Goal: Use online tool/utility: Utilize a website feature to perform a specific function

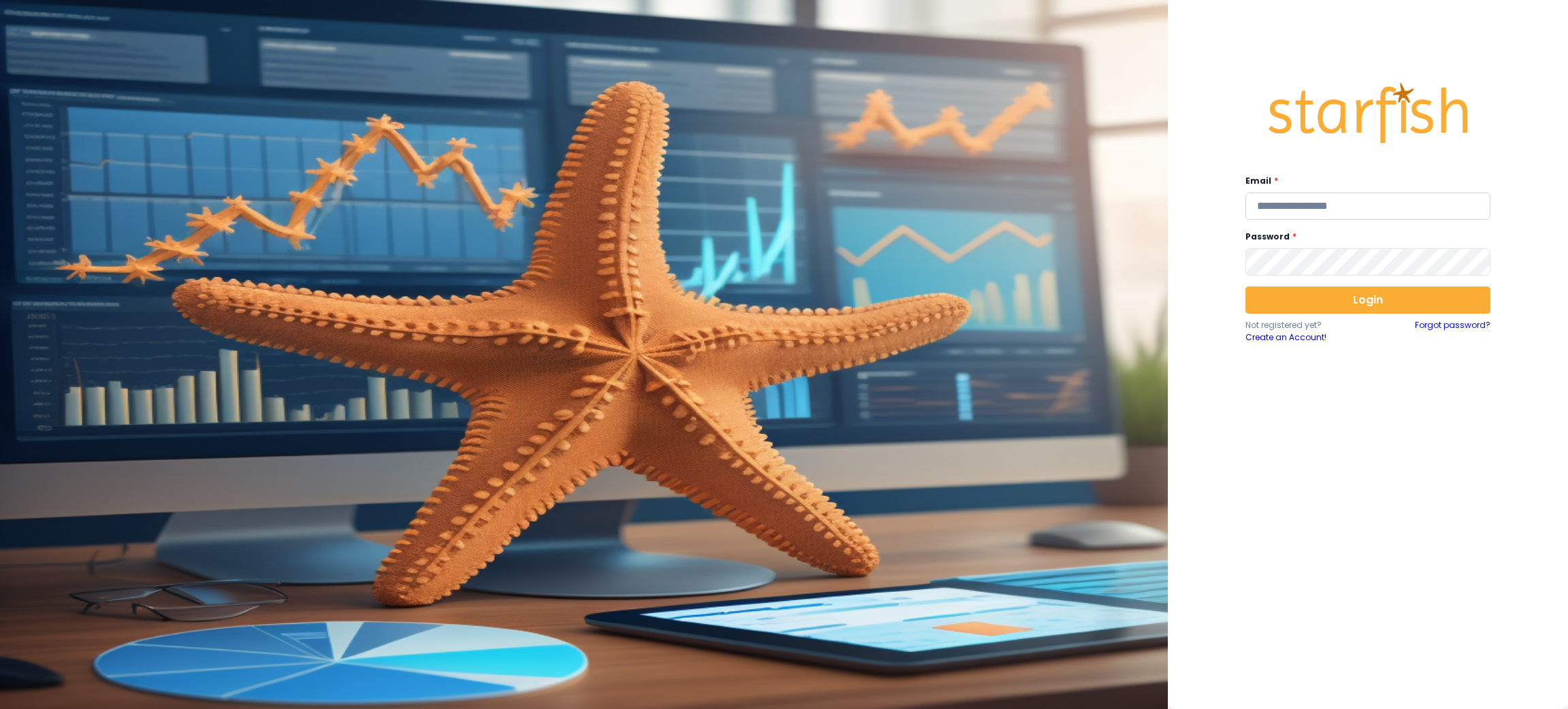
click at [1393, 202] on input "email" at bounding box center [1367, 206] width 245 height 27
type input "**********"
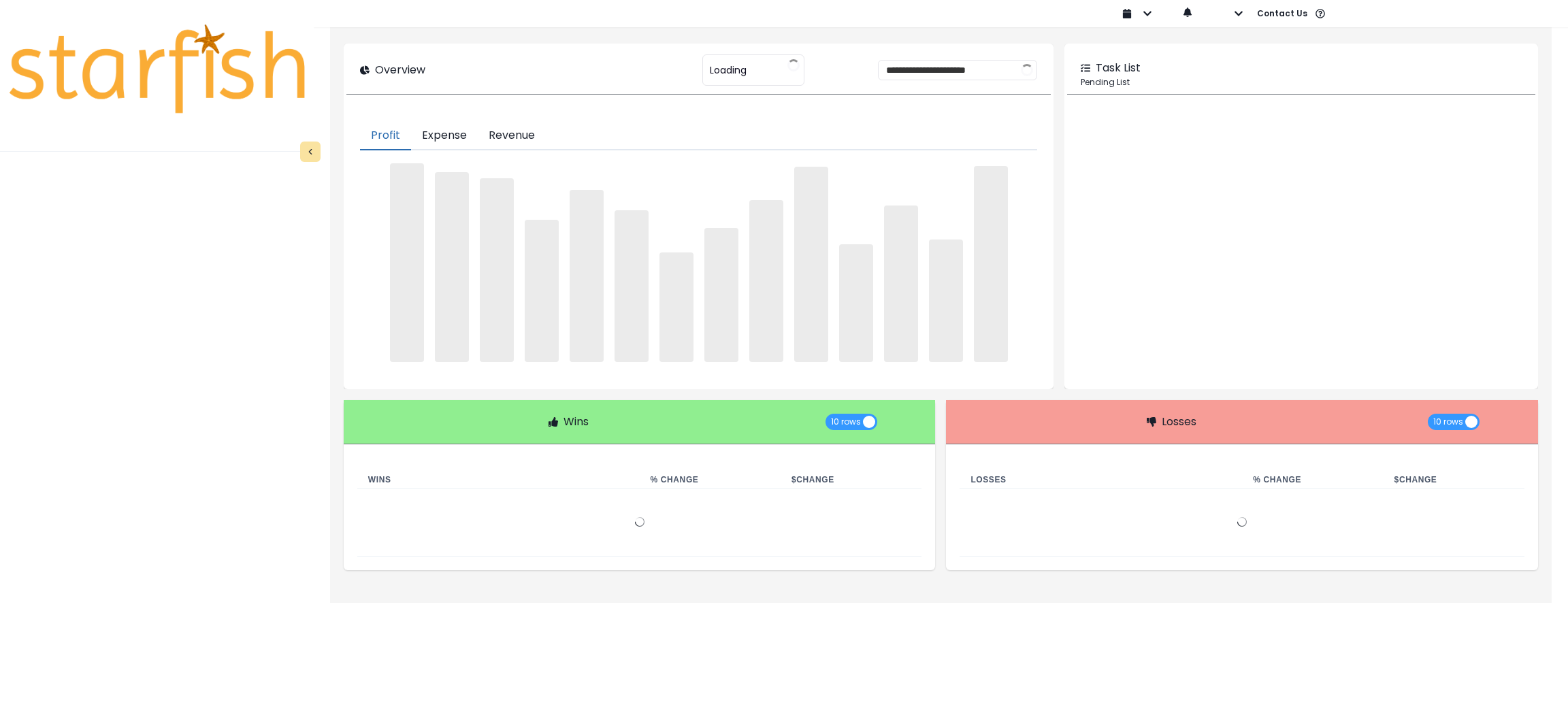
type input "********"
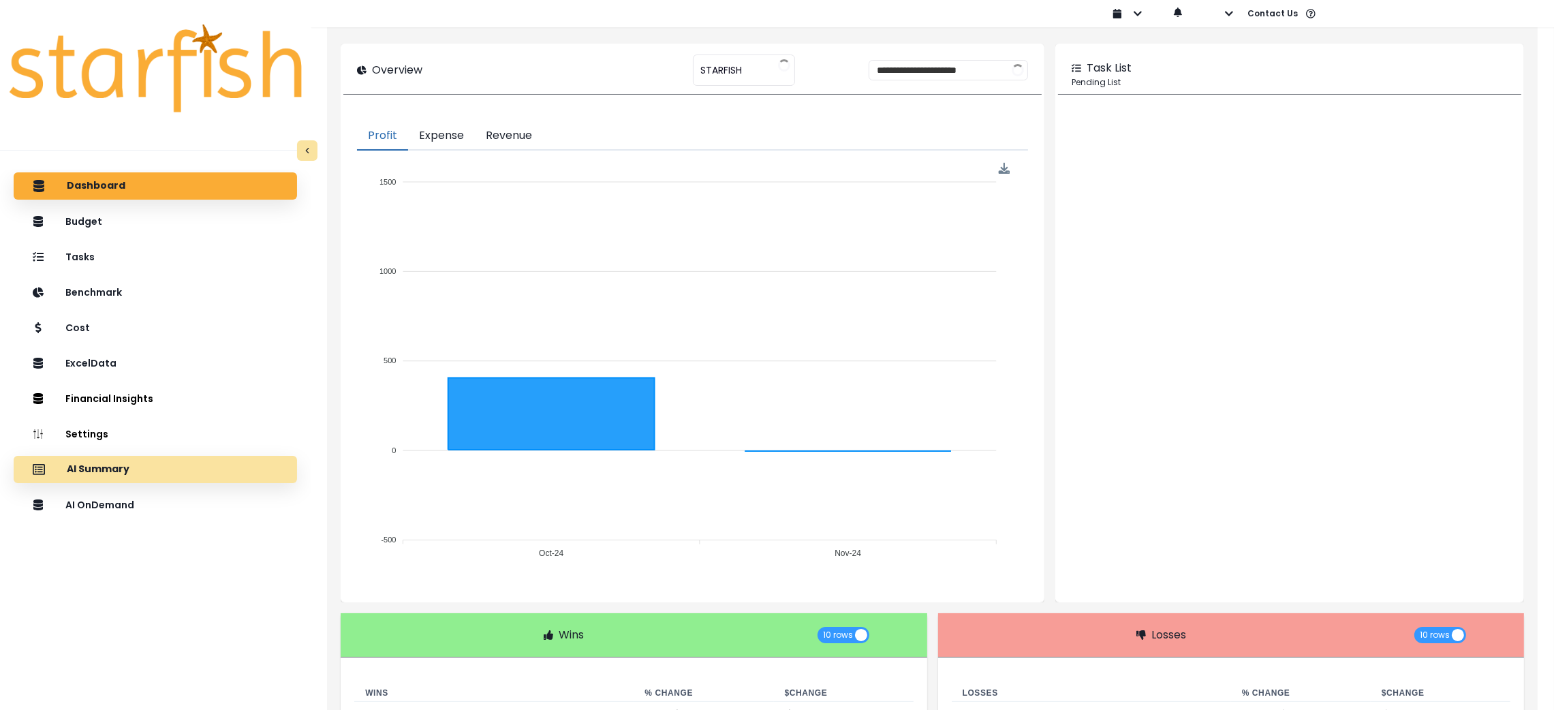
click at [112, 469] on p "AI Summary" at bounding box center [98, 469] width 63 height 12
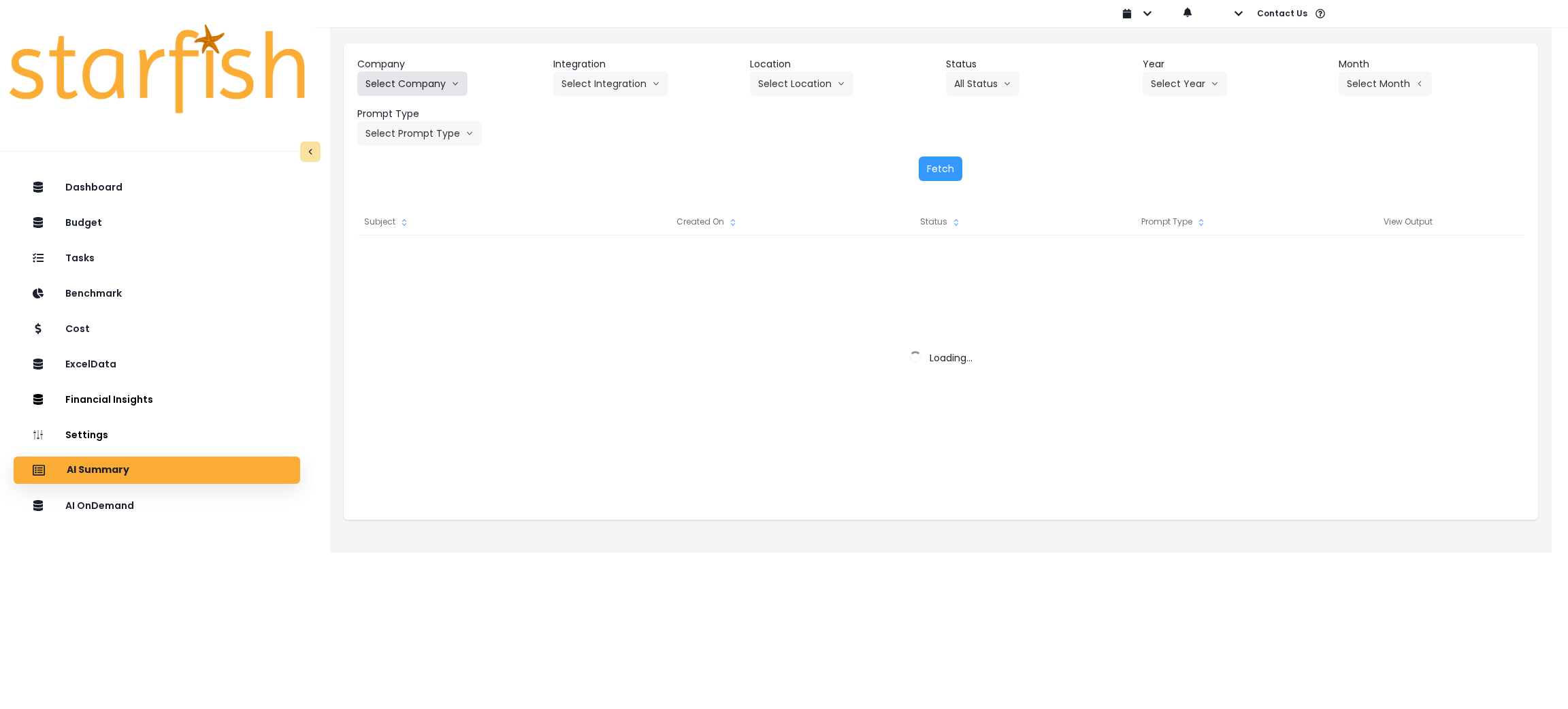
click at [443, 84] on button "Select Company" at bounding box center [412, 84] width 110 height 25
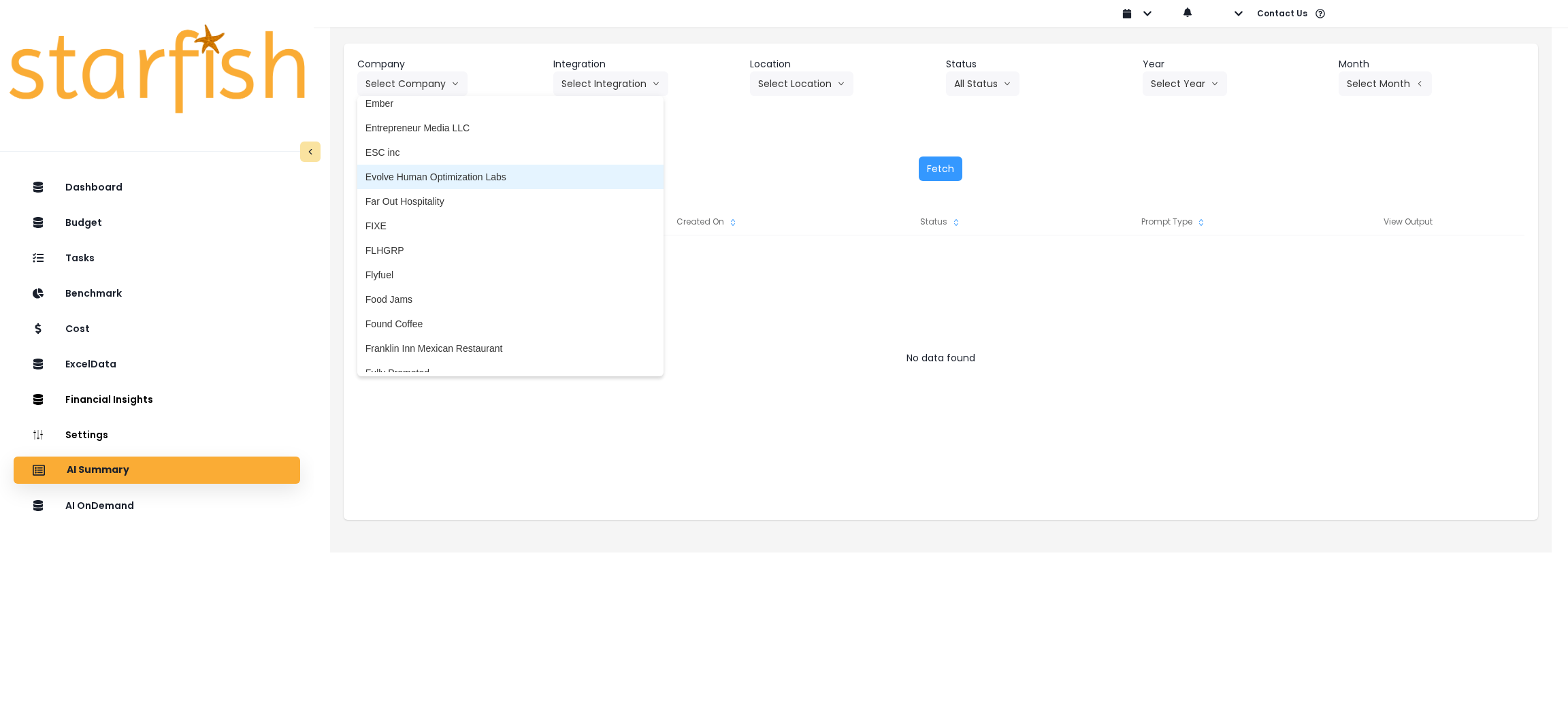
scroll to position [1326, 0]
click at [403, 178] on span "Far Out Hospitality" at bounding box center [510, 183] width 290 height 14
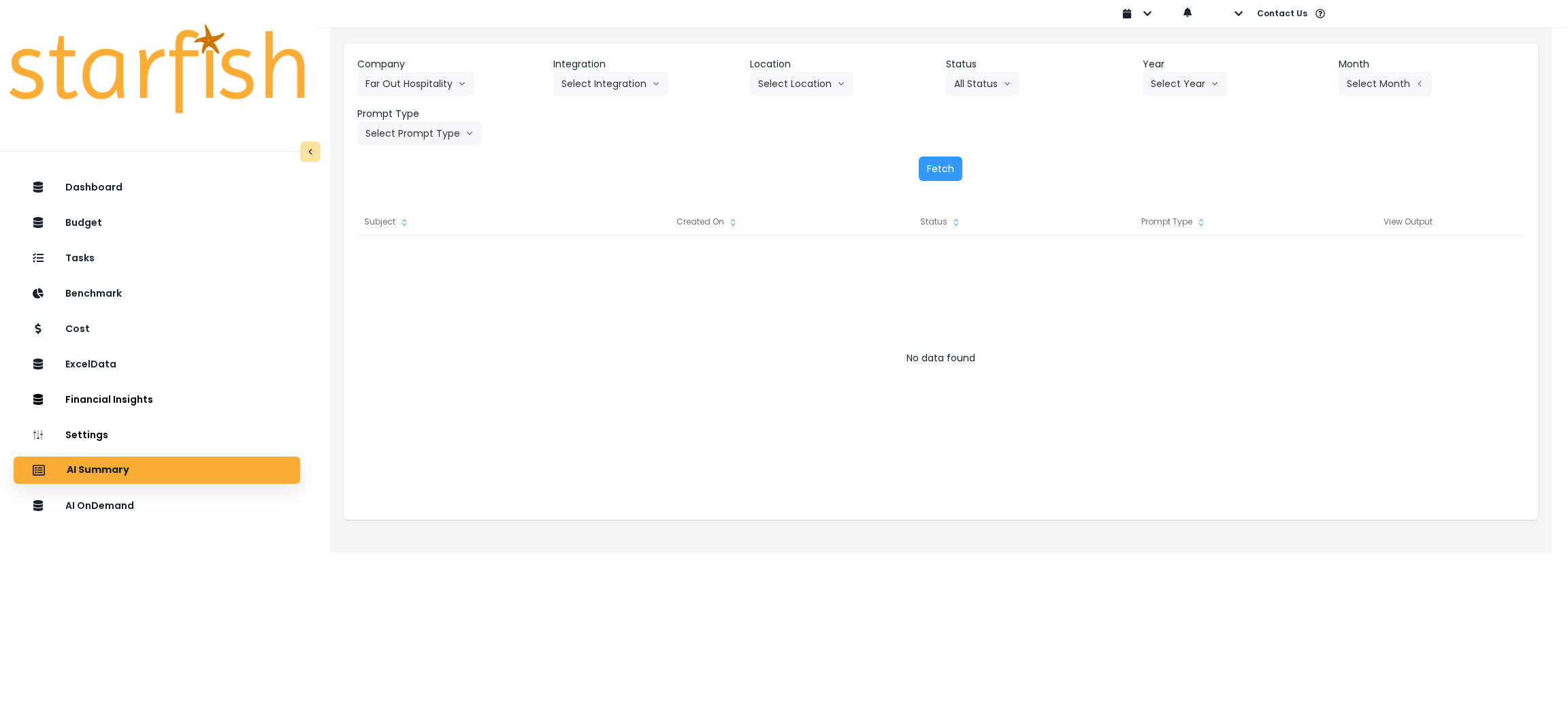
click at [576, 69] on header "Integration" at bounding box center [646, 64] width 186 height 14
click at [577, 90] on button "Select Integration" at bounding box center [610, 84] width 115 height 25
click at [577, 118] on span "R365" at bounding box center [572, 113] width 22 height 14
click at [1163, 74] on button "Select Year" at bounding box center [1184, 84] width 84 height 25
click at [1161, 163] on span "2025" at bounding box center [1161, 162] width 21 height 14
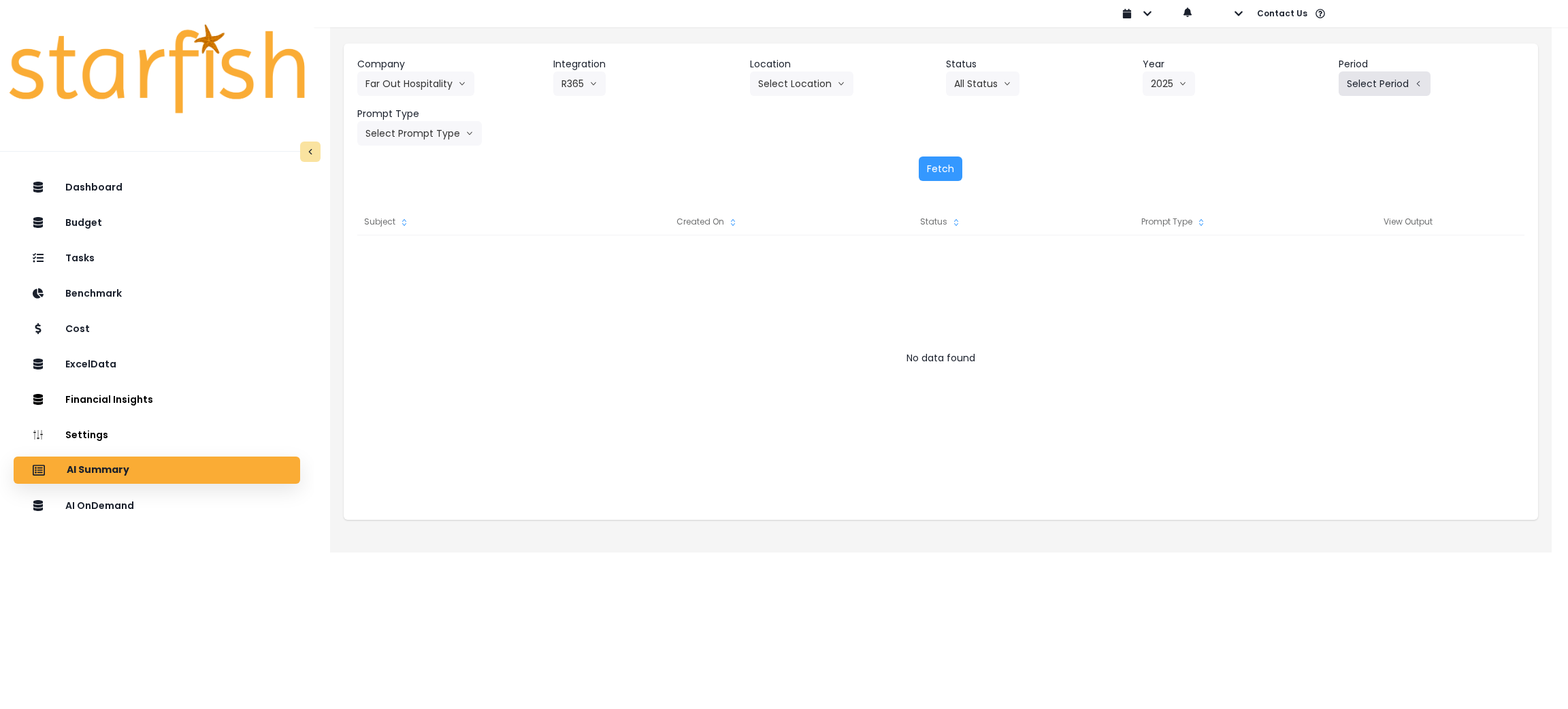
click at [1365, 85] on button "Select Period" at bounding box center [1384, 84] width 92 height 25
click at [1314, 282] on span "P9" at bounding box center [1322, 284] width 17 height 14
click at [413, 139] on button "Select Prompt Type" at bounding box center [419, 133] width 125 height 25
click at [392, 263] on span "Monthly Summary" at bounding box center [403, 260] width 77 height 14
click at [945, 167] on button "Fetch" at bounding box center [941, 169] width 44 height 25
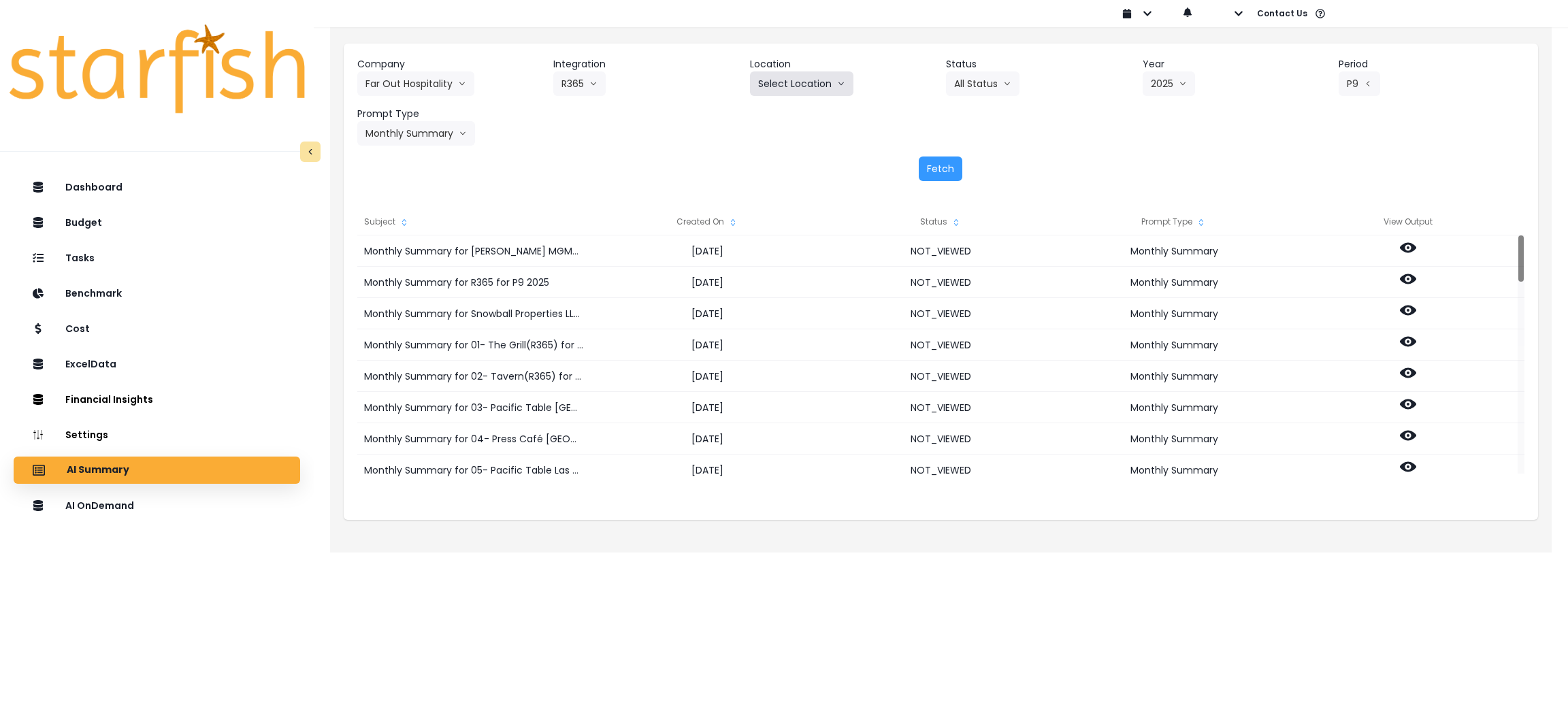
click at [804, 78] on button "Select Location" at bounding box center [802, 84] width 104 height 25
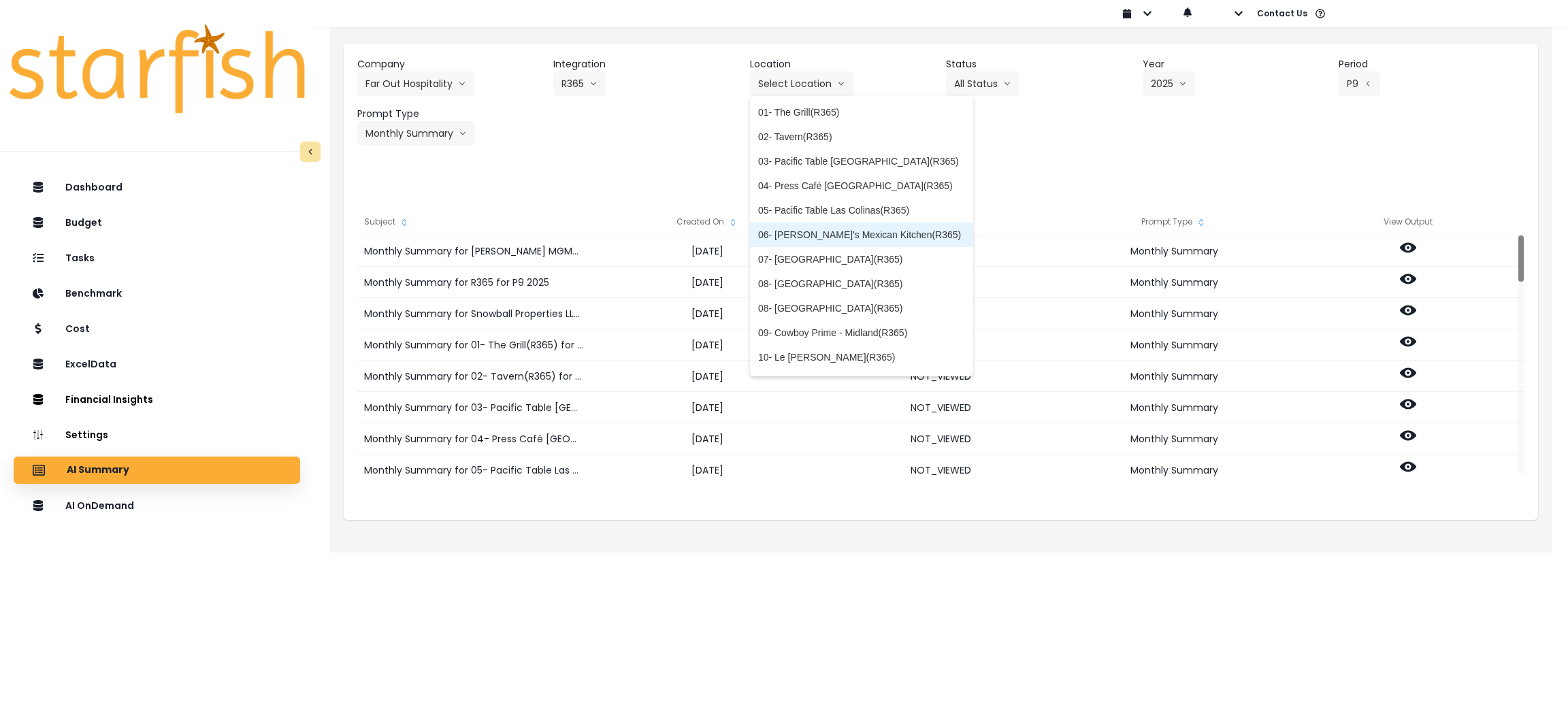
click at [816, 238] on span "06- [PERSON_NAME]'s Mexican Kitchen(R365)" at bounding box center [861, 235] width 207 height 14
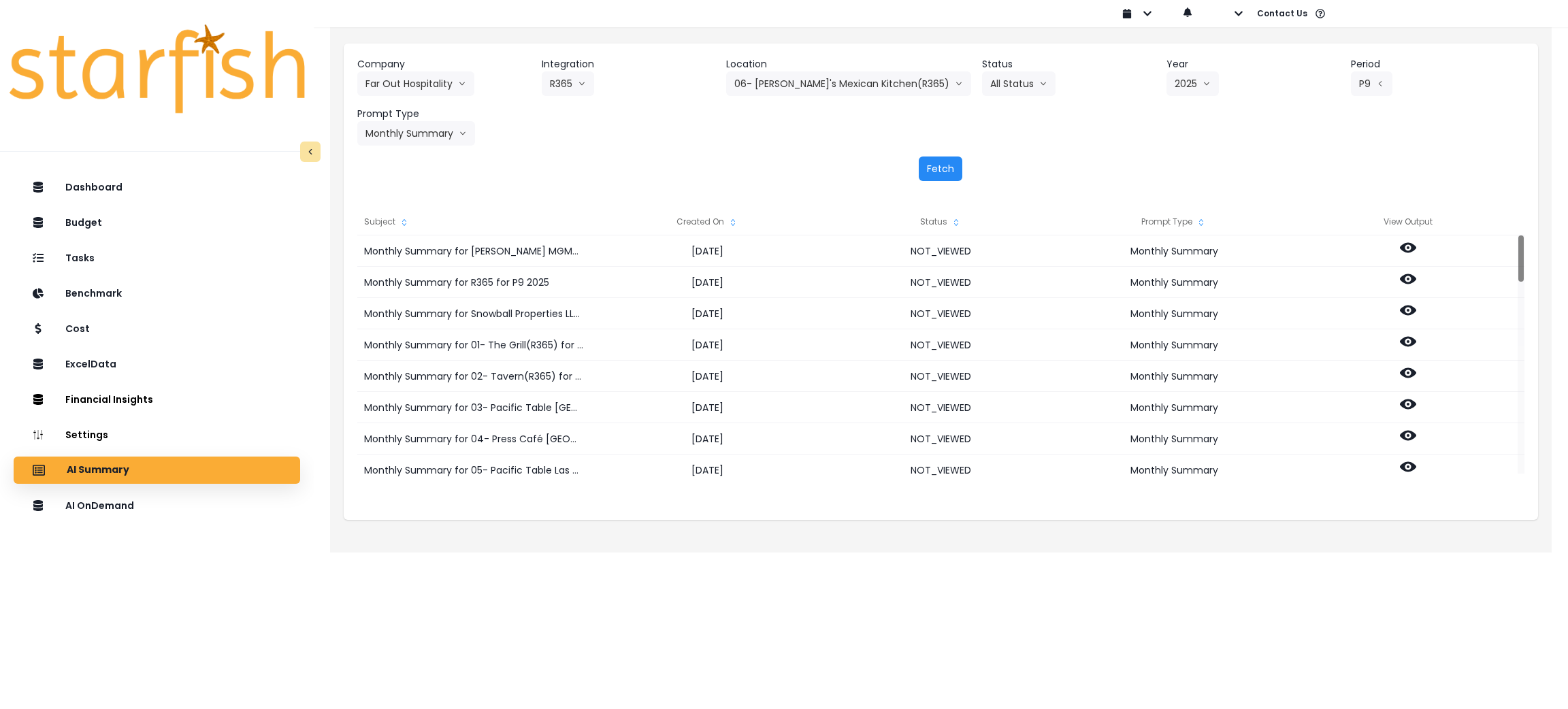
click at [938, 169] on button "Fetch" at bounding box center [941, 169] width 44 height 25
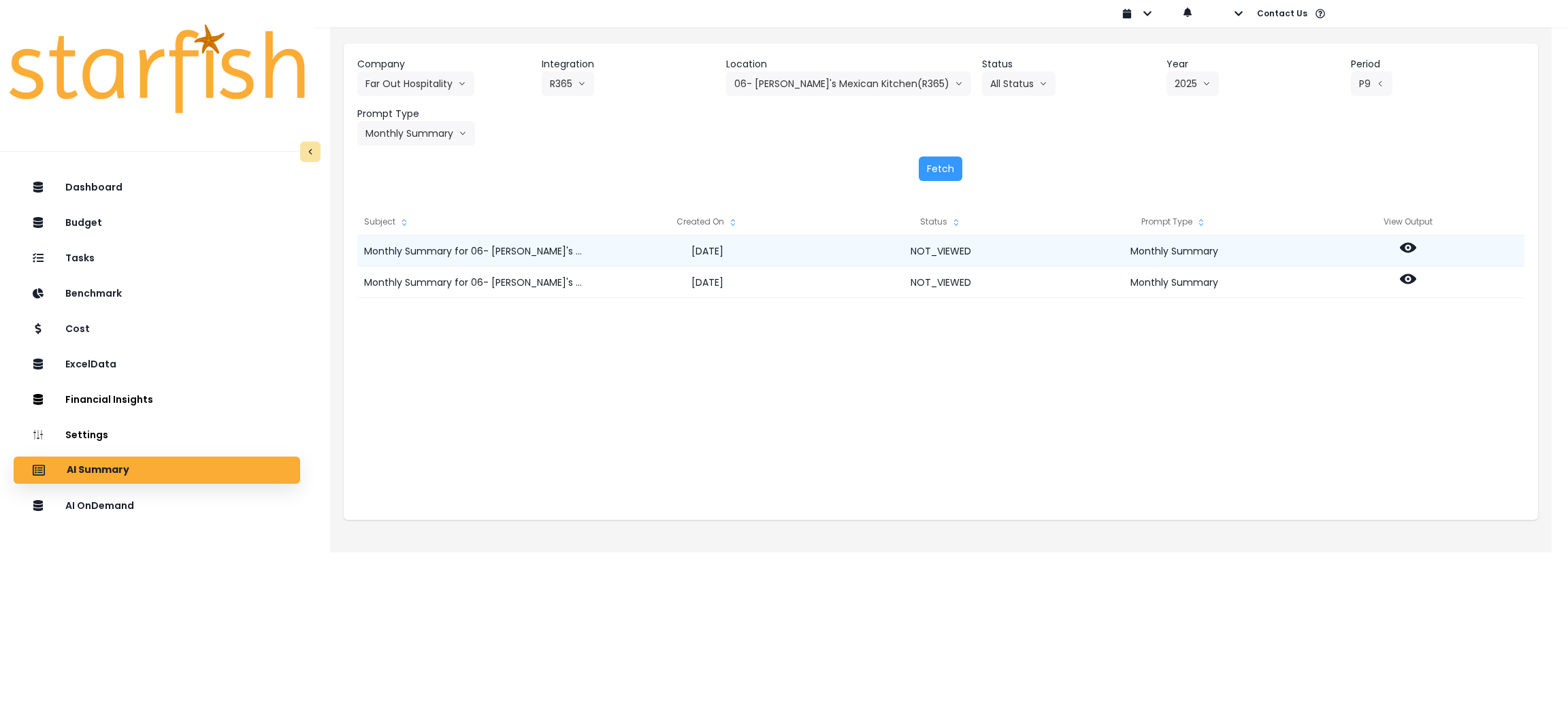
click at [1414, 245] on icon at bounding box center [1408, 248] width 16 height 10
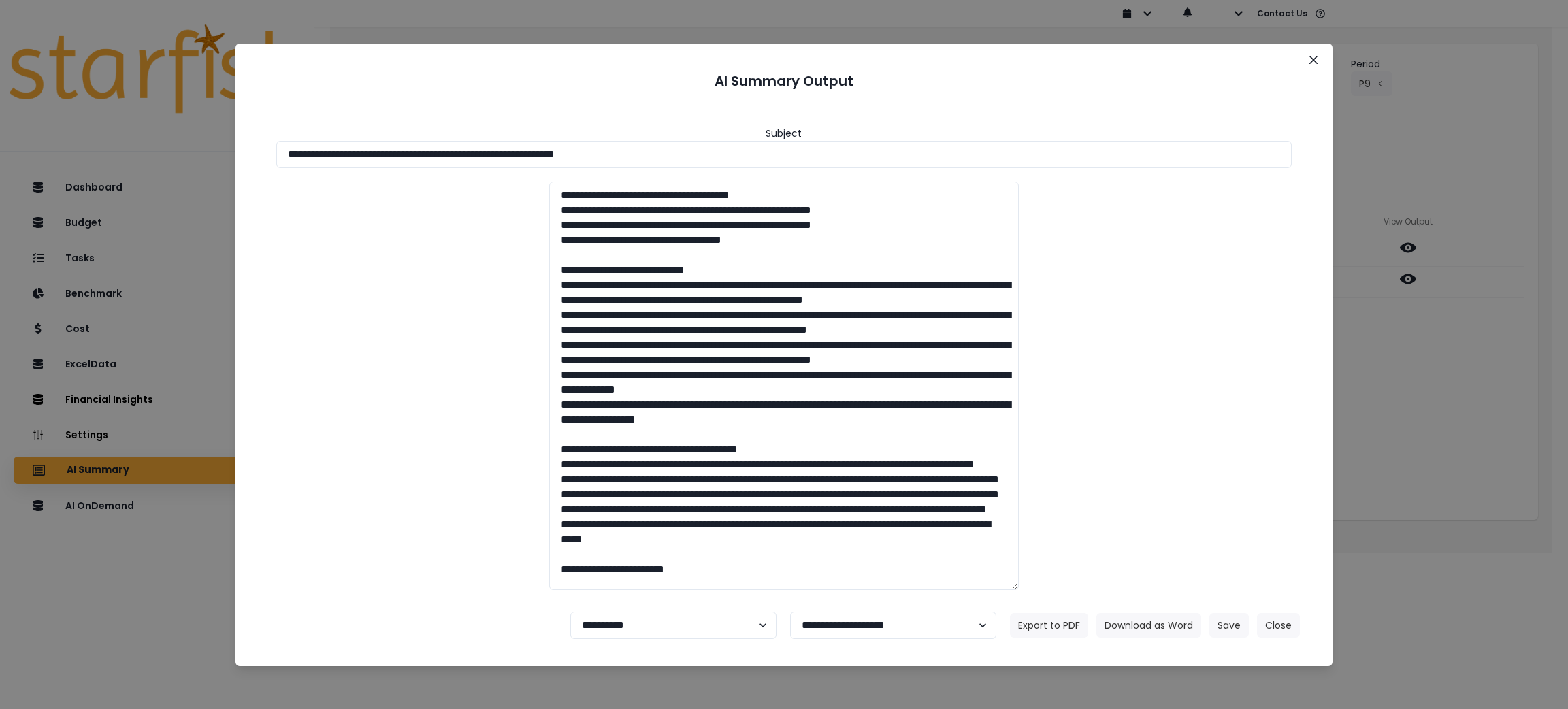
drag, startPoint x: 689, startPoint y: 153, endPoint x: 0, endPoint y: 116, distance: 690.0
click at [0, 116] on div "**********" at bounding box center [784, 354] width 1568 height 709
click at [1178, 635] on button "Download as Word" at bounding box center [1149, 625] width 105 height 25
click at [1548, 102] on div "**********" at bounding box center [784, 354] width 1568 height 709
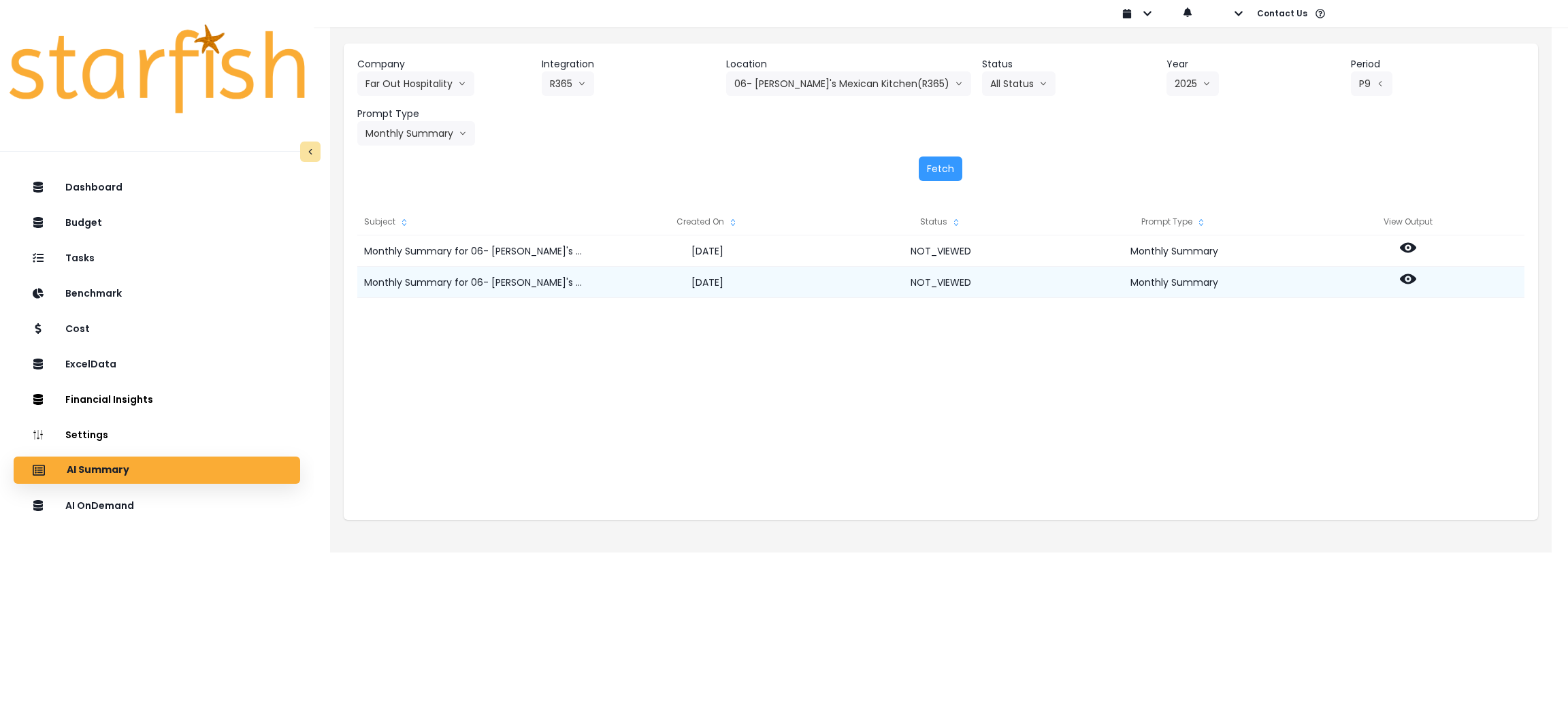
click at [1400, 273] on icon at bounding box center [1408, 279] width 16 height 16
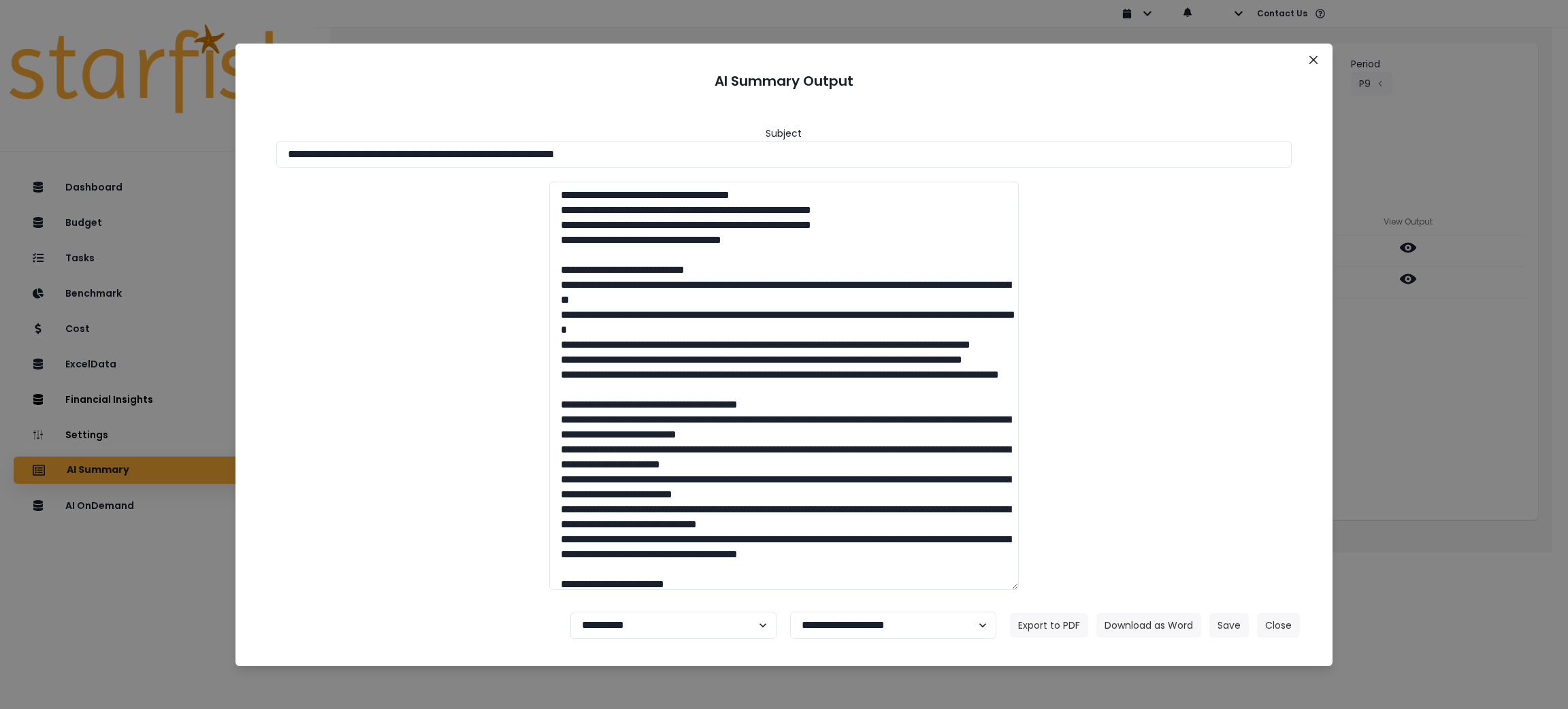
drag, startPoint x: 712, startPoint y: 146, endPoint x: 0, endPoint y: 72, distance: 715.8
click at [0, 72] on div "**********" at bounding box center [784, 354] width 1568 height 709
click at [1165, 632] on button "Download as Word" at bounding box center [1149, 625] width 105 height 25
click at [1276, 624] on button "Close" at bounding box center [1277, 625] width 43 height 25
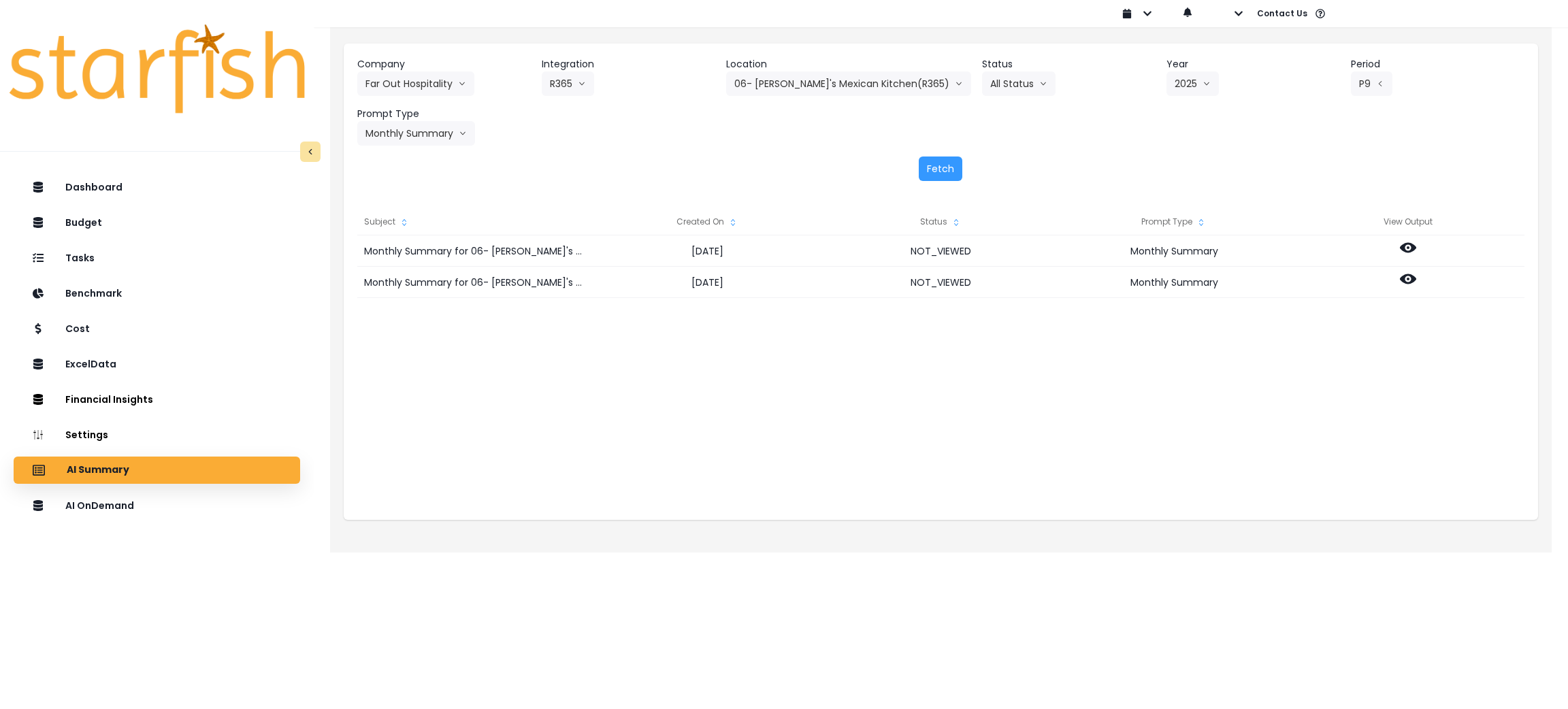
click at [867, 69] on header "Location" at bounding box center [848, 64] width 245 height 14
click at [839, 101] on div "Company Far Out Hospitality 86 Costs Asti Bagel Cafe Balance Grille Bald Ginger…" at bounding box center [941, 101] width 1168 height 89
click at [839, 90] on button "06- [PERSON_NAME]'s Mexican Kitchen(R365)" at bounding box center [848, 84] width 245 height 25
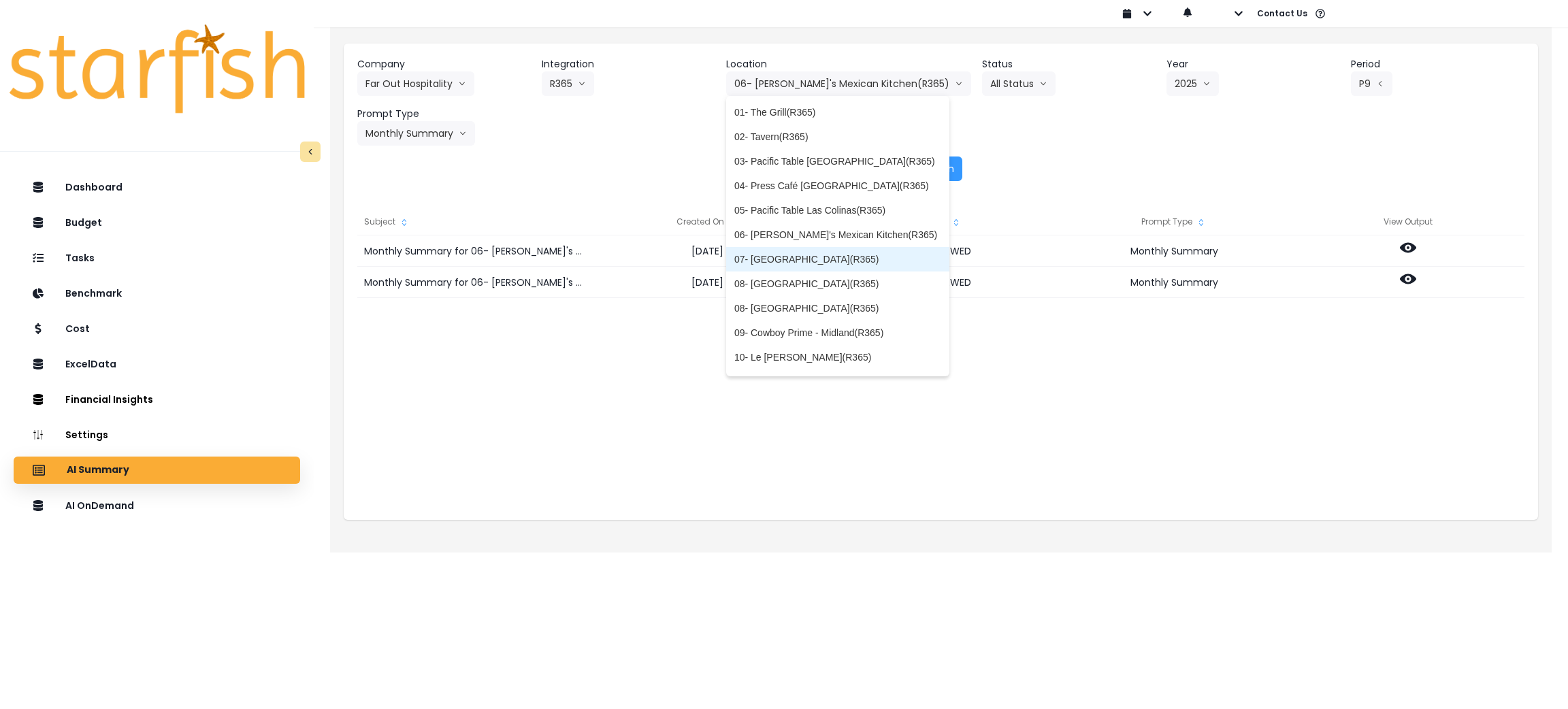
click at [801, 259] on span "07- [GEOGRAPHIC_DATA](R365)" at bounding box center [837, 260] width 207 height 14
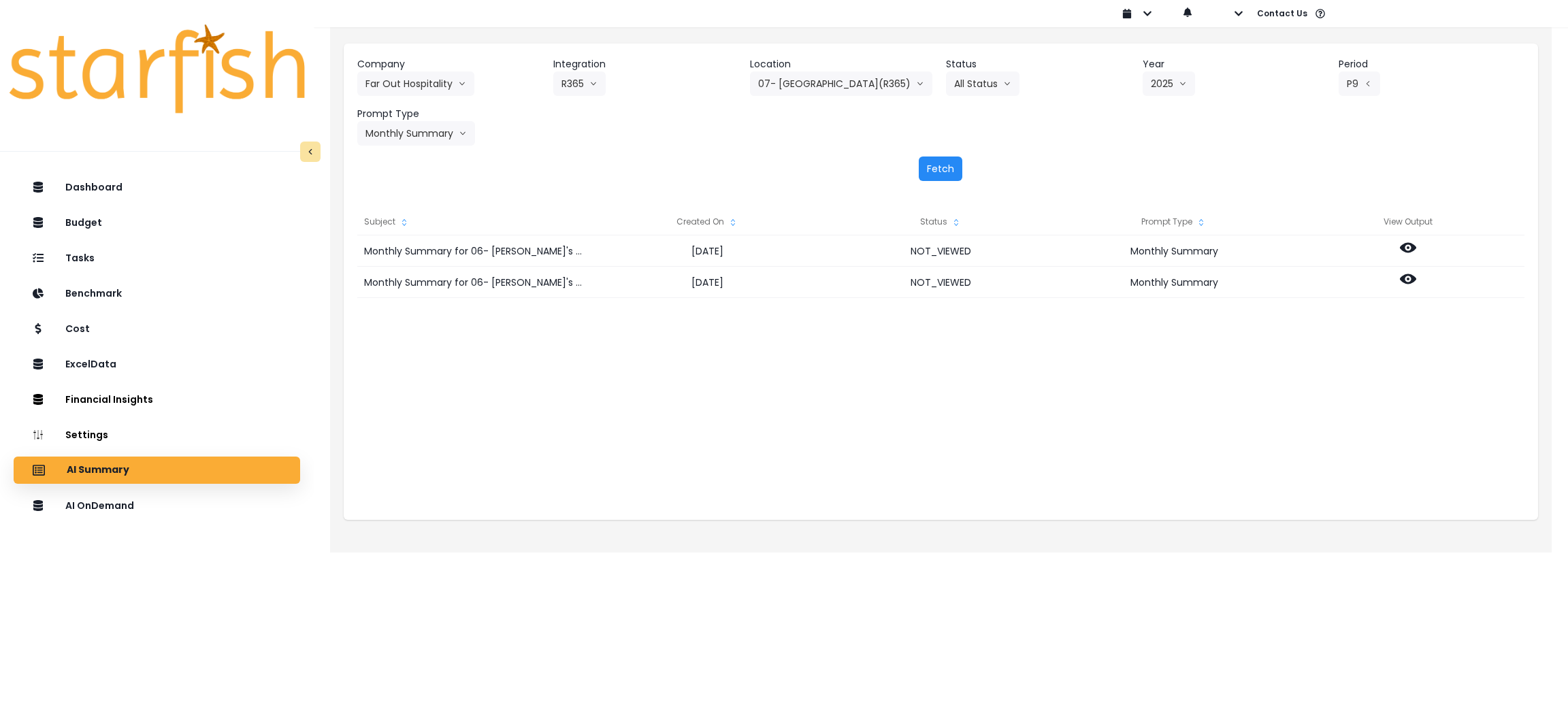
click at [945, 166] on button "Fetch" at bounding box center [941, 169] width 44 height 25
click at [1280, 163] on div "Fetch" at bounding box center [941, 169] width 1168 height 25
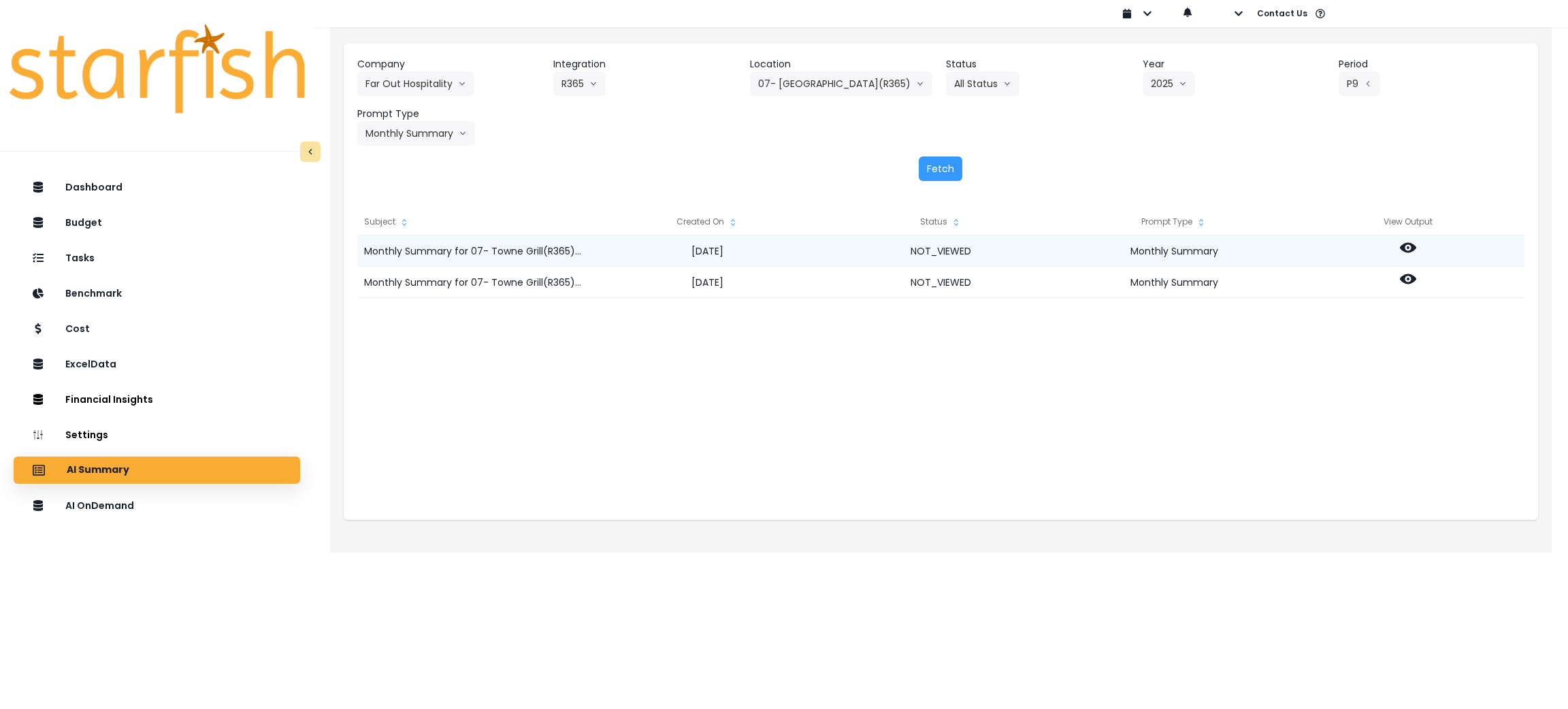
click at [1414, 248] on icon at bounding box center [1408, 248] width 16 height 10
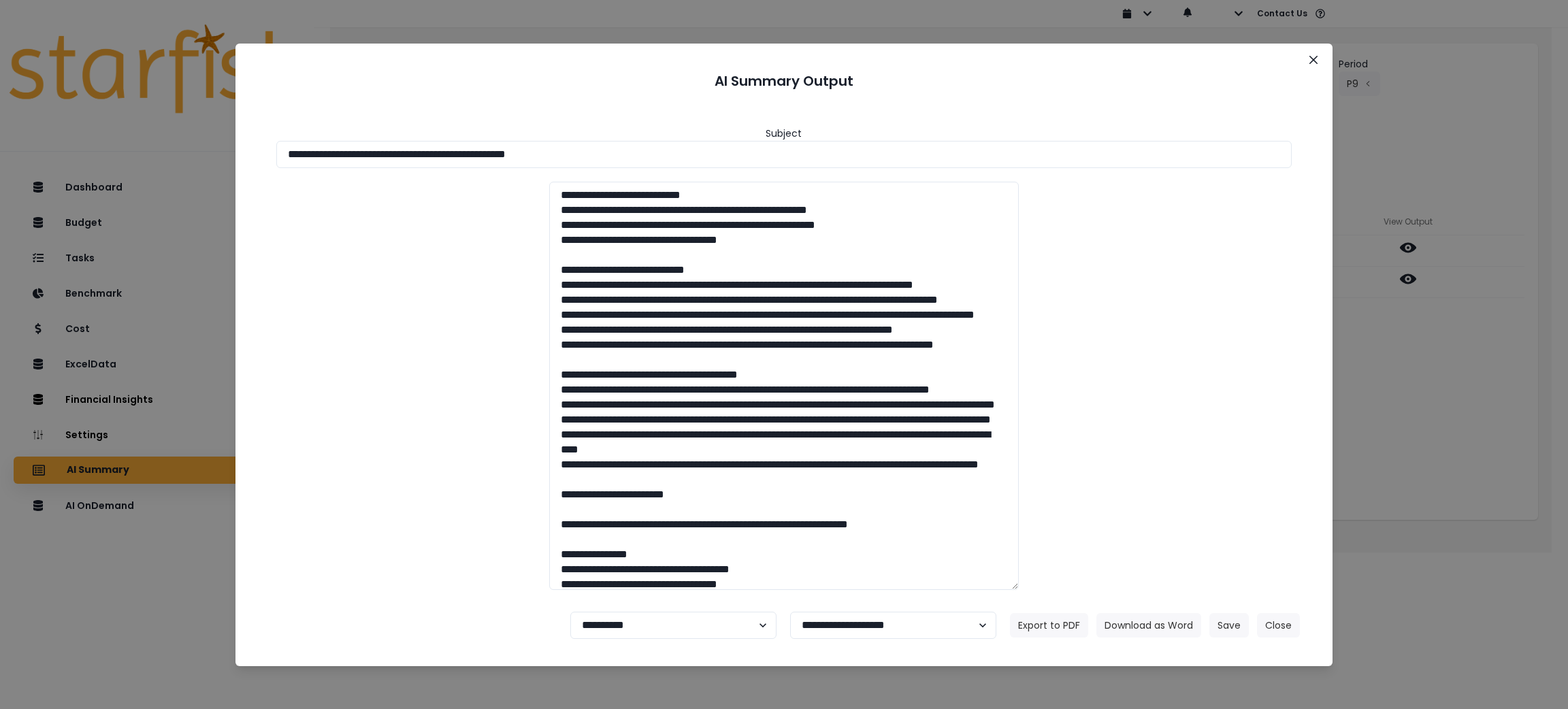
drag, startPoint x: 639, startPoint y: 161, endPoint x: 0, endPoint y: 157, distance: 639.0
click at [0, 157] on div "**********" at bounding box center [784, 354] width 1568 height 709
click at [1130, 629] on button "Download as Word" at bounding box center [1149, 625] width 105 height 25
drag, startPoint x: 1475, startPoint y: 396, endPoint x: 1432, endPoint y: 292, distance: 112.5
click at [1475, 396] on div "**********" at bounding box center [784, 354] width 1568 height 709
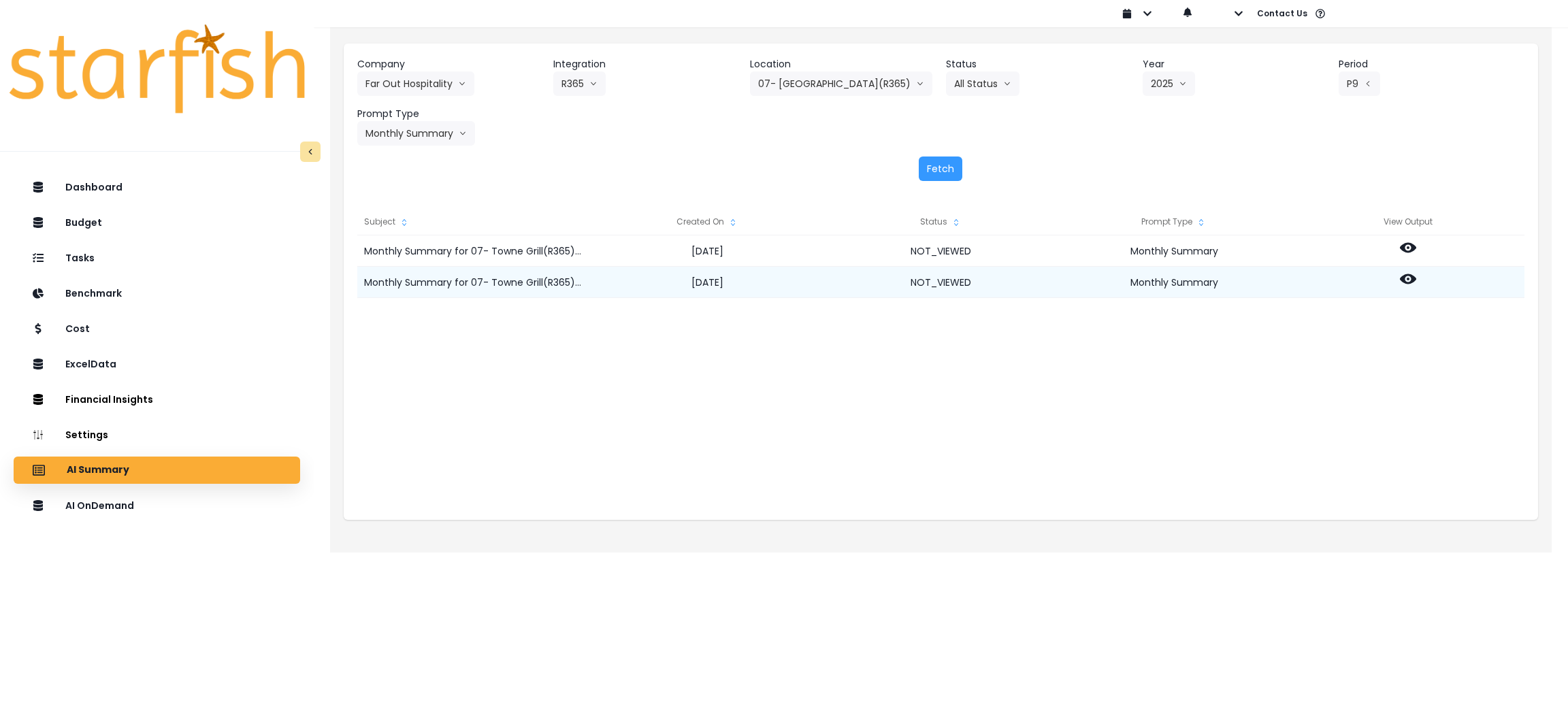
click at [1416, 280] on div at bounding box center [1408, 282] width 234 height 31
click at [1413, 280] on icon at bounding box center [1408, 280] width 16 height 10
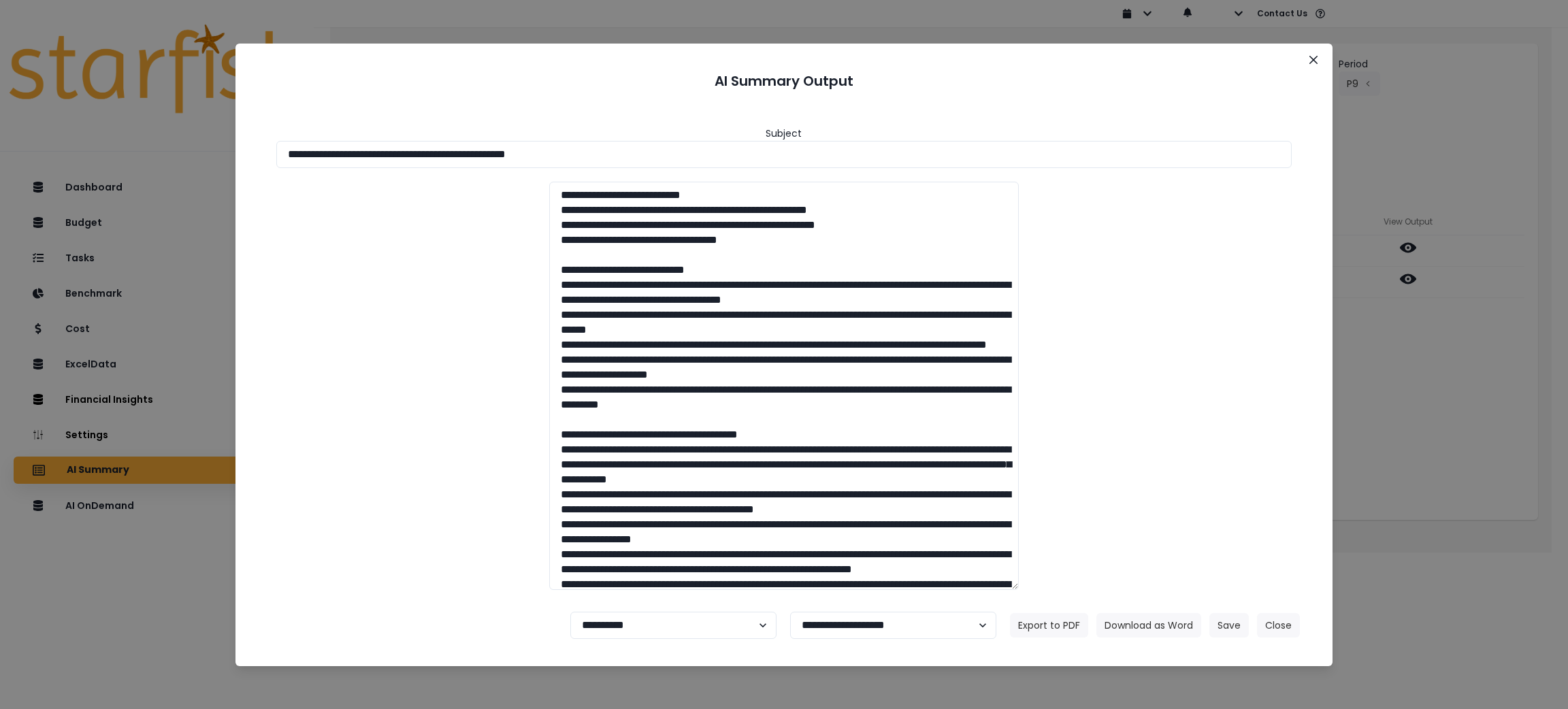
drag, startPoint x: 732, startPoint y: 150, endPoint x: 0, endPoint y: 149, distance: 732.0
click at [0, 149] on div "**********" at bounding box center [784, 354] width 1568 height 709
click at [1155, 633] on button "Download as Word" at bounding box center [1149, 625] width 105 height 25
click at [1285, 627] on button "Close" at bounding box center [1277, 625] width 43 height 25
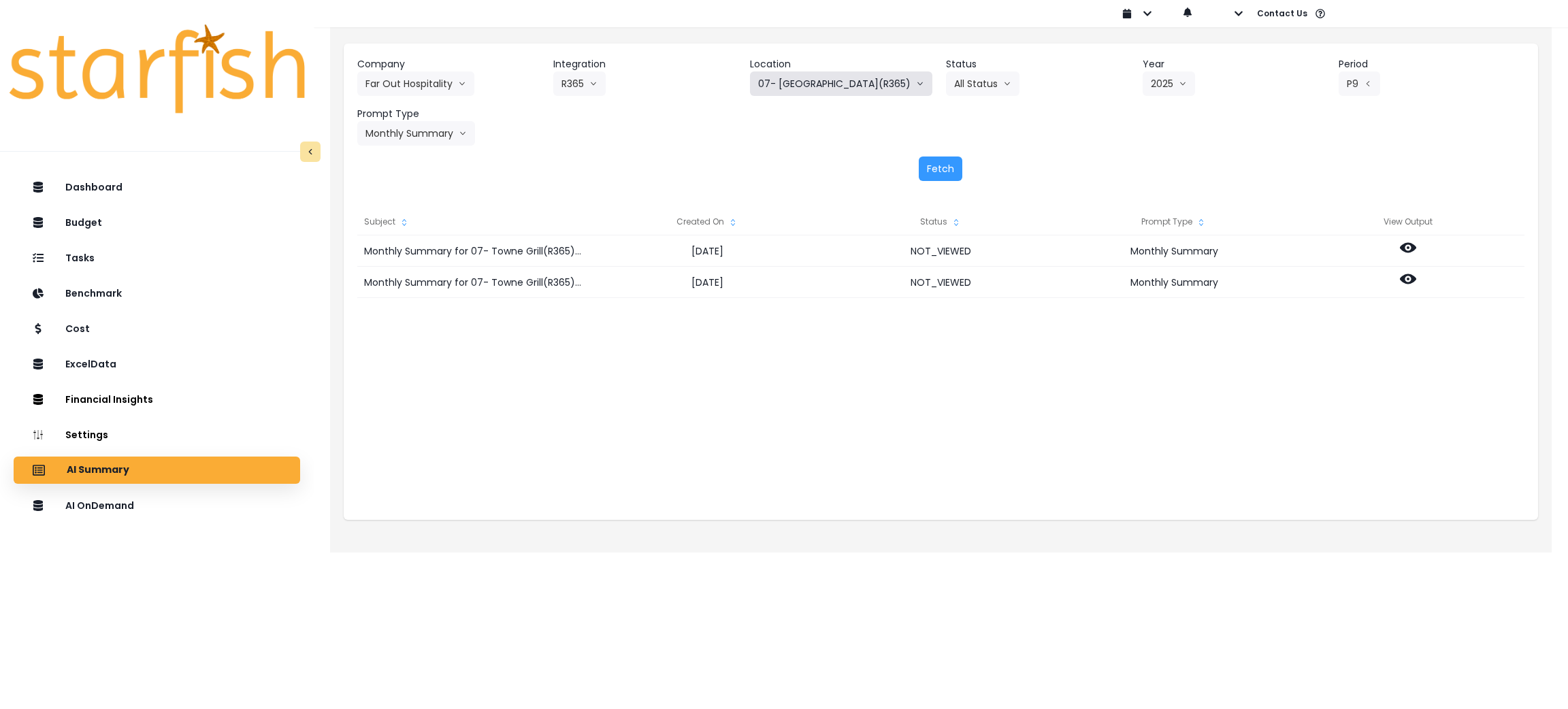
click at [844, 80] on button "07- [GEOGRAPHIC_DATA](R365)" at bounding box center [841, 84] width 183 height 25
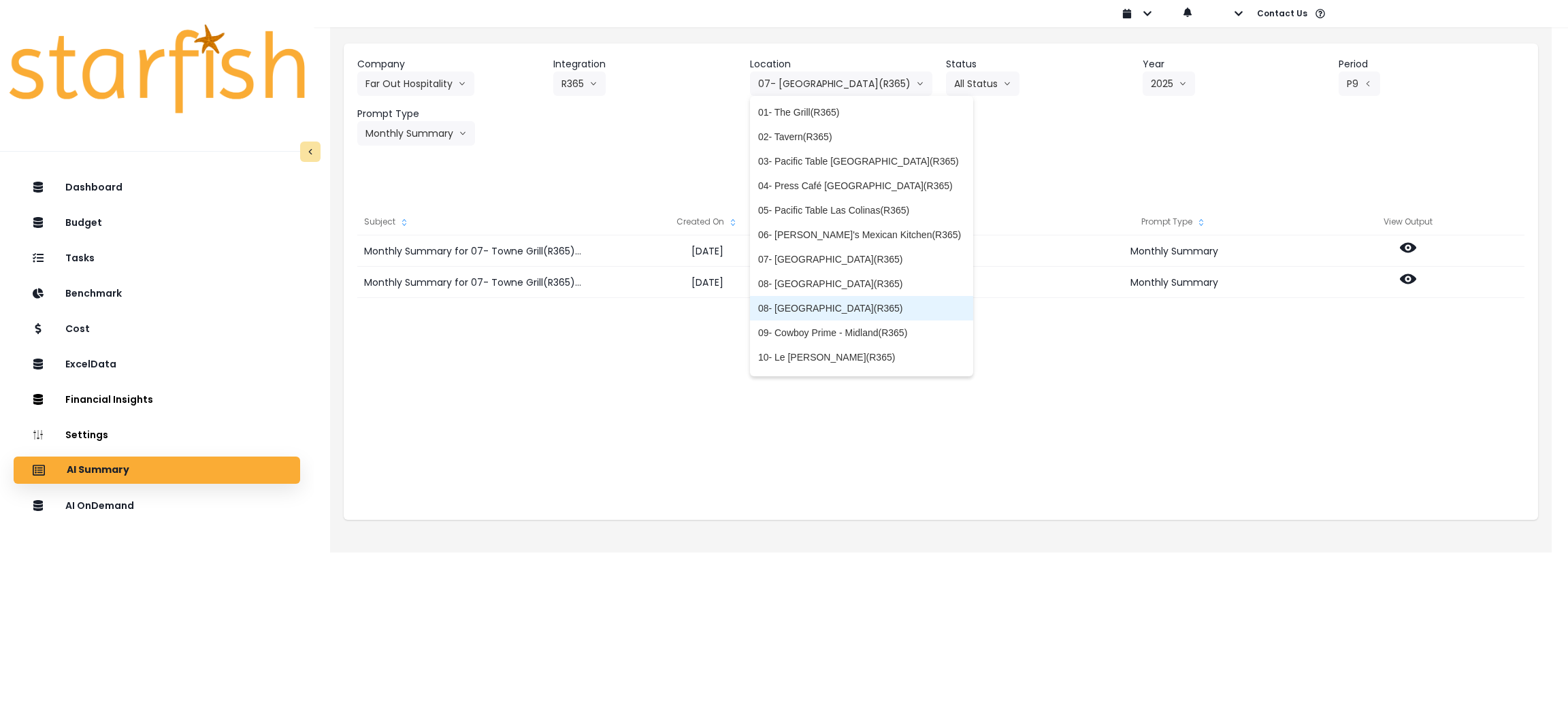
click at [830, 305] on span "08- [GEOGRAPHIC_DATA](R365)" at bounding box center [861, 309] width 207 height 14
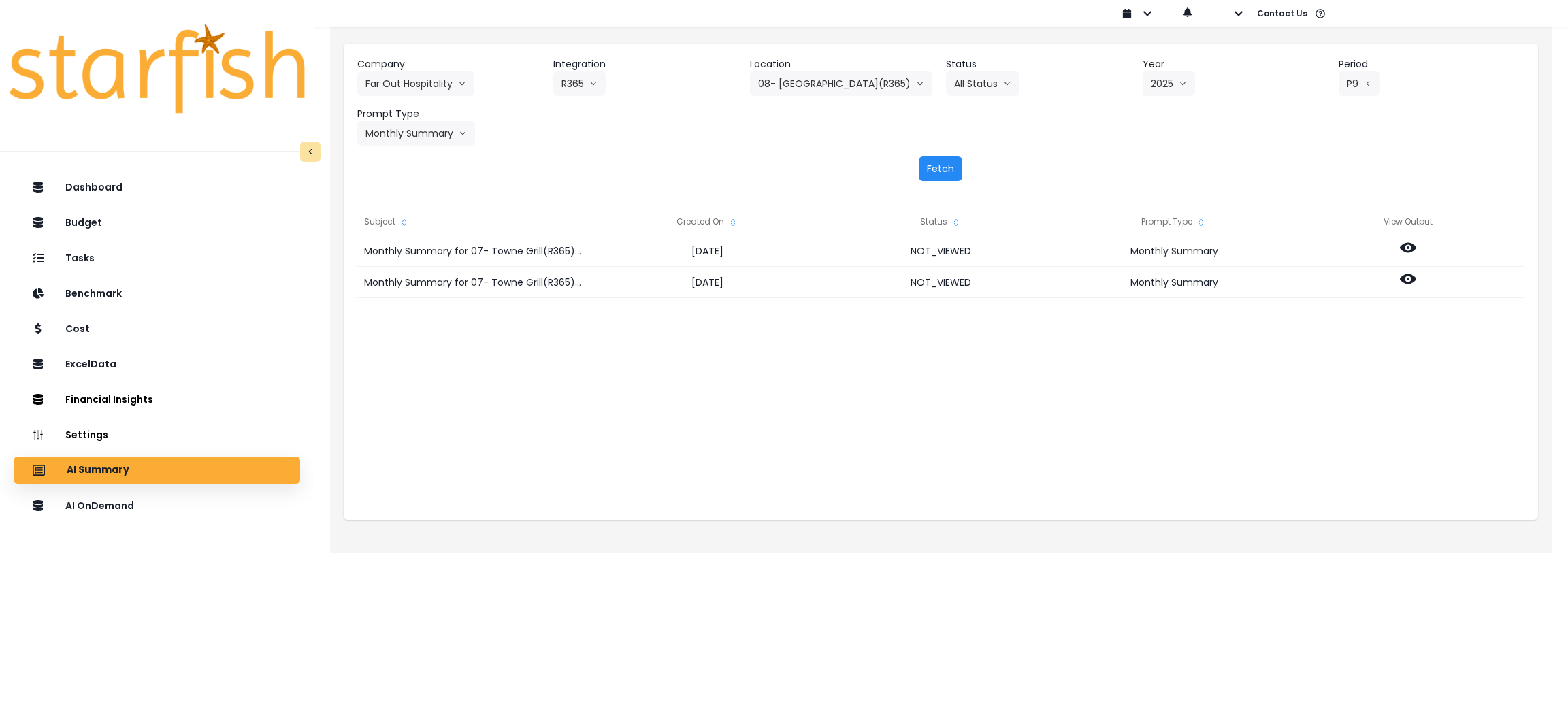
click at [945, 163] on button "Fetch" at bounding box center [941, 169] width 44 height 25
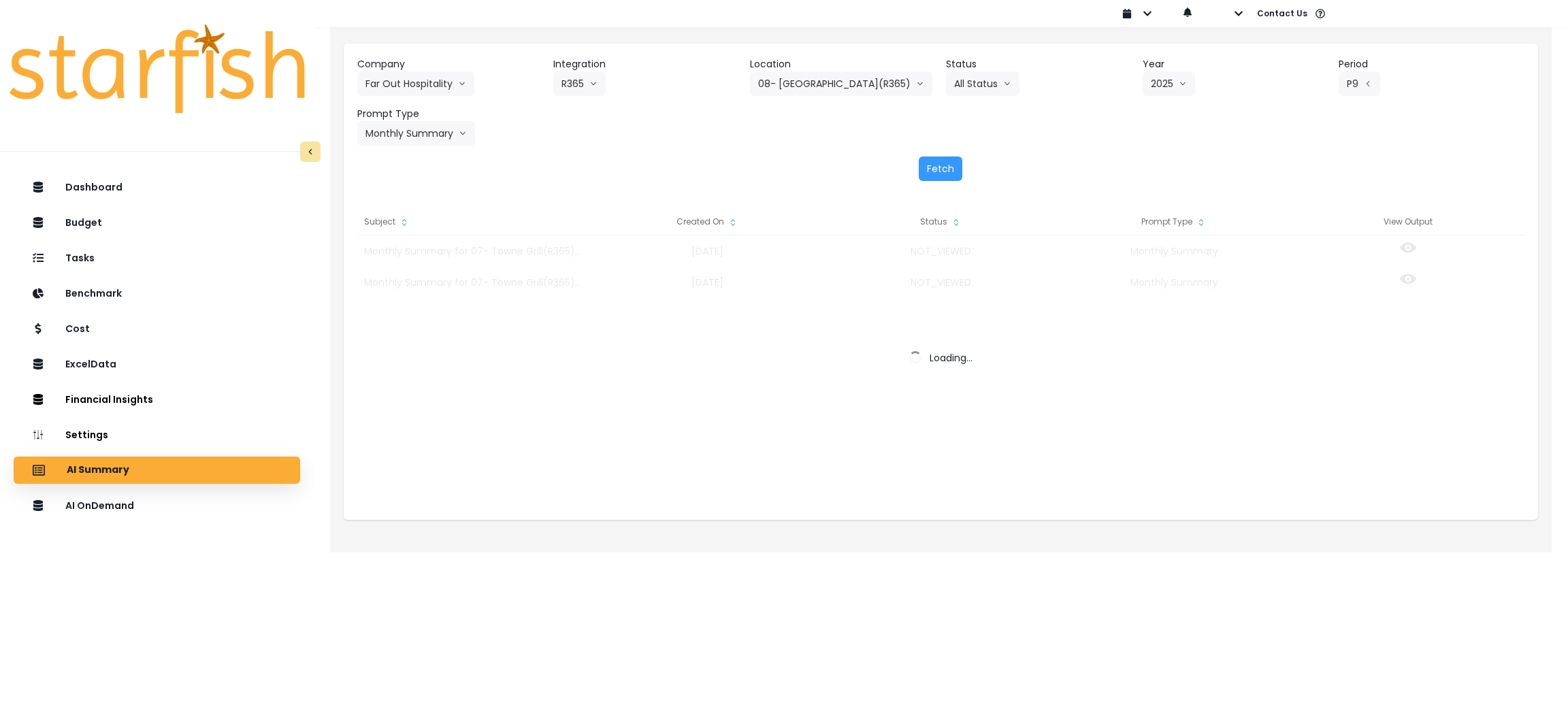
click at [1180, 140] on div "Company Far Out Hospitality 86 Costs Asti Bagel Cafe Balance Grille Bald Ginger…" at bounding box center [941, 101] width 1168 height 89
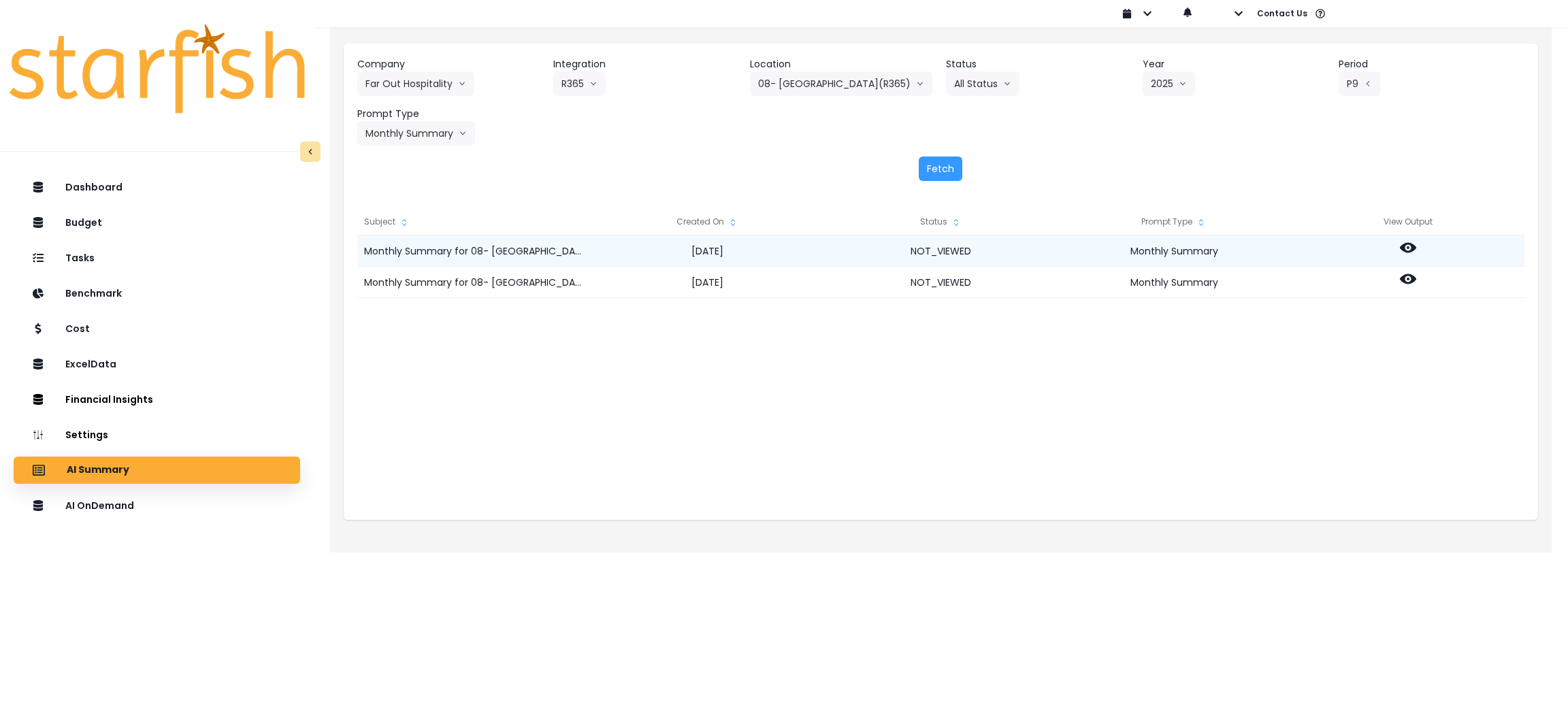
click at [1395, 245] on div at bounding box center [1408, 251] width 234 height 31
click at [1415, 251] on div at bounding box center [1408, 251] width 234 height 31
click at [1408, 249] on icon at bounding box center [1408, 248] width 16 height 16
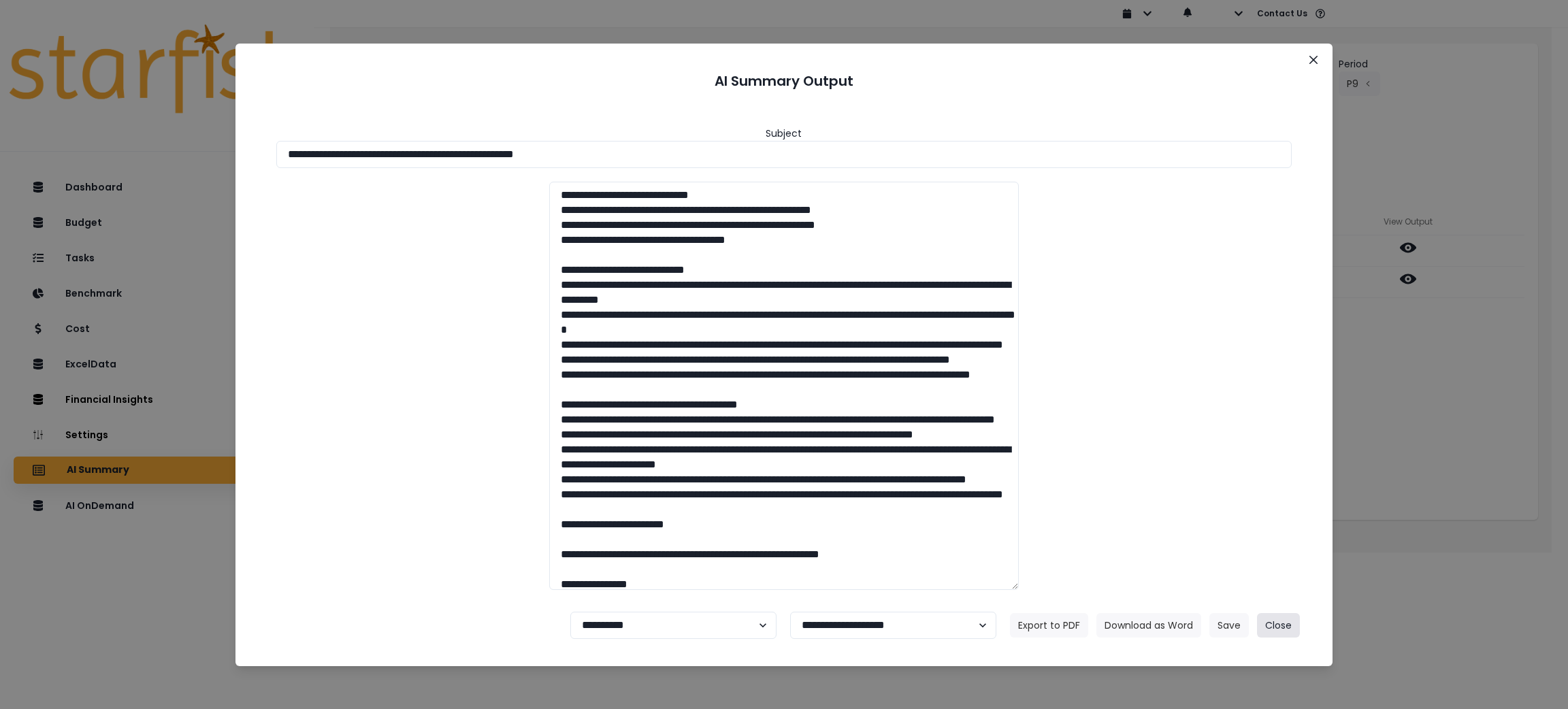
click at [1274, 633] on button "Close" at bounding box center [1277, 625] width 43 height 25
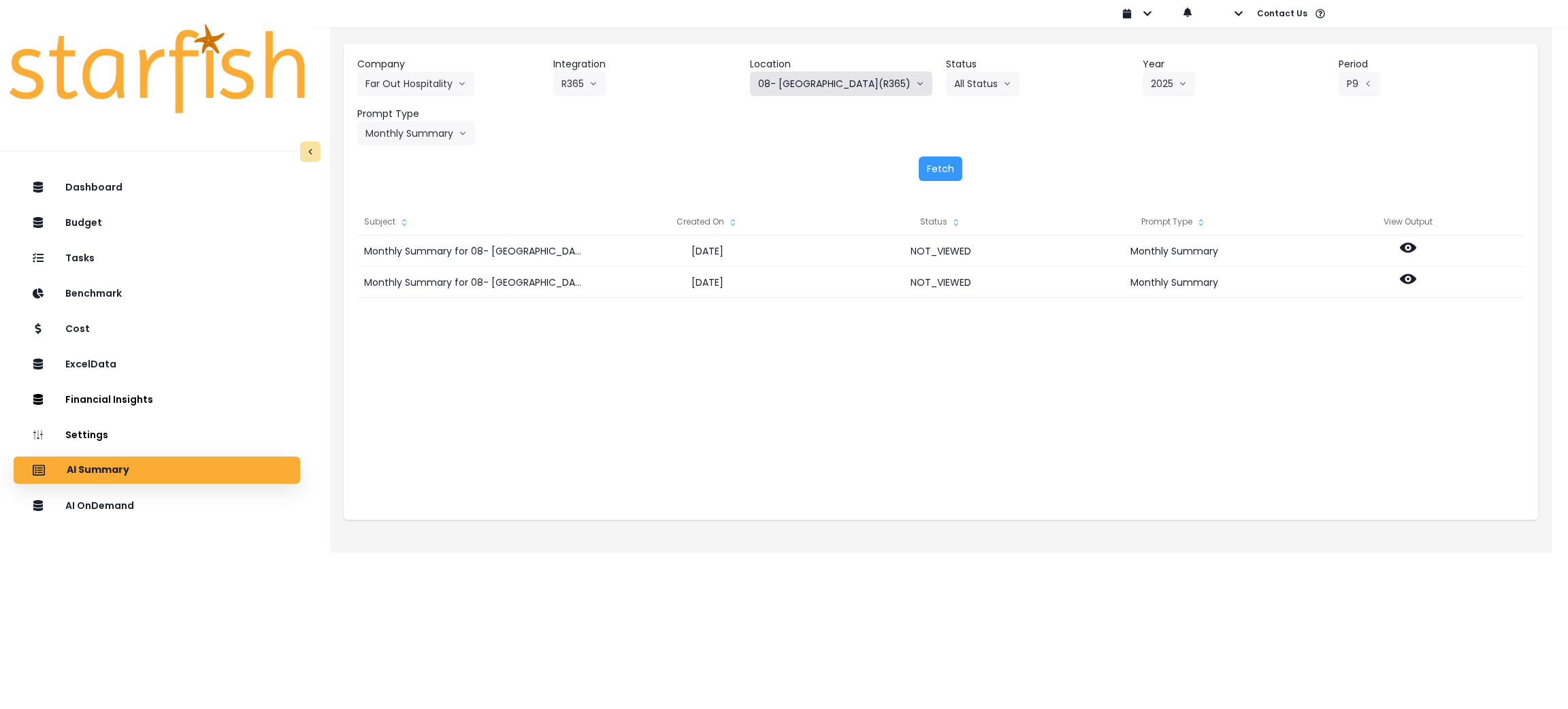
click at [793, 77] on button "08- [GEOGRAPHIC_DATA](R365)" at bounding box center [841, 84] width 183 height 25
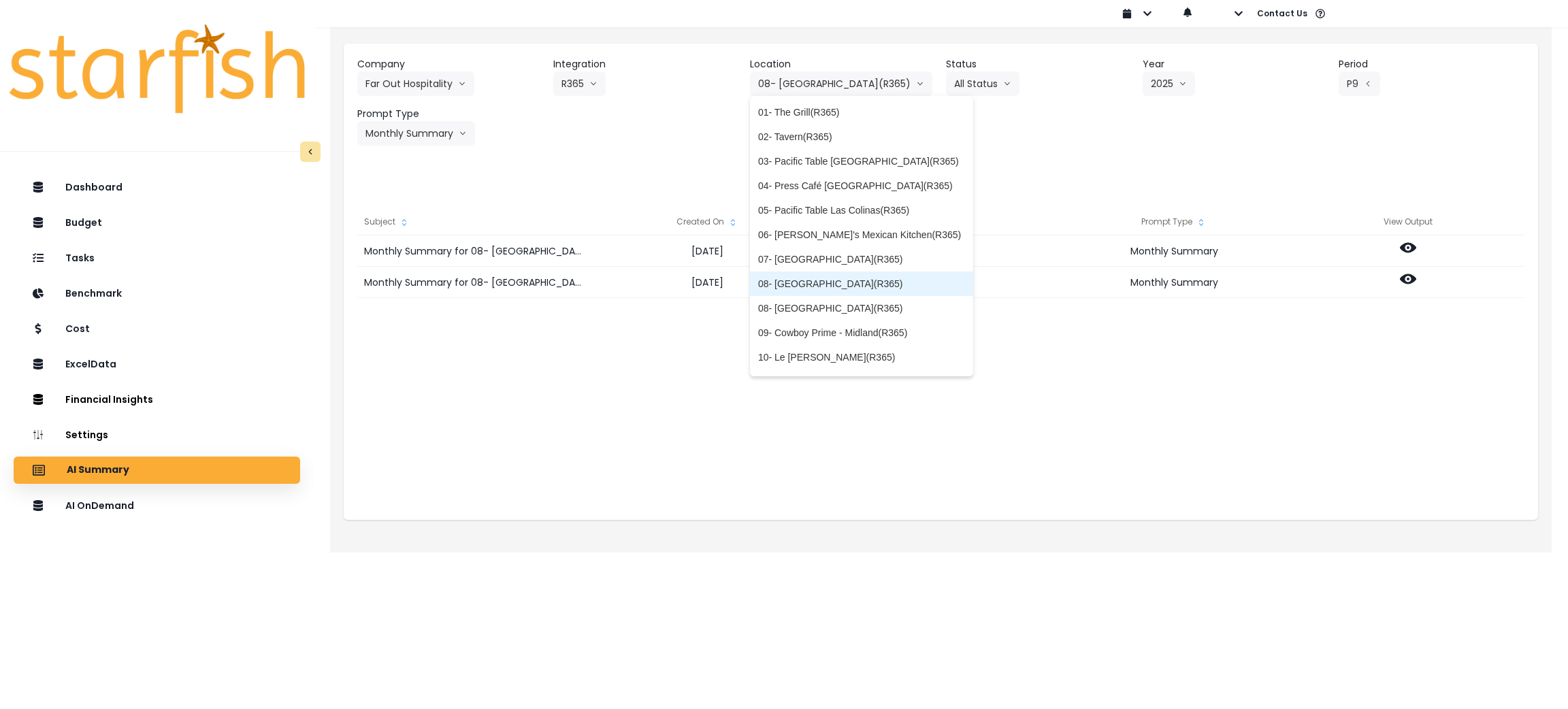
click at [814, 281] on span "08- [GEOGRAPHIC_DATA](R365)" at bounding box center [861, 284] width 207 height 14
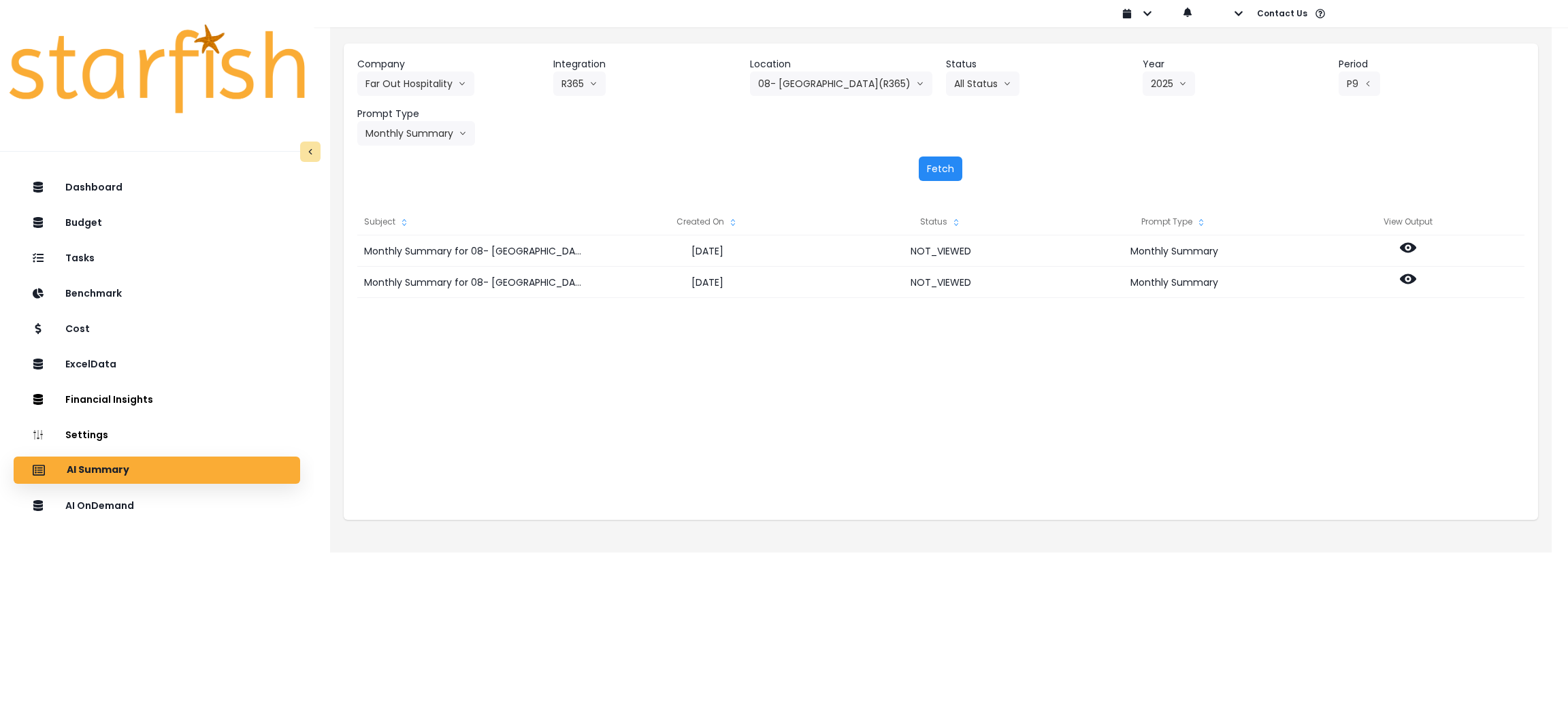
click at [941, 161] on button "Fetch" at bounding box center [941, 169] width 44 height 25
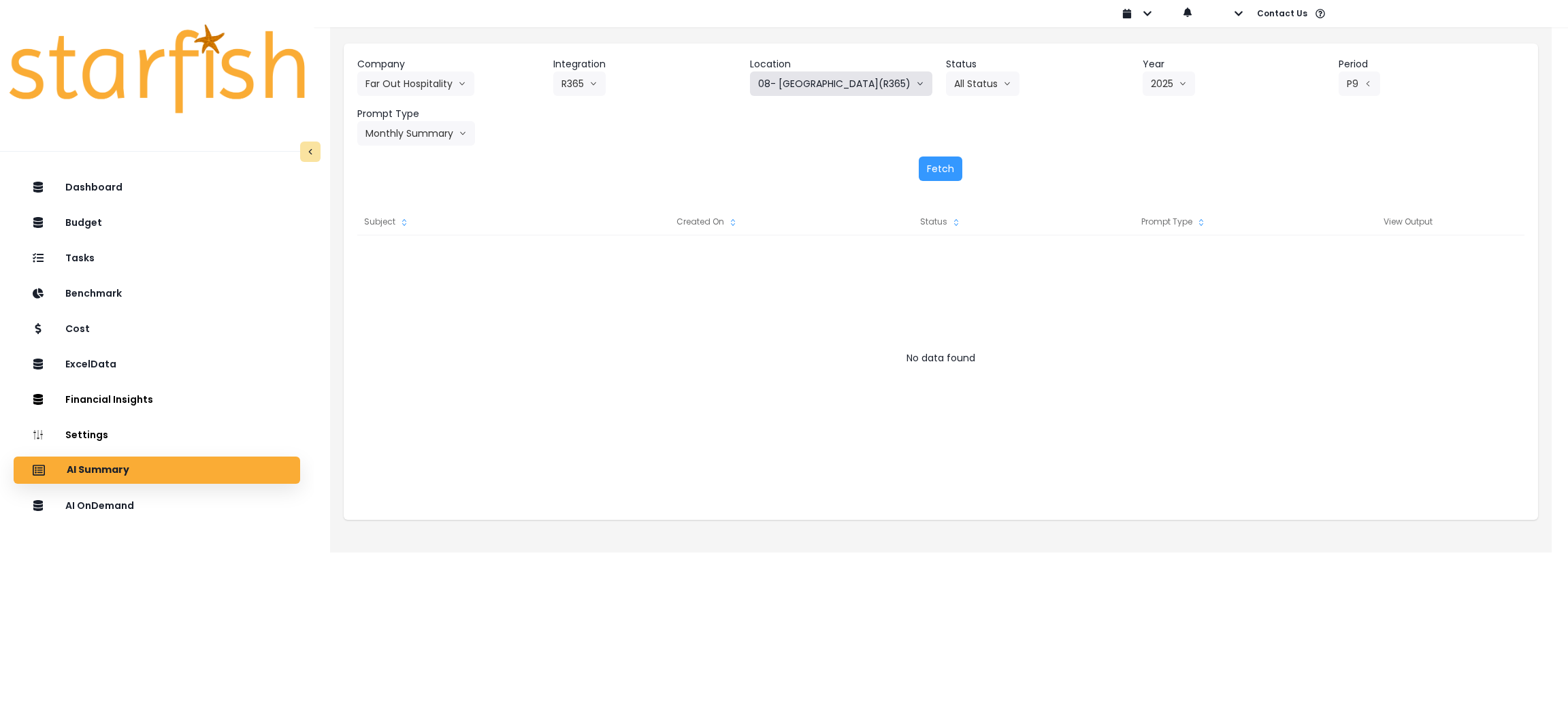
click at [850, 85] on button "08- [GEOGRAPHIC_DATA](R365)" at bounding box center [841, 84] width 183 height 25
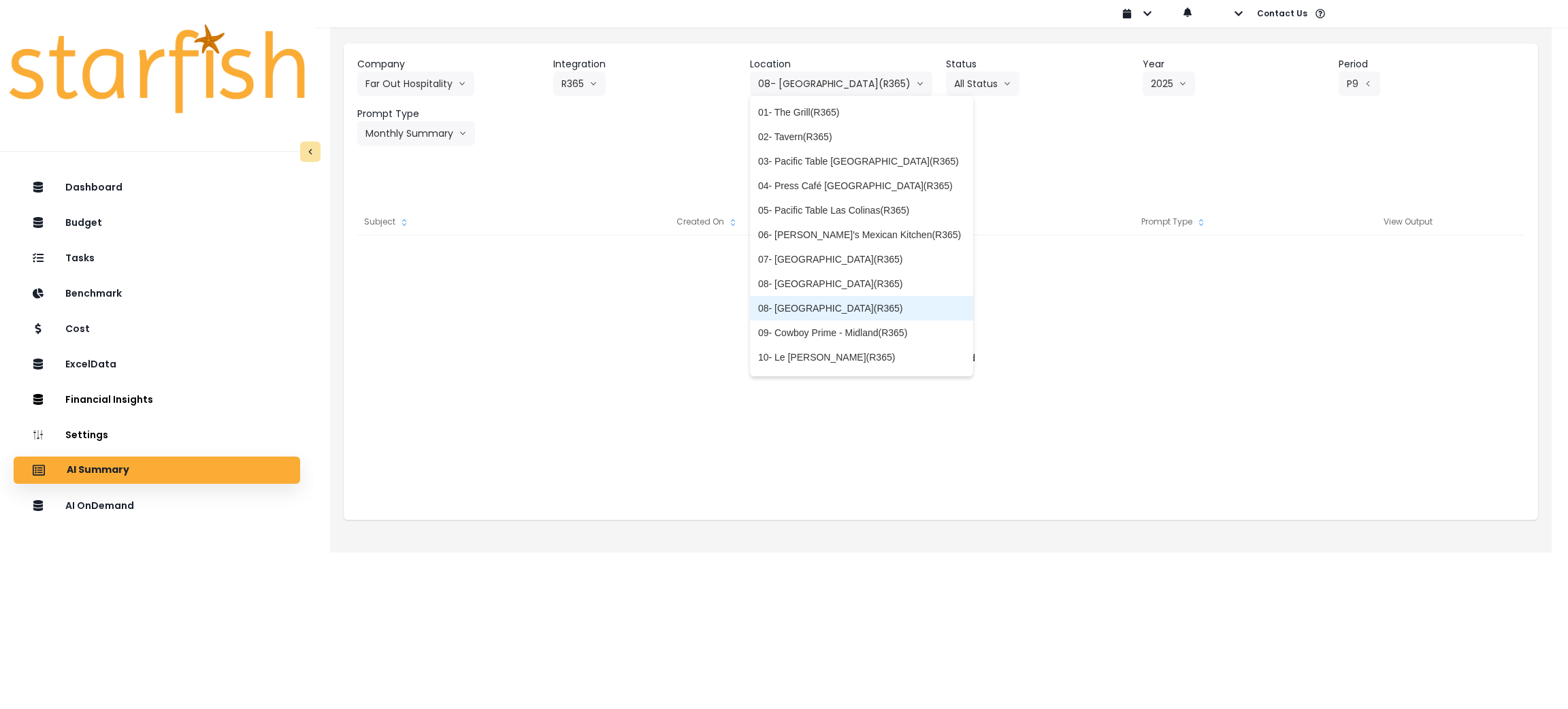
click at [804, 302] on span "08- [GEOGRAPHIC_DATA](R365)" at bounding box center [861, 309] width 207 height 14
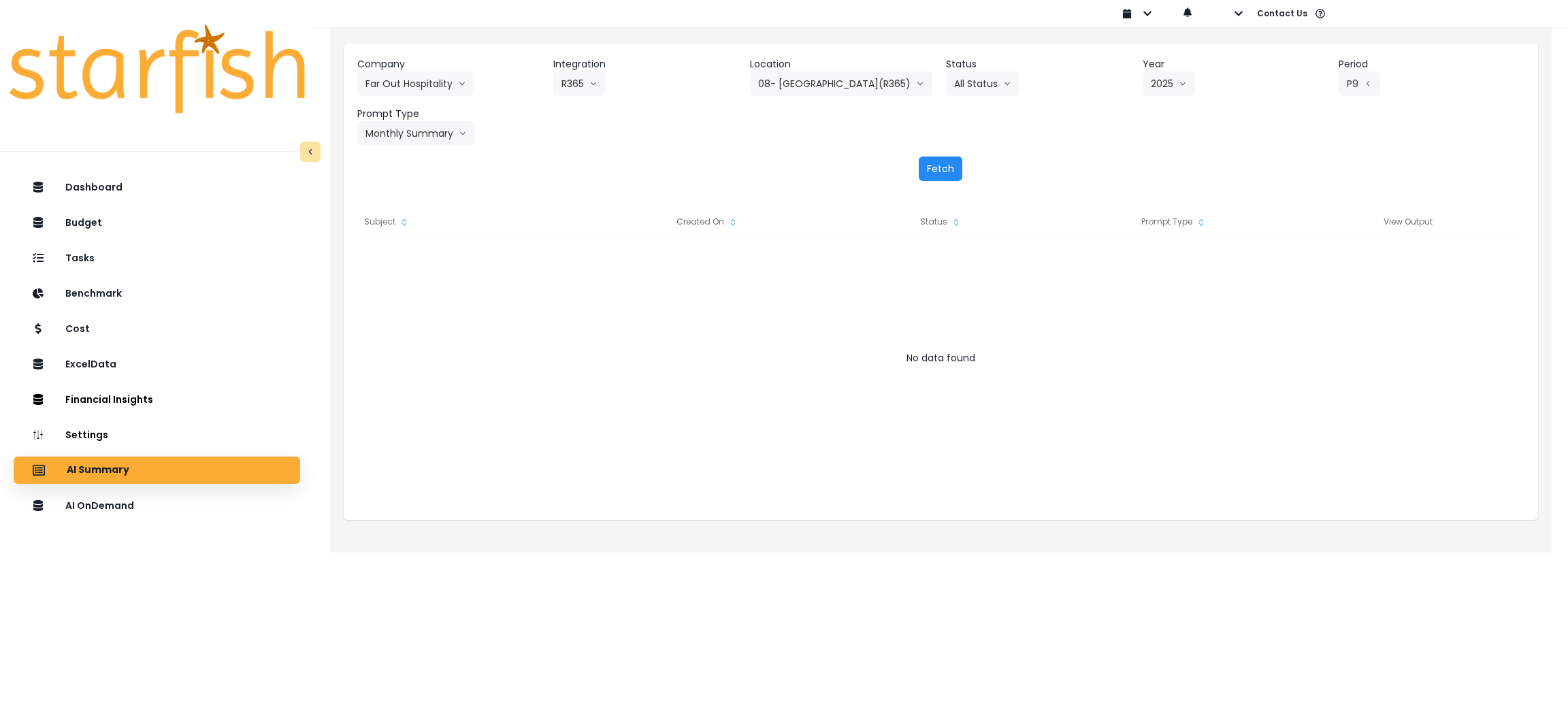
click at [939, 170] on button "Fetch" at bounding box center [941, 169] width 44 height 25
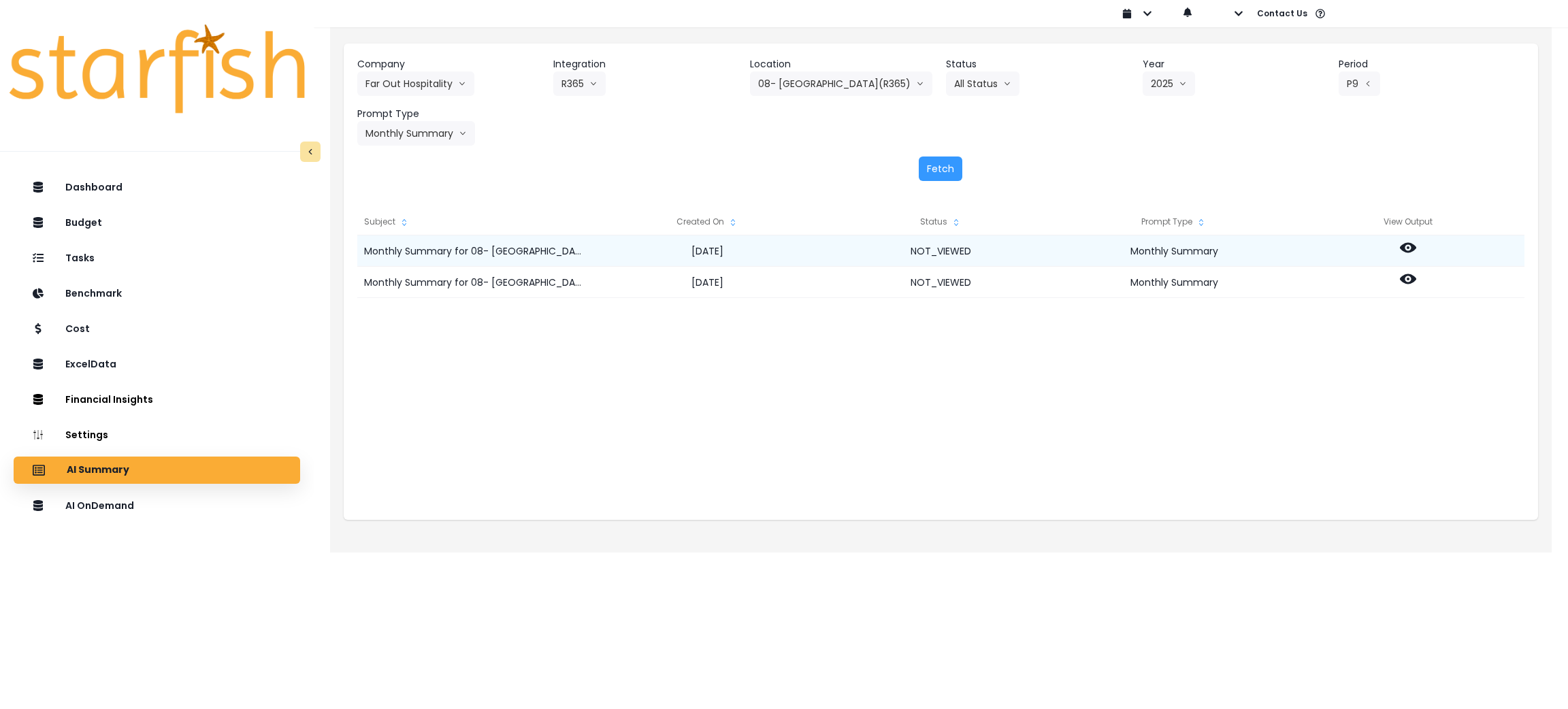
click at [1397, 241] on div at bounding box center [1408, 251] width 234 height 31
click at [1407, 248] on circle at bounding box center [1407, 248] width 3 height 3
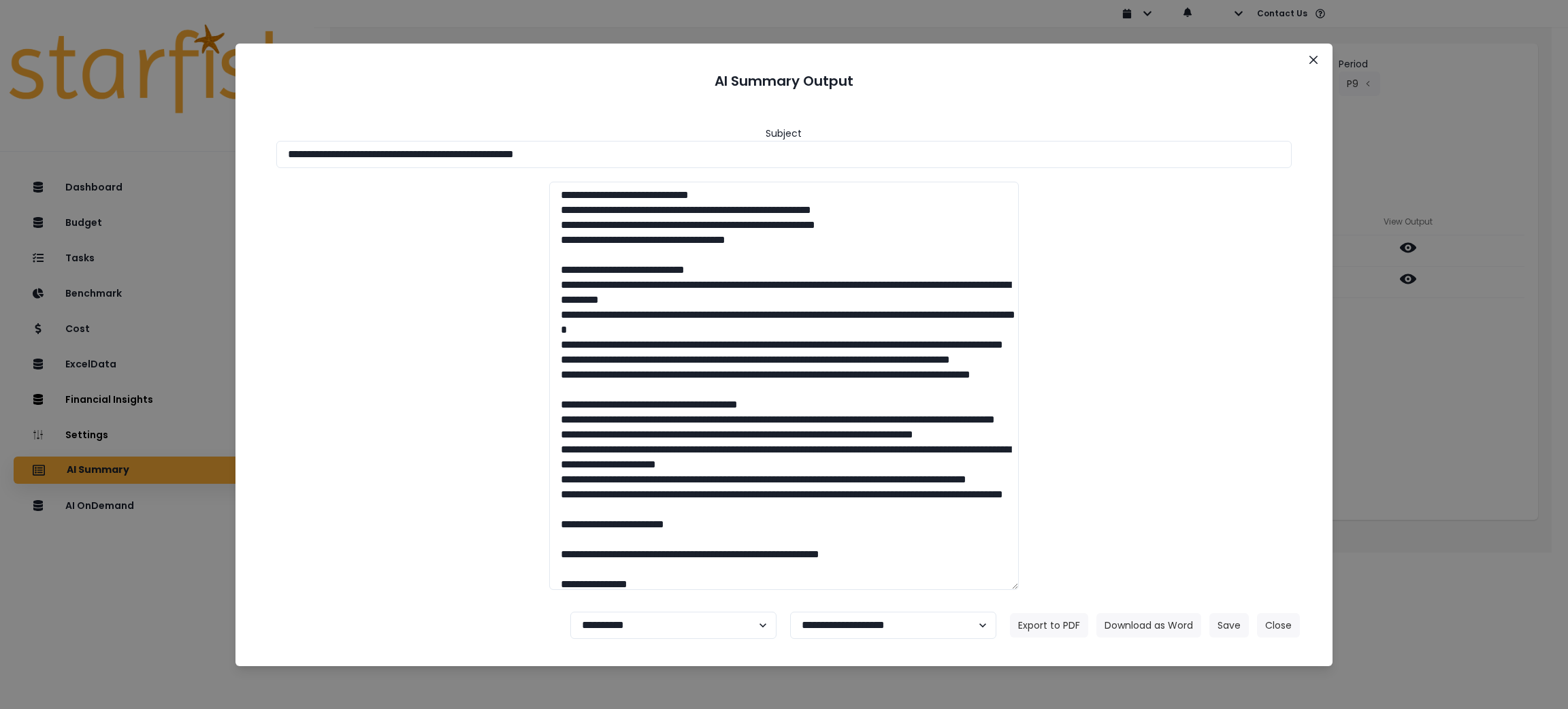
drag, startPoint x: 677, startPoint y: 151, endPoint x: 26, endPoint y: 92, distance: 653.7
click at [26, 92] on div "**********" at bounding box center [784, 354] width 1568 height 709
click at [1147, 620] on button "Download as Word" at bounding box center [1149, 625] width 105 height 25
drag, startPoint x: 1414, startPoint y: 426, endPoint x: 1410, endPoint y: 379, distance: 47.2
click at [1414, 426] on div "**********" at bounding box center [784, 354] width 1568 height 709
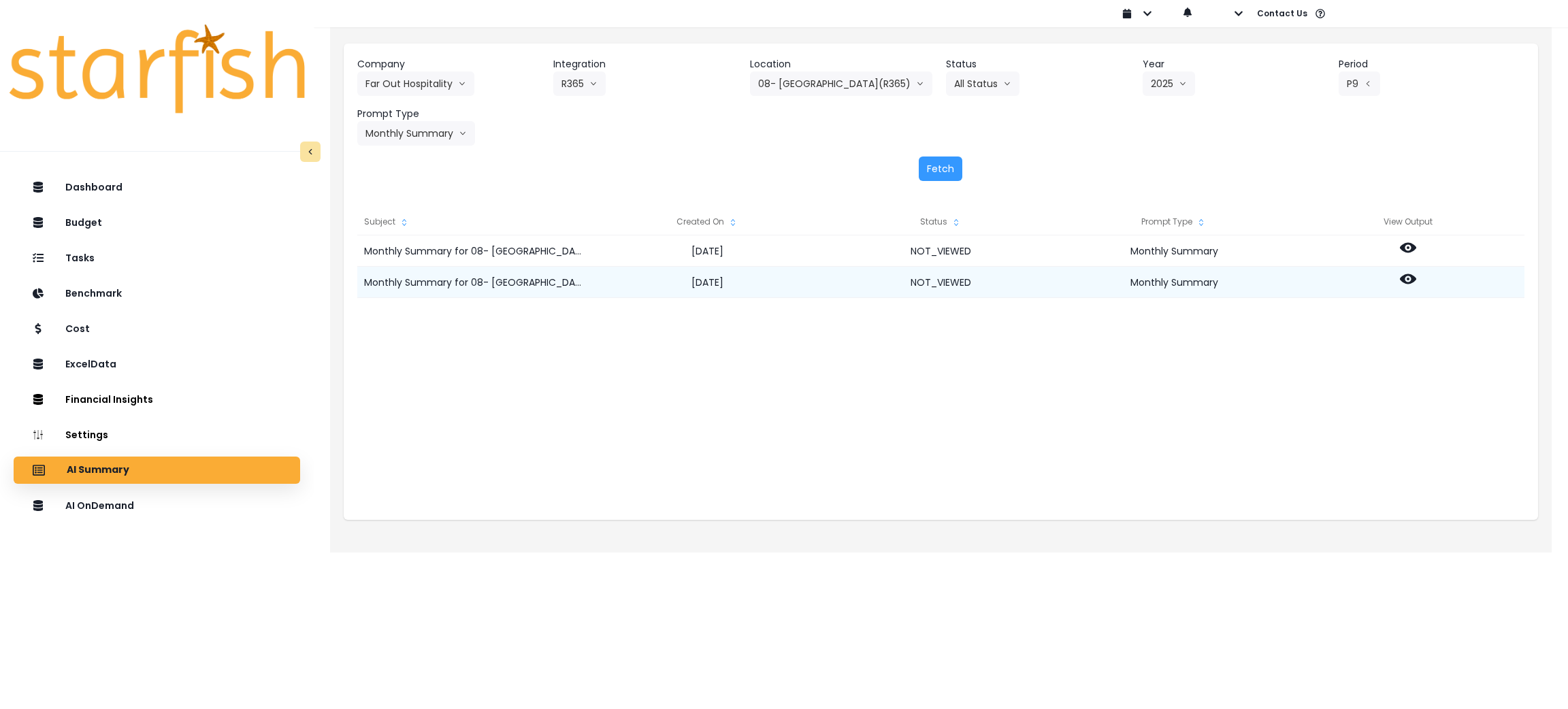
click at [1406, 278] on icon at bounding box center [1408, 279] width 16 height 16
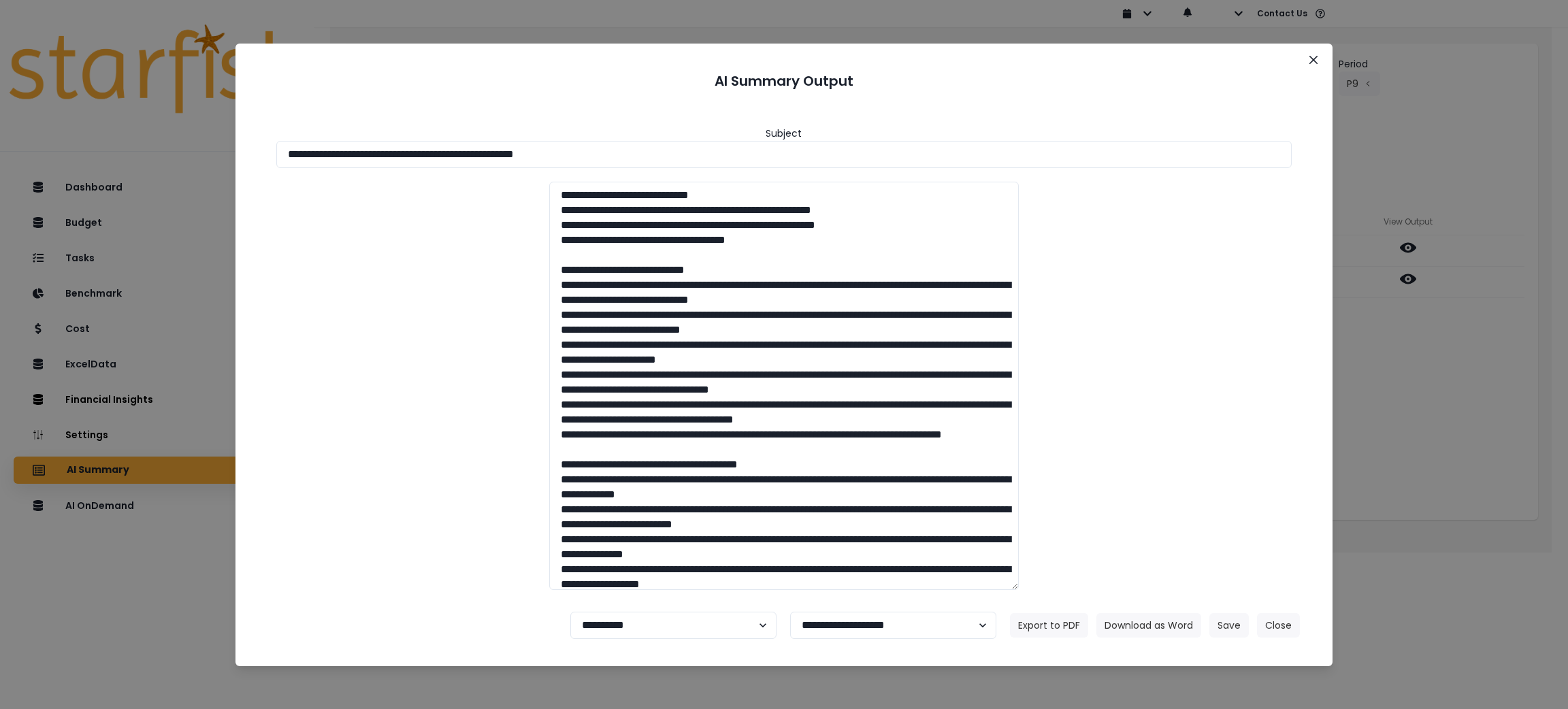
drag, startPoint x: 639, startPoint y: 151, endPoint x: 0, endPoint y: 106, distance: 640.6
click at [0, 106] on div "**********" at bounding box center [784, 354] width 1568 height 709
click at [1163, 616] on button "Download as Word" at bounding box center [1149, 625] width 105 height 25
click at [1278, 624] on button "Close" at bounding box center [1277, 625] width 43 height 25
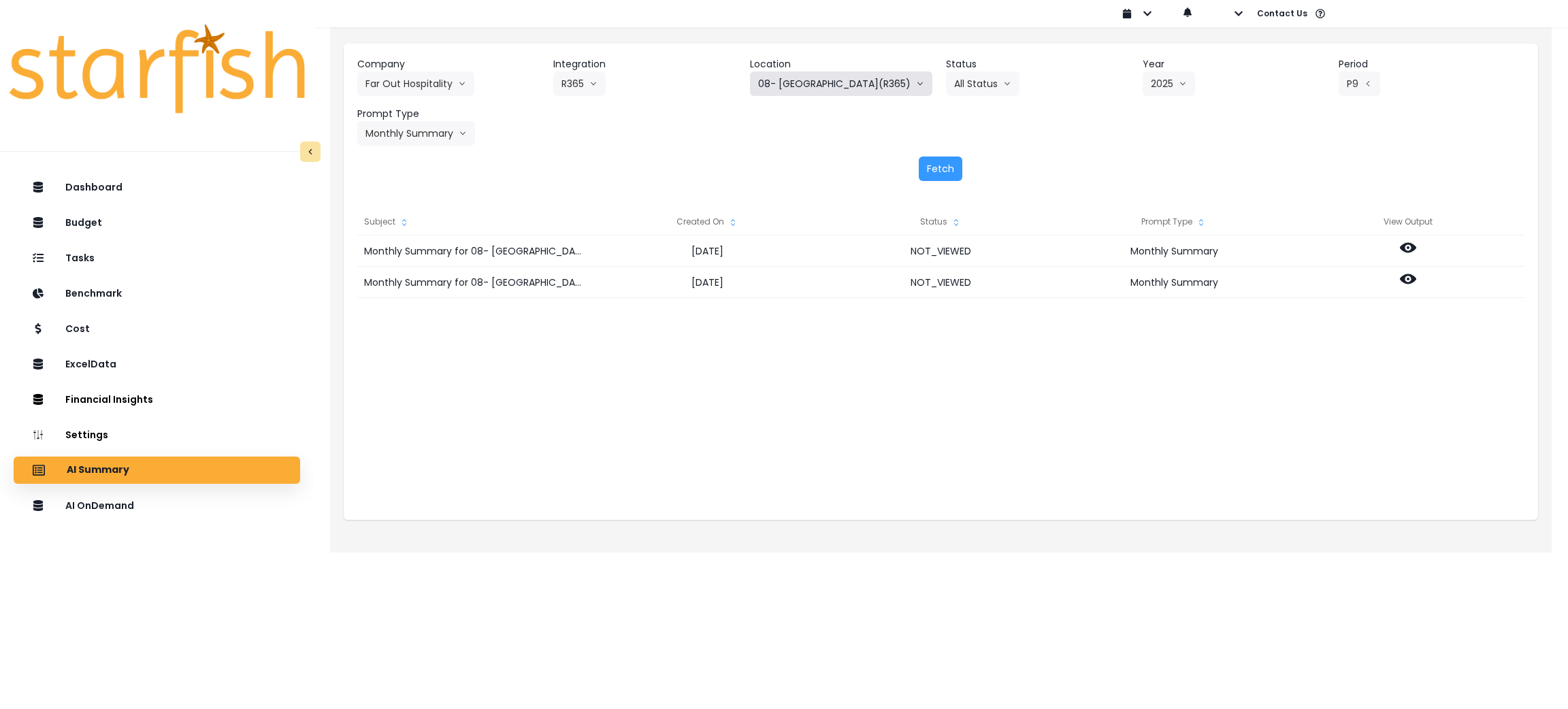
click at [824, 76] on button "08- [GEOGRAPHIC_DATA](R365)" at bounding box center [841, 84] width 183 height 25
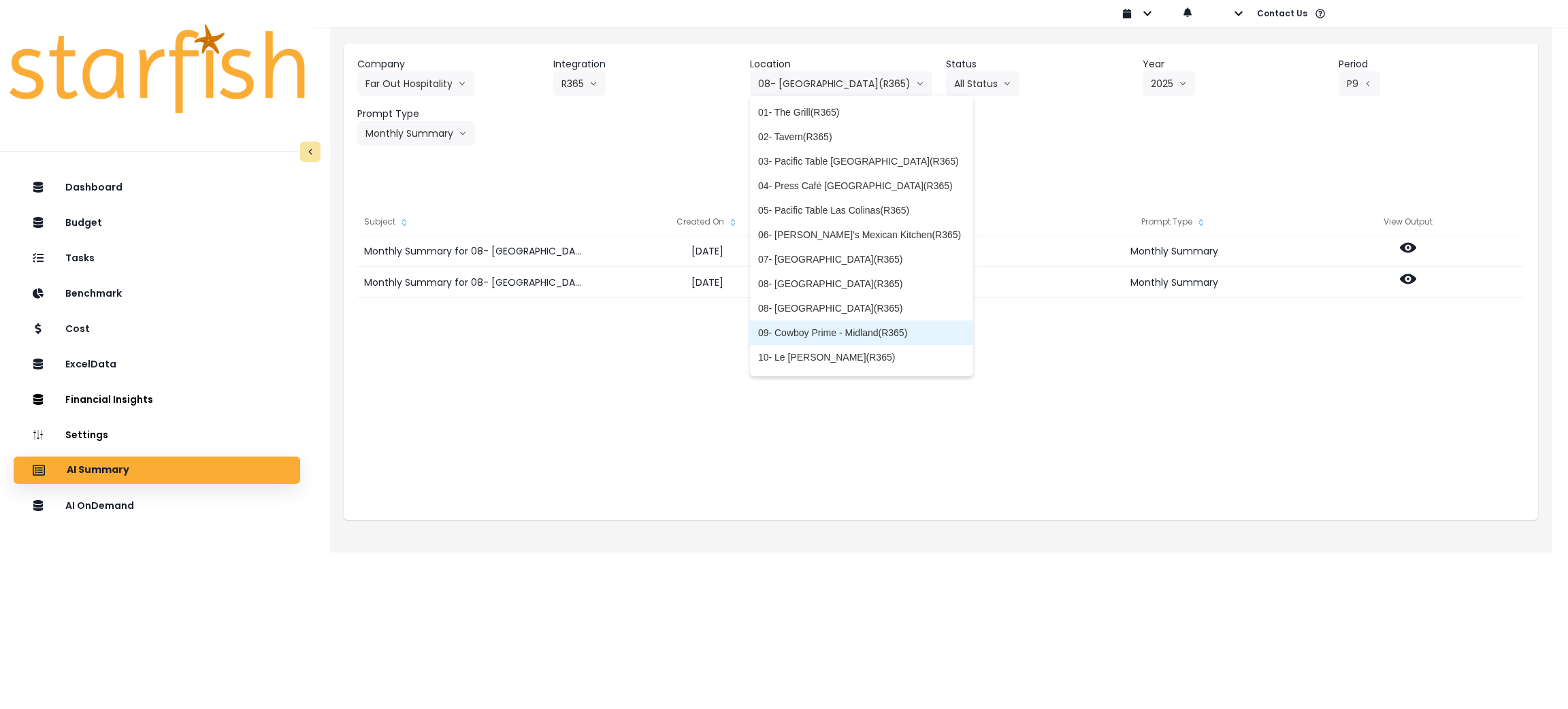
click at [838, 326] on span "09- Cowboy Prime - Midland(R365)" at bounding box center [861, 333] width 207 height 14
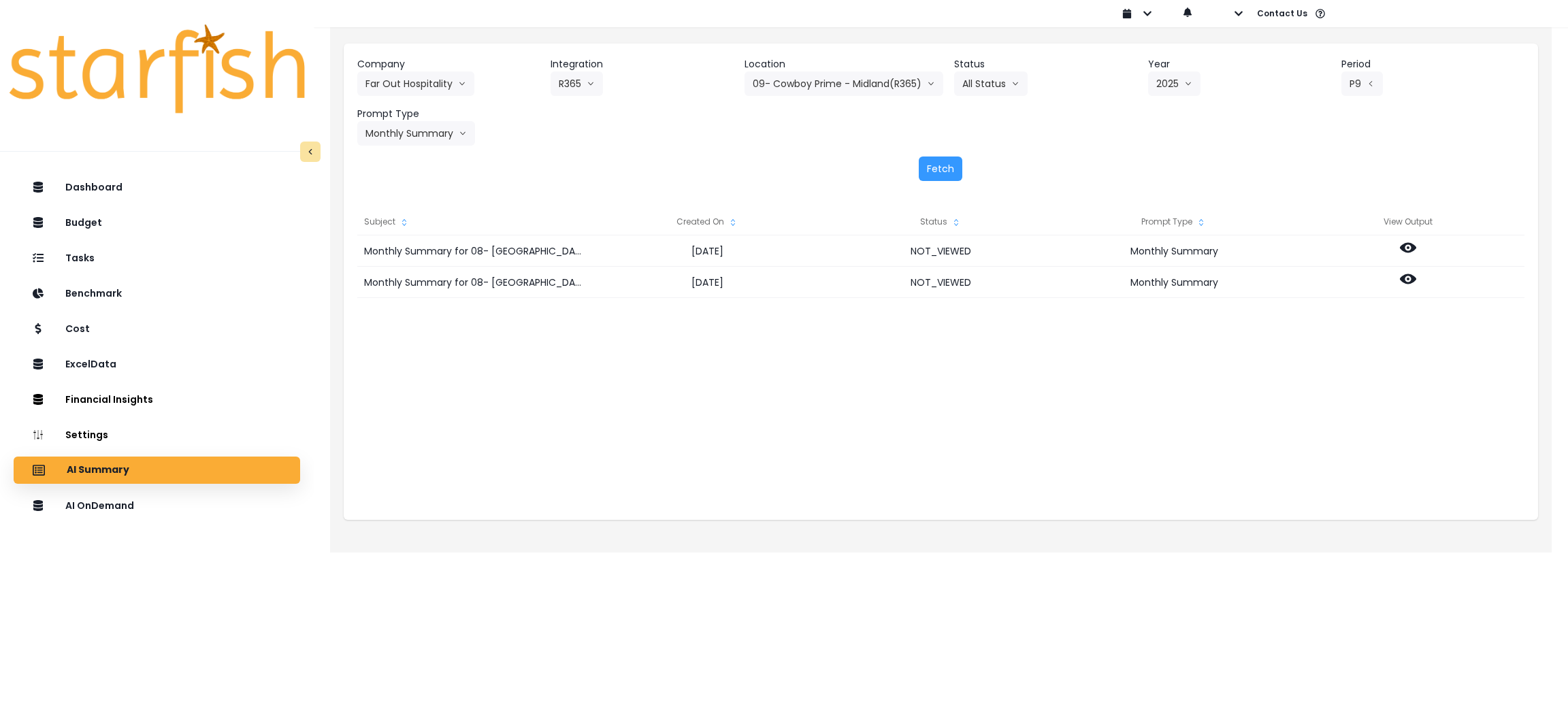
click at [945, 153] on div "Company Far Out Hospitality 86 Costs Asti Bagel Cafe Balance Grille Bald Ginger…" at bounding box center [941, 119] width 1194 height 151
click at [945, 170] on button "Fetch" at bounding box center [941, 169] width 44 height 25
click at [1044, 149] on div "Company Far Out Hospitality 86 Costs Asti Bagel Cafe Balance Grille Bald Ginger…" at bounding box center [941, 119] width 1194 height 151
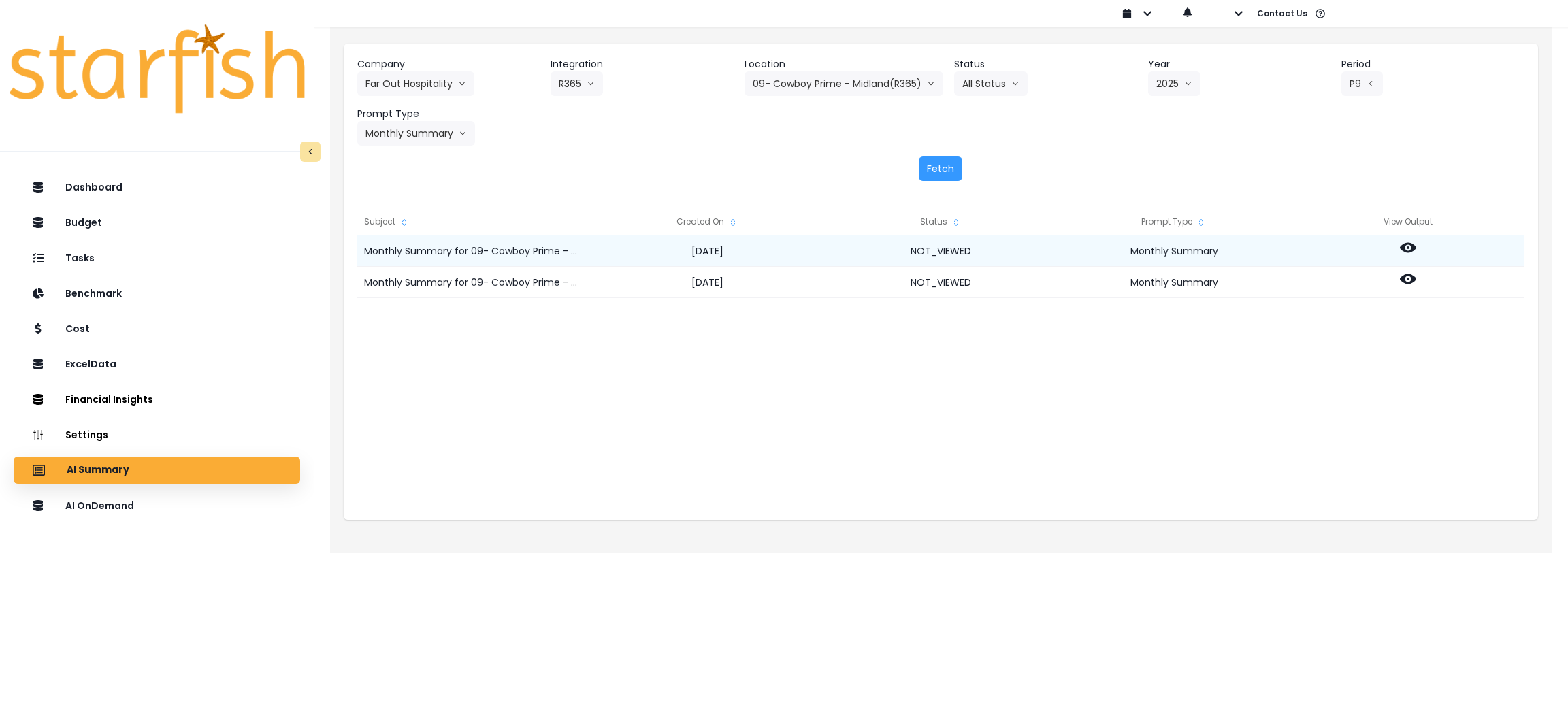
click at [1400, 249] on icon at bounding box center [1408, 248] width 16 height 16
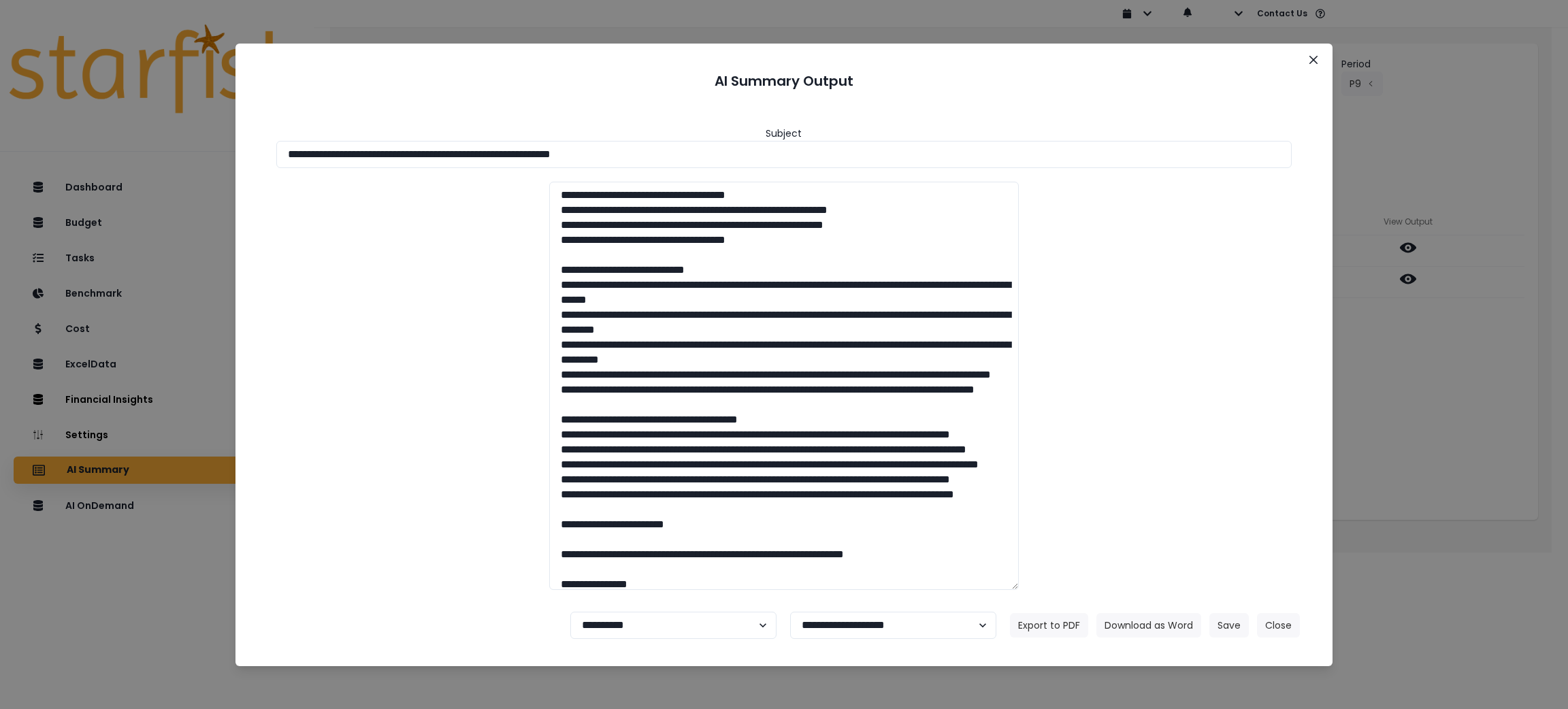
drag, startPoint x: 732, startPoint y: 154, endPoint x: 0, endPoint y: 149, distance: 732.0
click at [0, 149] on div "**********" at bounding box center [784, 354] width 1568 height 709
click at [1155, 626] on button "Download as Word" at bounding box center [1149, 625] width 105 height 25
drag, startPoint x: 1479, startPoint y: 475, endPoint x: 1444, endPoint y: 361, distance: 119.3
click at [1479, 475] on div "**********" at bounding box center [784, 354] width 1568 height 709
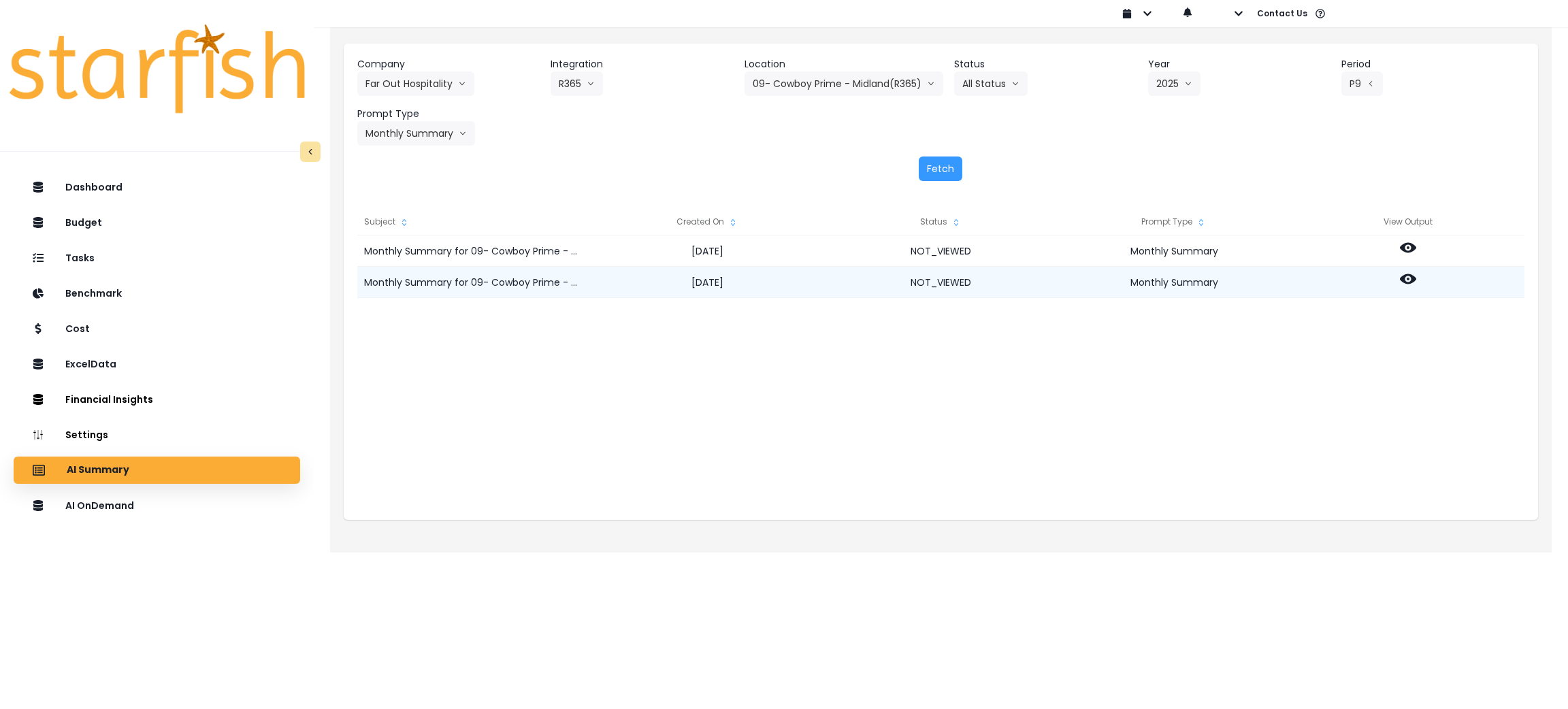
click at [1408, 277] on icon at bounding box center [1408, 279] width 16 height 16
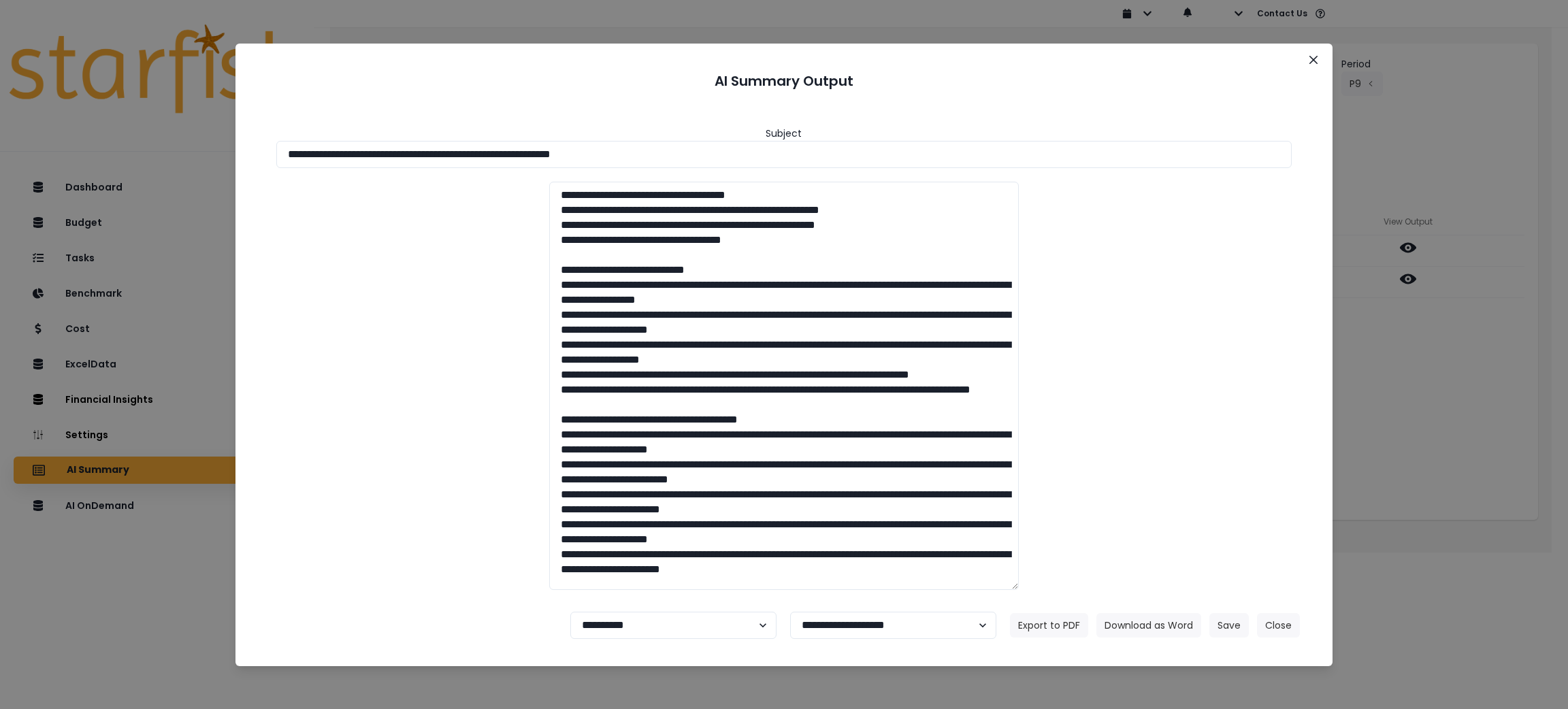
drag, startPoint x: 697, startPoint y: 146, endPoint x: 0, endPoint y: 144, distance: 697.0
click at [0, 144] on div "**********" at bounding box center [784, 354] width 1568 height 709
click at [1161, 628] on button "Download as Word" at bounding box center [1149, 625] width 105 height 25
drag, startPoint x: 1456, startPoint y: 509, endPoint x: 1368, endPoint y: 487, distance: 90.7
click at [1456, 509] on div "**********" at bounding box center [784, 354] width 1568 height 709
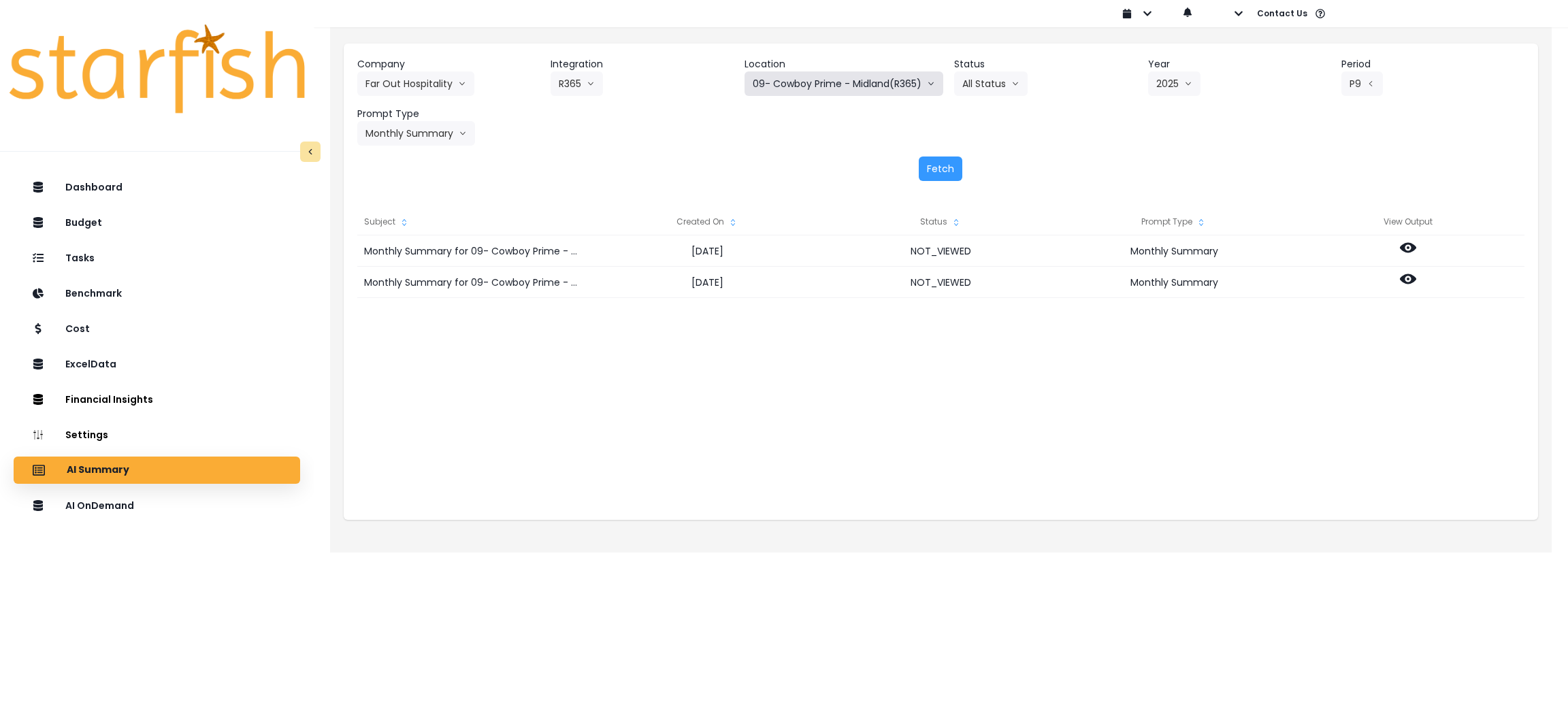
click at [820, 81] on button "09- Cowboy Prime - Midland(R365)" at bounding box center [843, 84] width 199 height 25
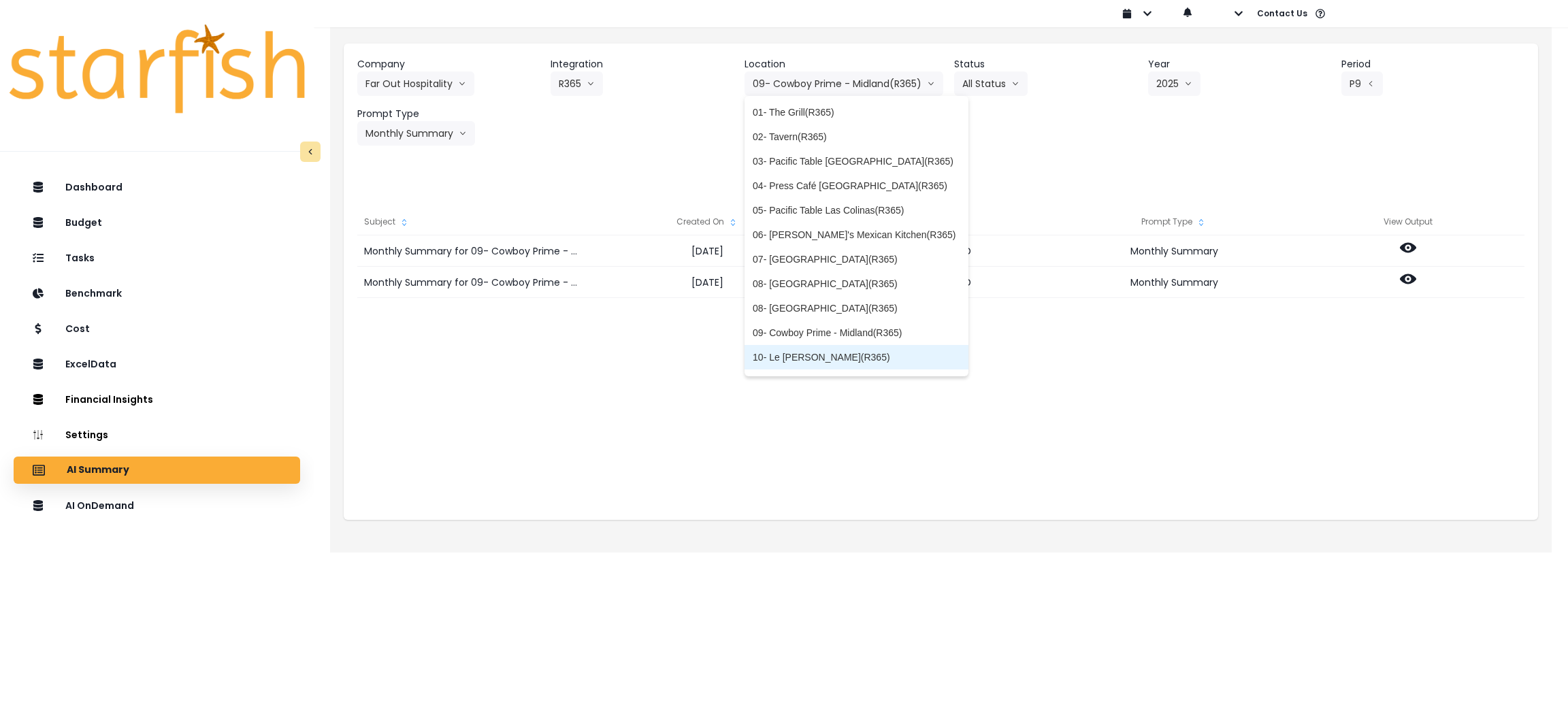
click at [791, 350] on li "10- Le [PERSON_NAME](R365)" at bounding box center [855, 356] width 223 height 25
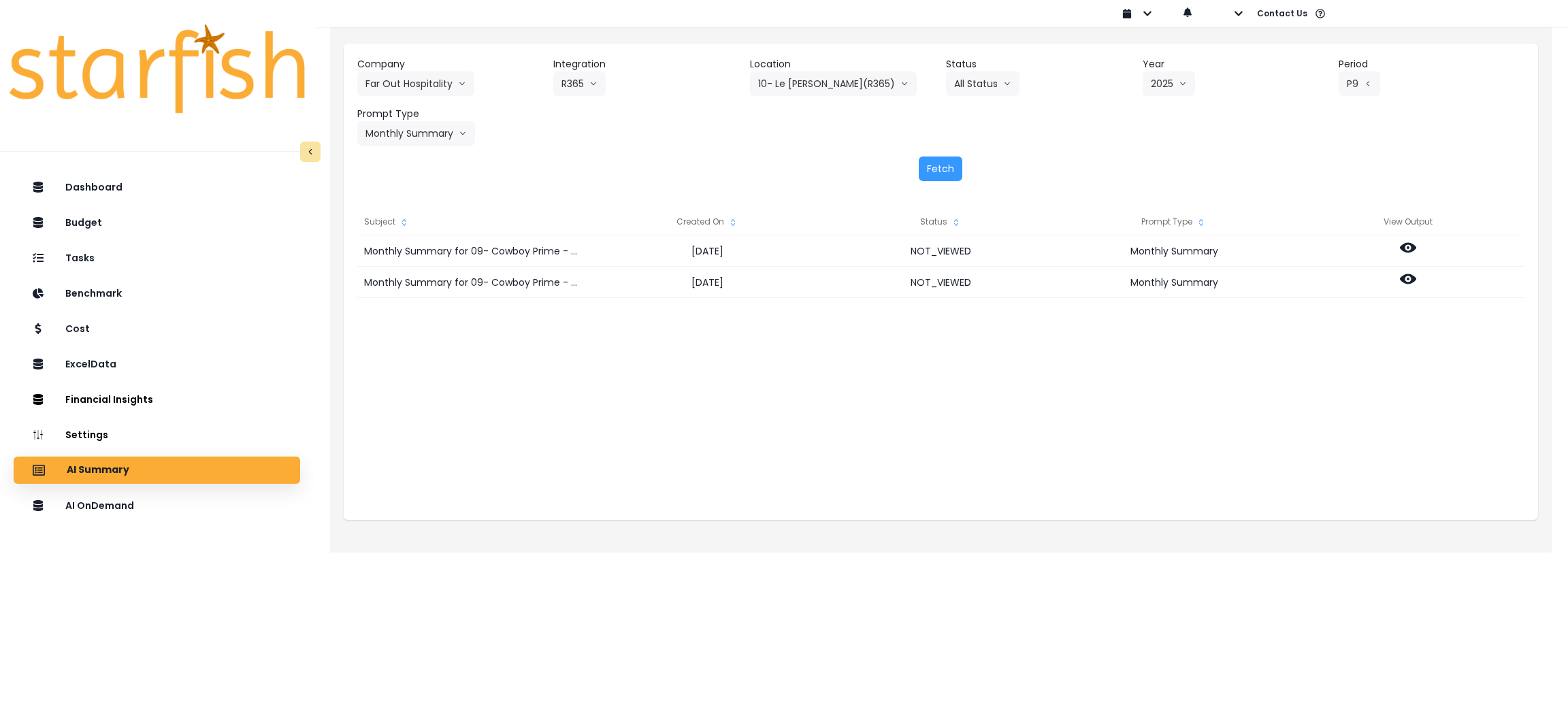
click at [605, 145] on div "Company Far Out Hospitality 86 Costs Asti Bagel Cafe Balance Grille Bald Ginger…" at bounding box center [941, 101] width 1168 height 89
click at [941, 166] on button "Fetch" at bounding box center [941, 169] width 44 height 25
click at [724, 165] on div "Fetch" at bounding box center [941, 169] width 1168 height 25
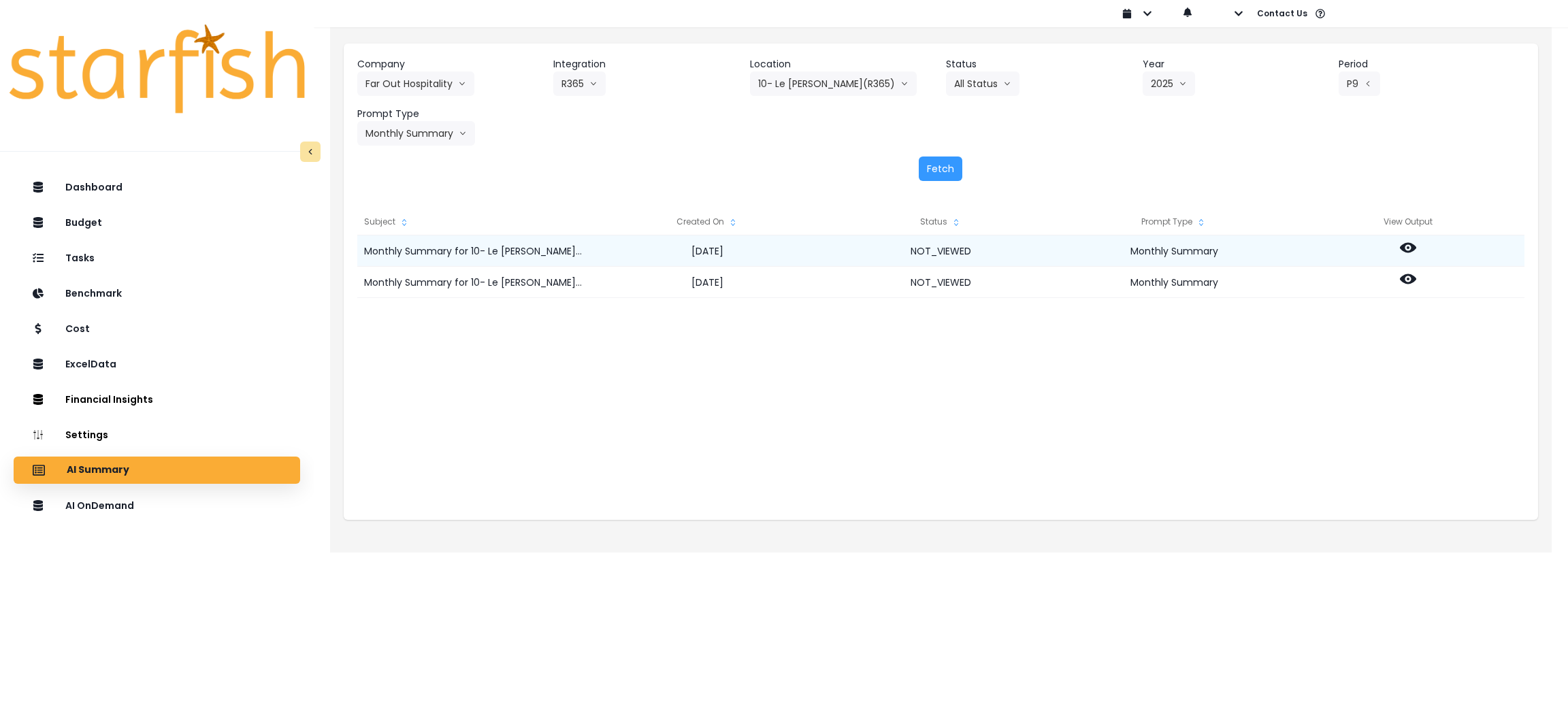
click at [1403, 248] on icon at bounding box center [1408, 248] width 16 height 10
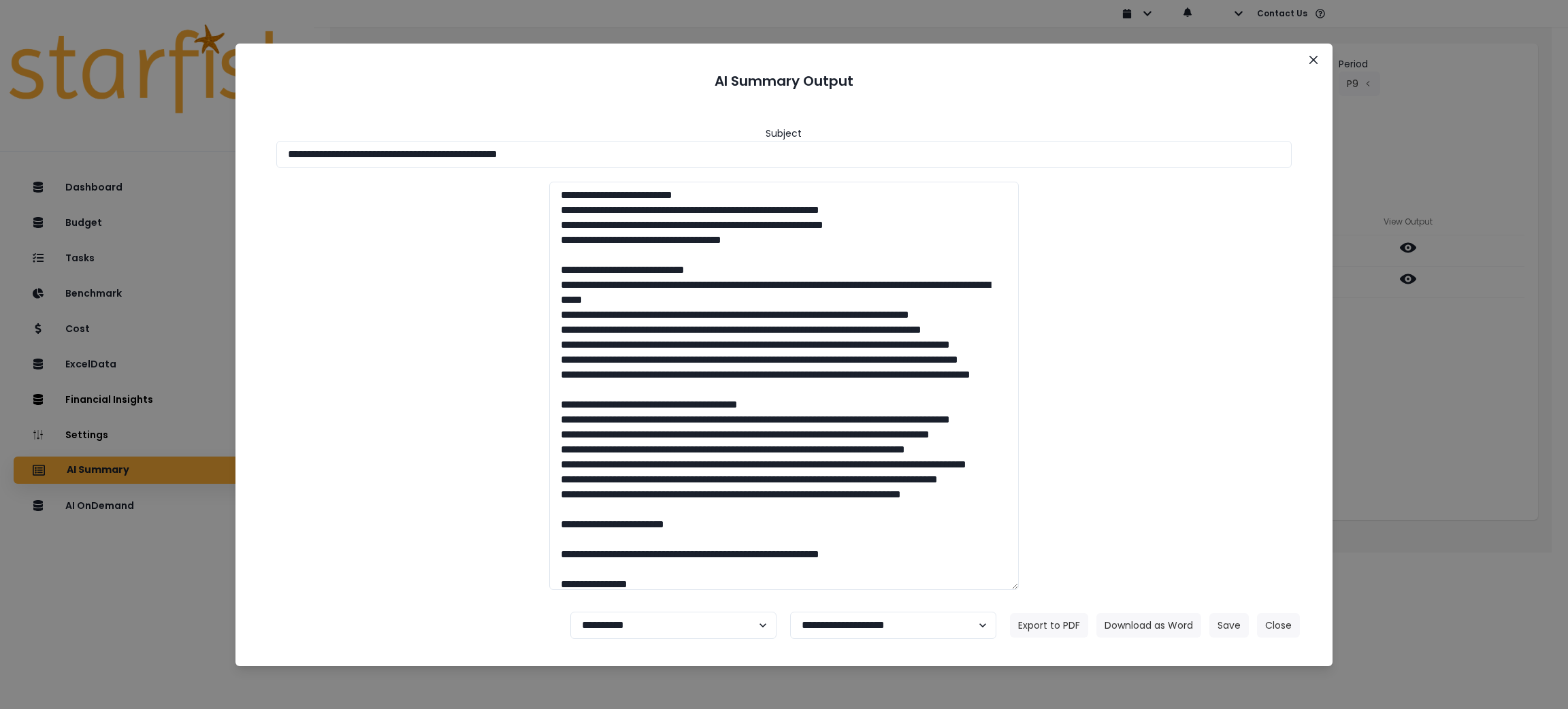
drag, startPoint x: 622, startPoint y: 147, endPoint x: 0, endPoint y: 154, distance: 622.0
click at [0, 154] on div "**********" at bounding box center [784, 354] width 1568 height 709
click at [1094, 83] on header "AI Summary Output" at bounding box center [784, 81] width 1065 height 42
drag, startPoint x: 869, startPoint y: 159, endPoint x: 0, endPoint y: 127, distance: 869.6
click at [0, 127] on div "**********" at bounding box center [784, 354] width 1568 height 709
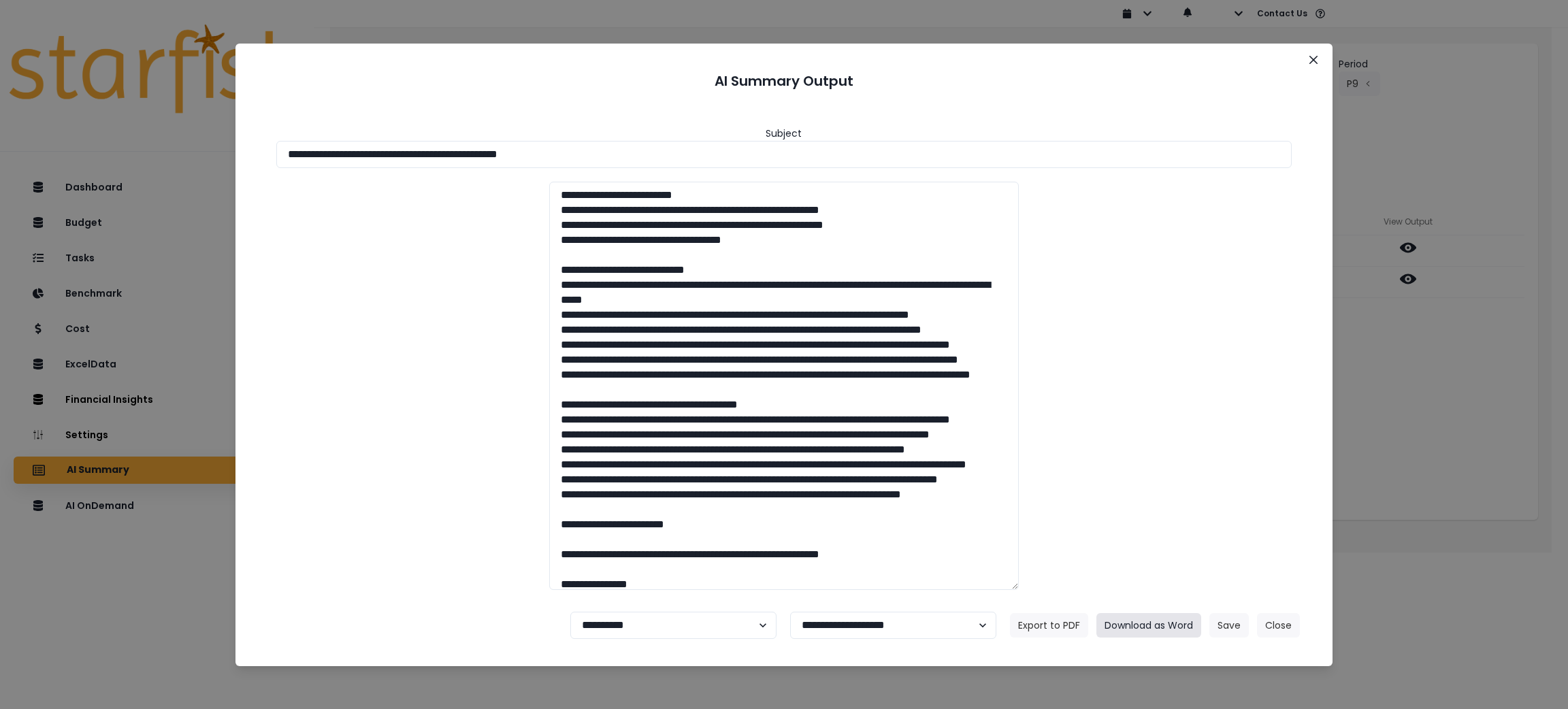
click at [1154, 624] on button "Download as Word" at bounding box center [1149, 625] width 105 height 25
drag, startPoint x: 1434, startPoint y: 375, endPoint x: 1415, endPoint y: 288, distance: 89.1
click at [1434, 375] on div "**********" at bounding box center [784, 354] width 1568 height 709
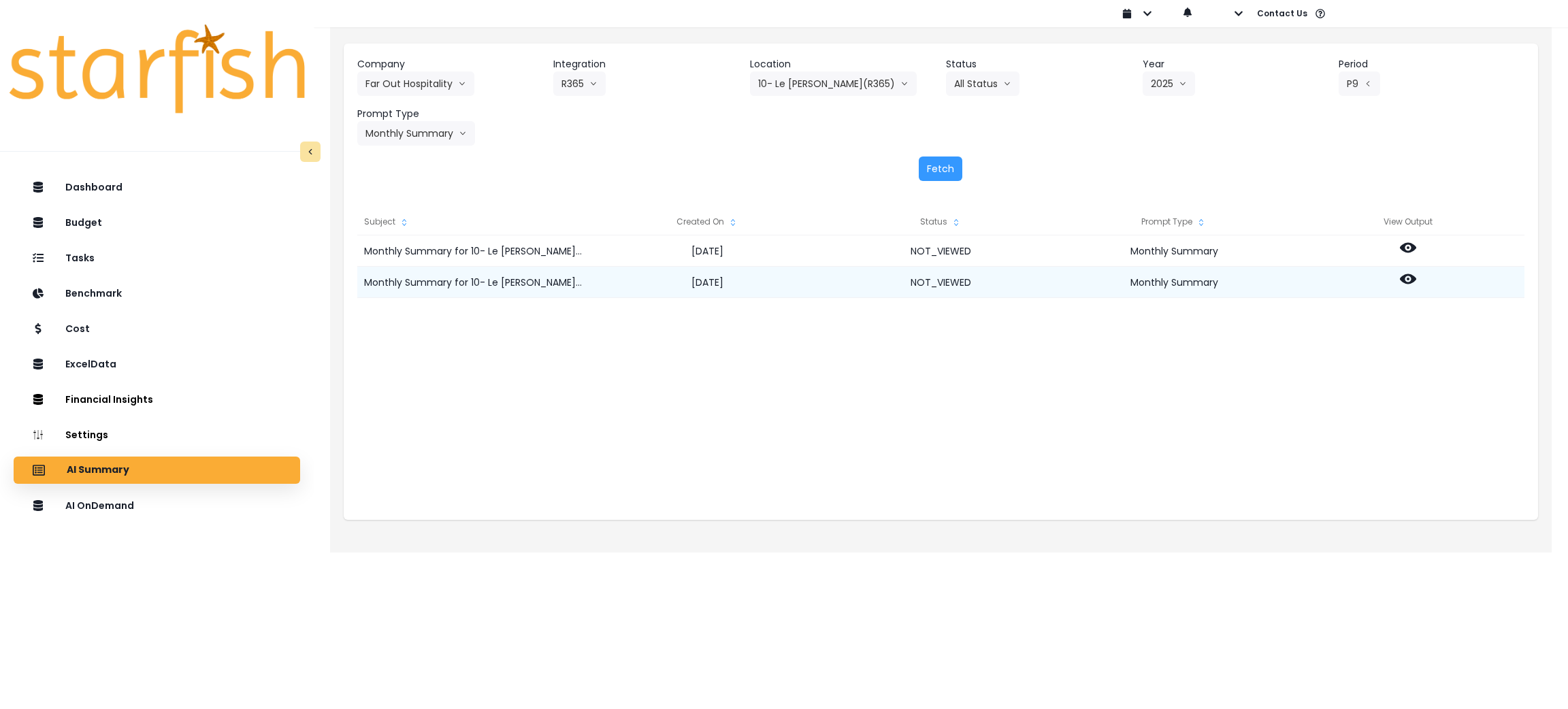
click at [1411, 278] on icon at bounding box center [1408, 280] width 16 height 10
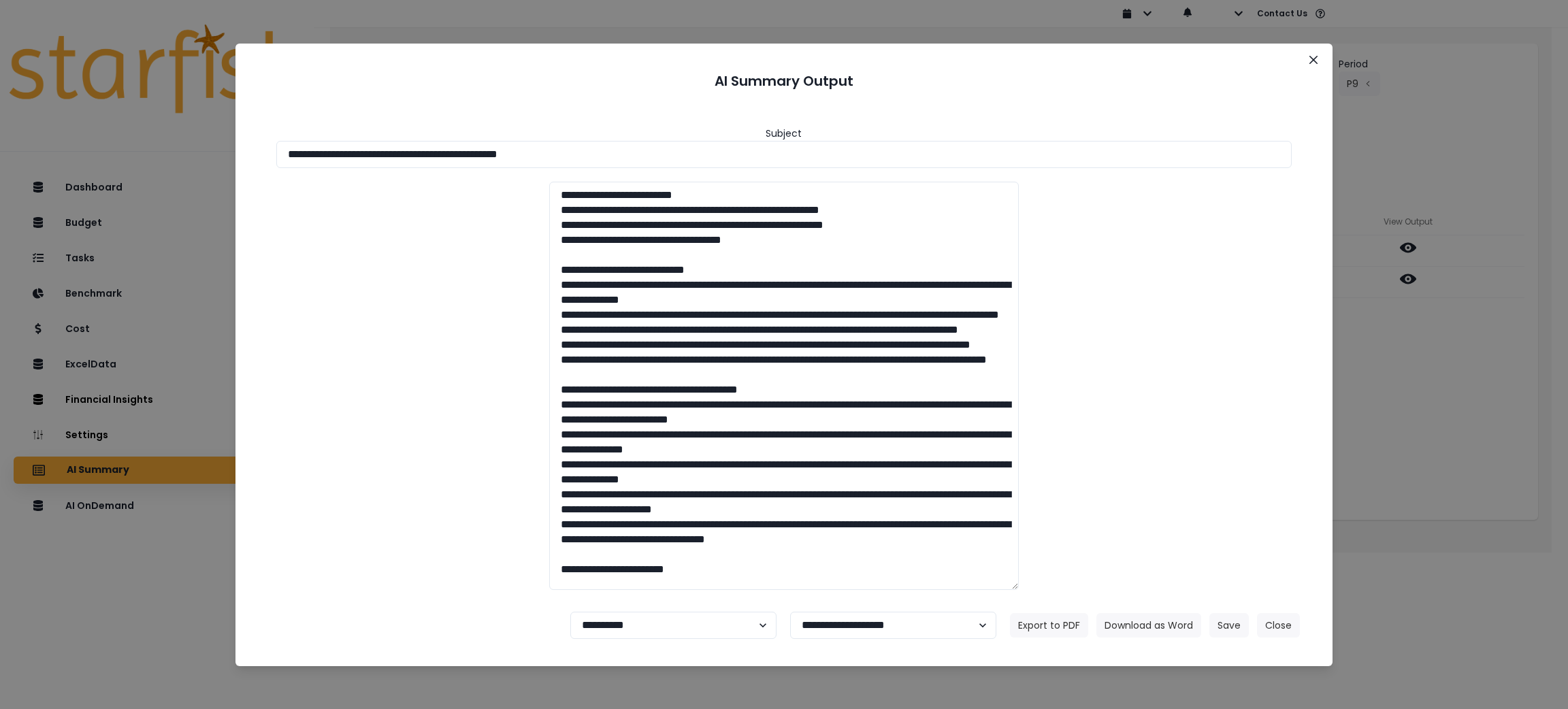
drag, startPoint x: 652, startPoint y: 157, endPoint x: 0, endPoint y: 125, distance: 652.8
click at [0, 125] on div "**********" at bounding box center [784, 354] width 1568 height 709
click at [1141, 623] on button "Download as Word" at bounding box center [1149, 625] width 105 height 25
click at [1413, 366] on div "**********" at bounding box center [784, 354] width 1568 height 709
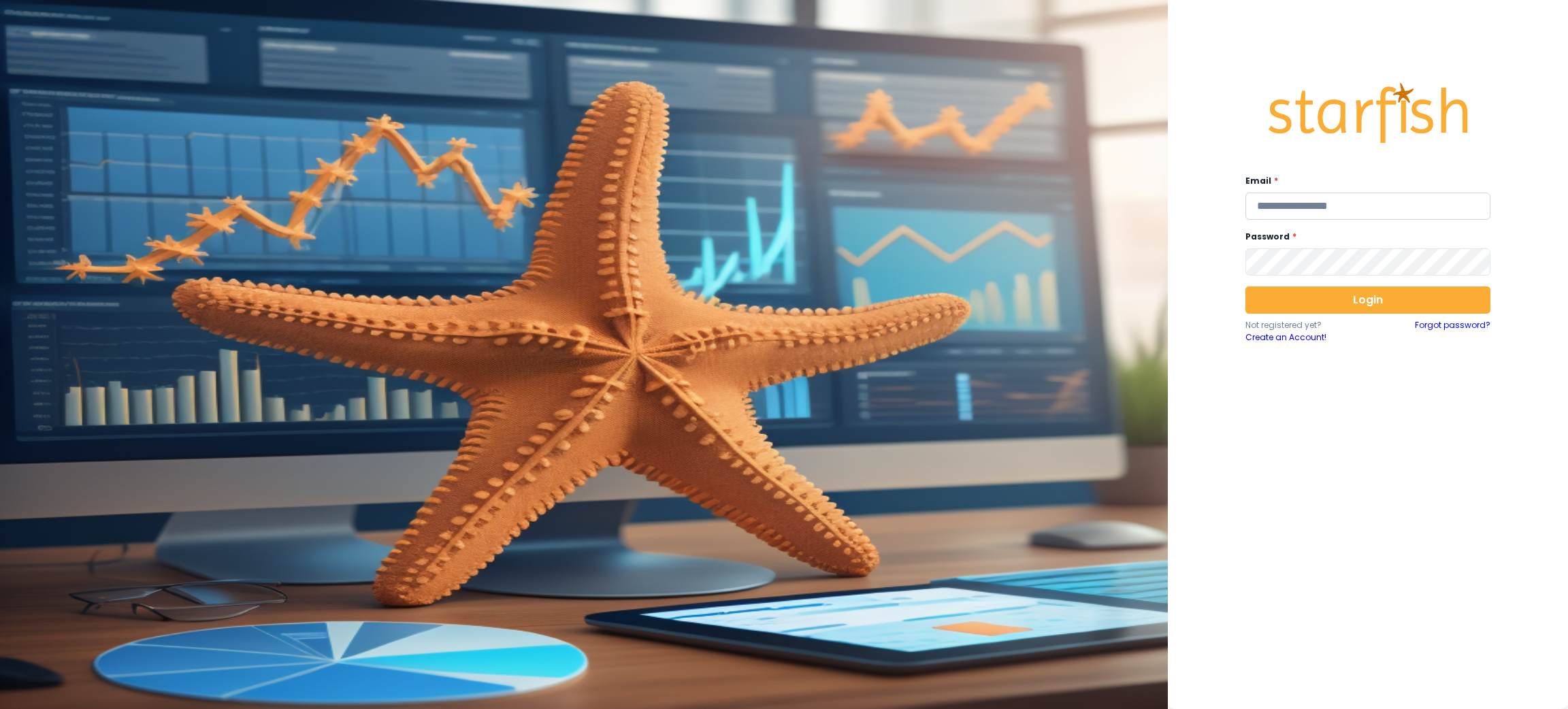
click at [1280, 211] on input "email" at bounding box center [1367, 206] width 245 height 27
type input "**********"
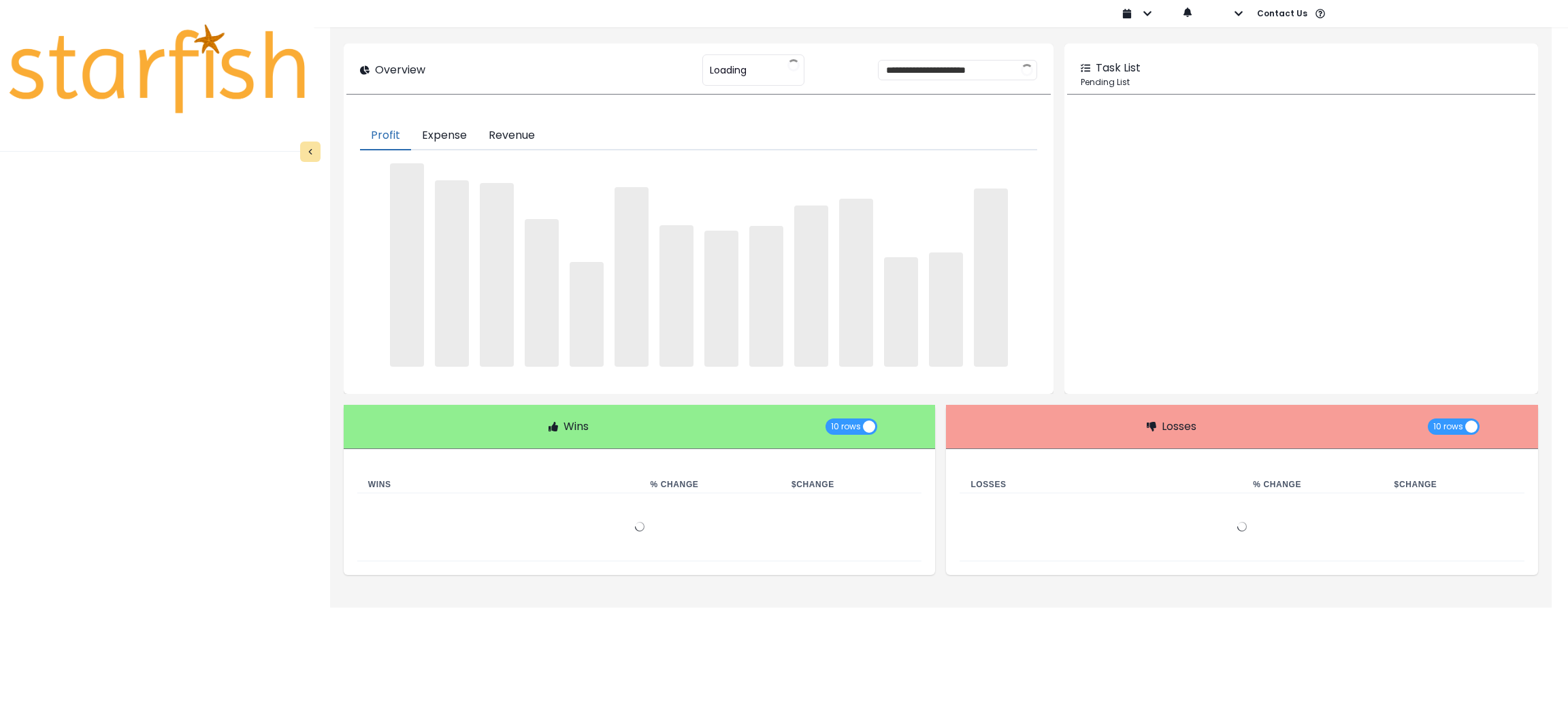
type input "********"
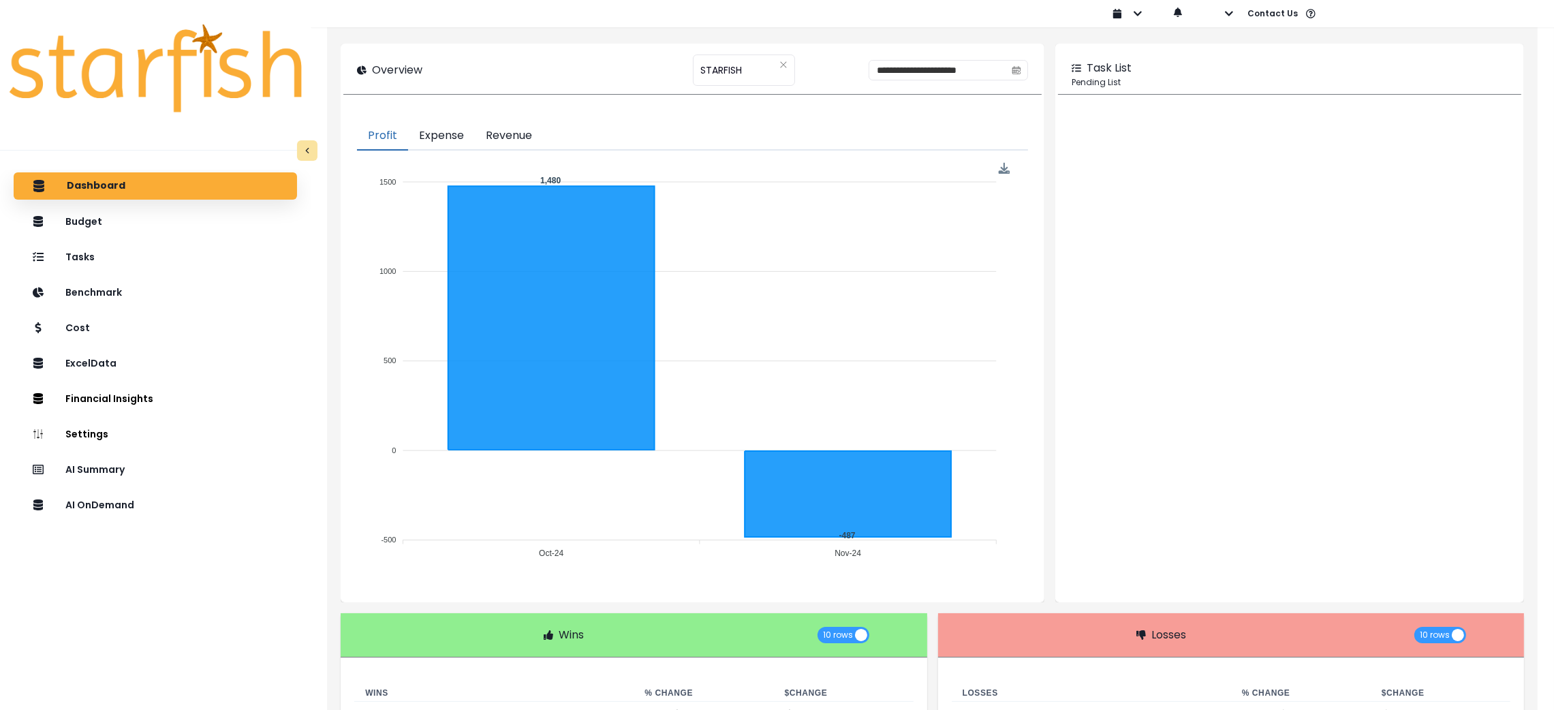
click at [578, 74] on div "**********" at bounding box center [692, 70] width 670 height 20
click at [144, 482] on div "AI Summary" at bounding box center [156, 469] width 262 height 29
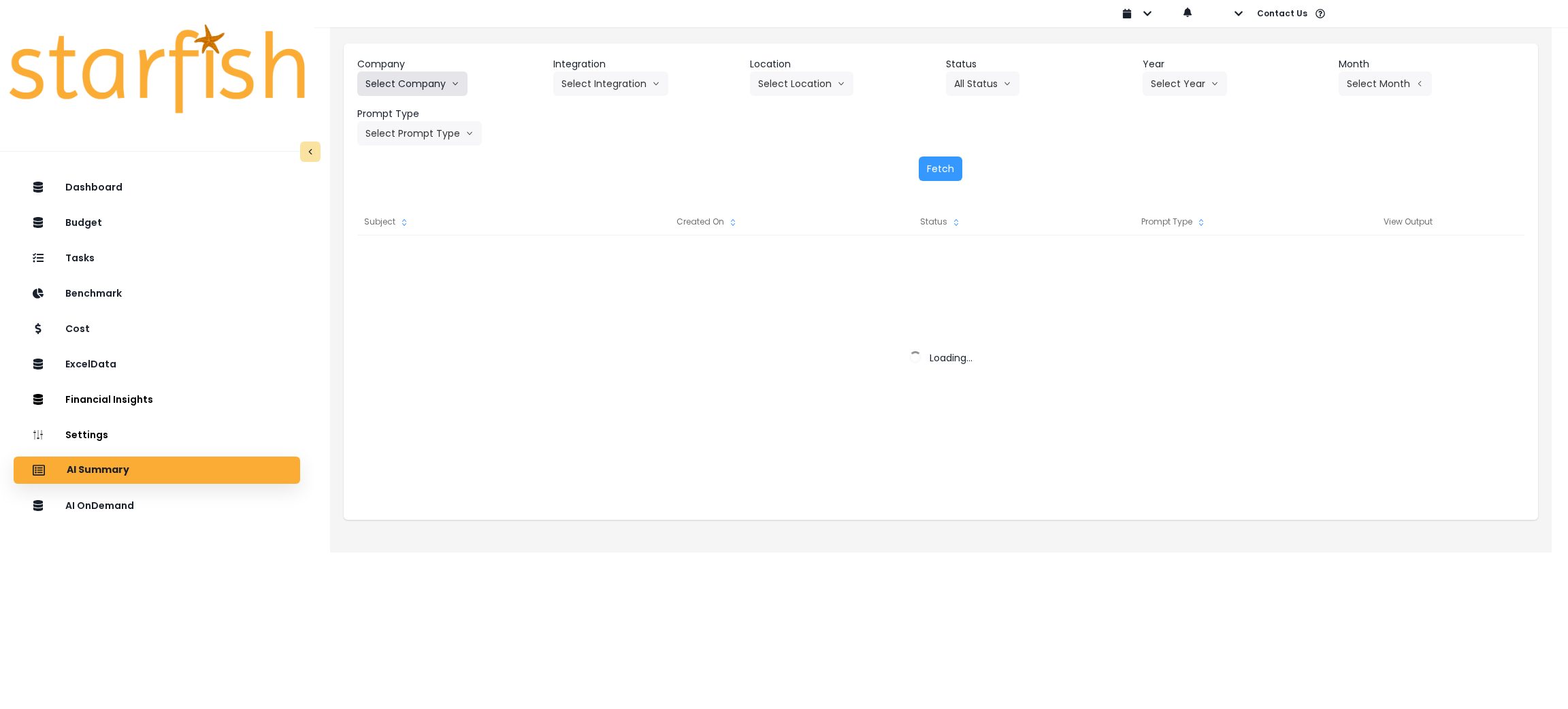
click at [443, 87] on button "Select Company" at bounding box center [412, 84] width 110 height 25
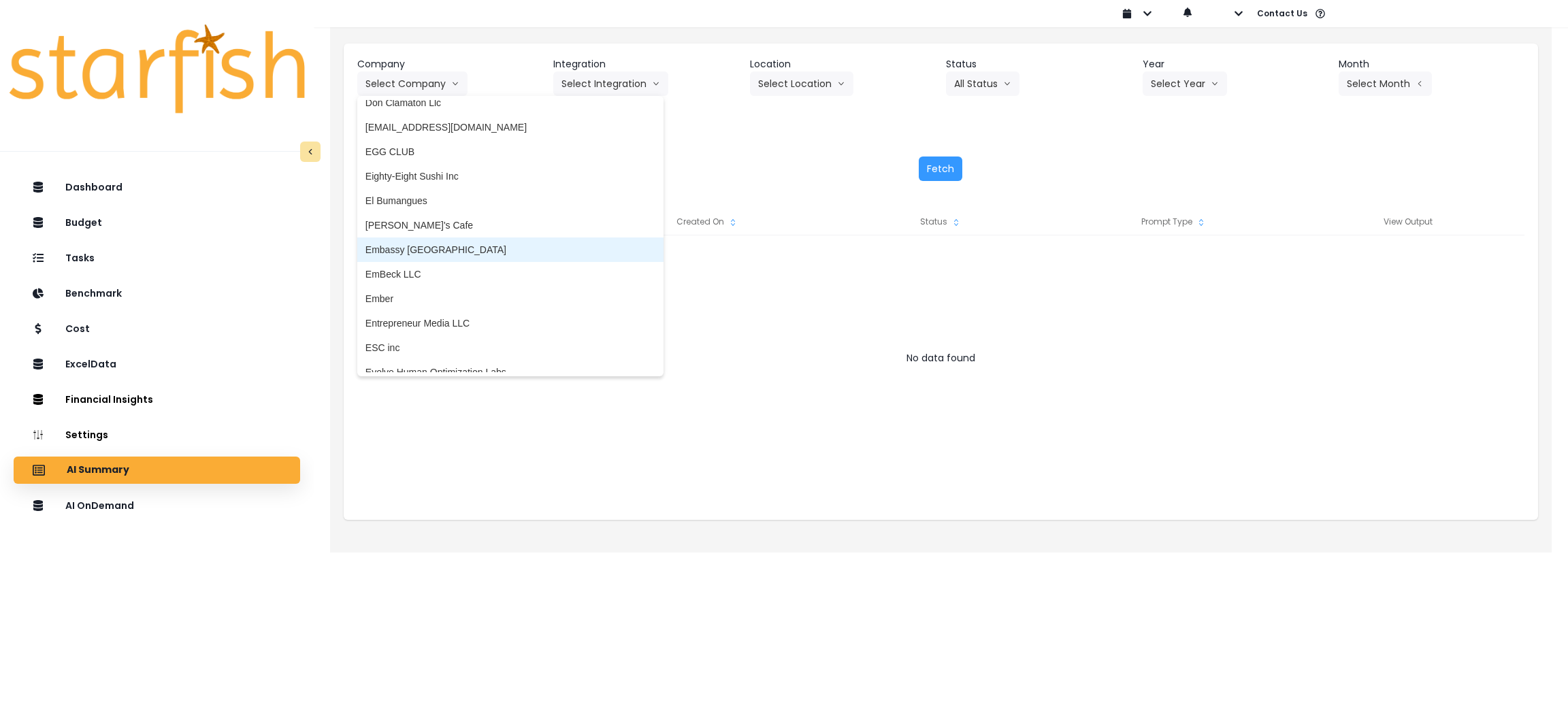
scroll to position [1326, 0]
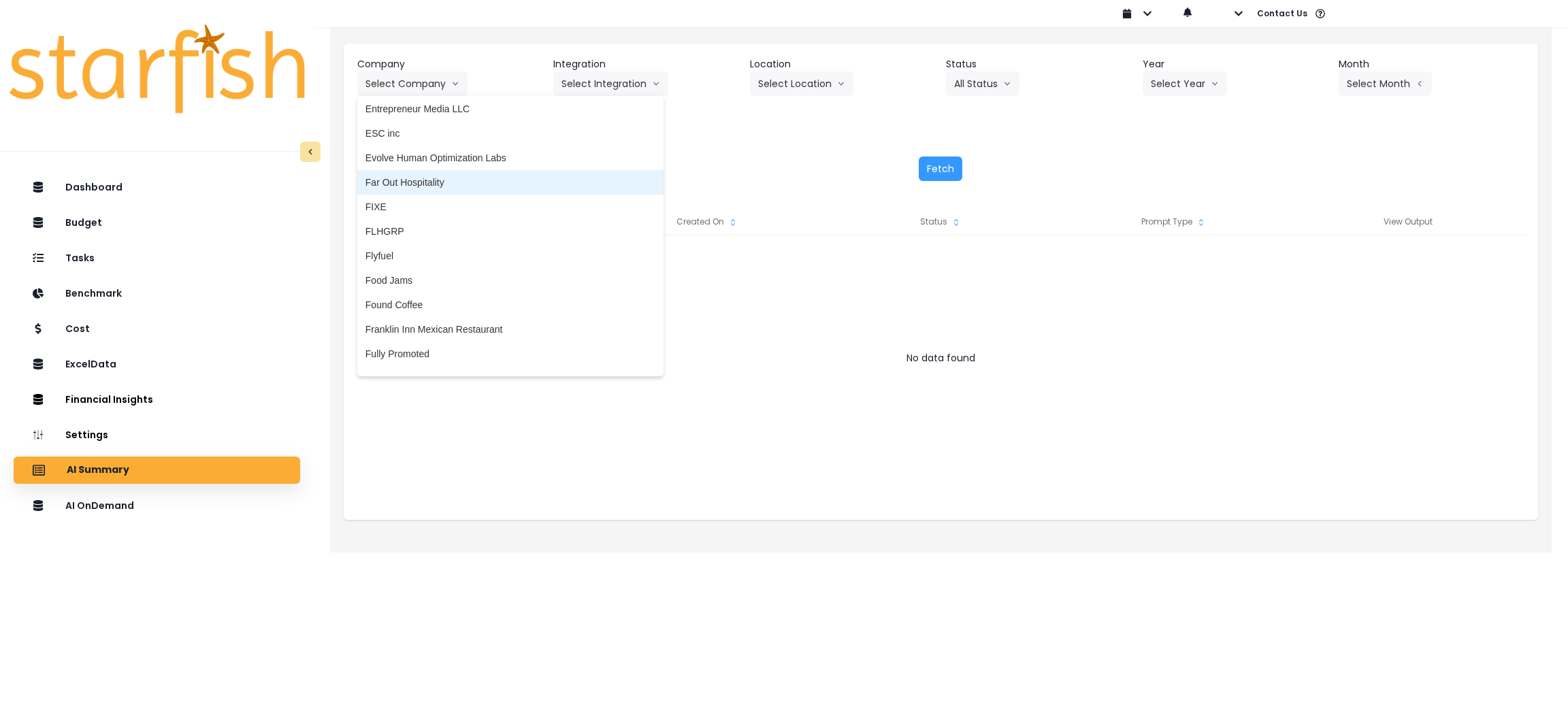
click at [445, 185] on span "Far Out Hospitality" at bounding box center [510, 183] width 290 height 14
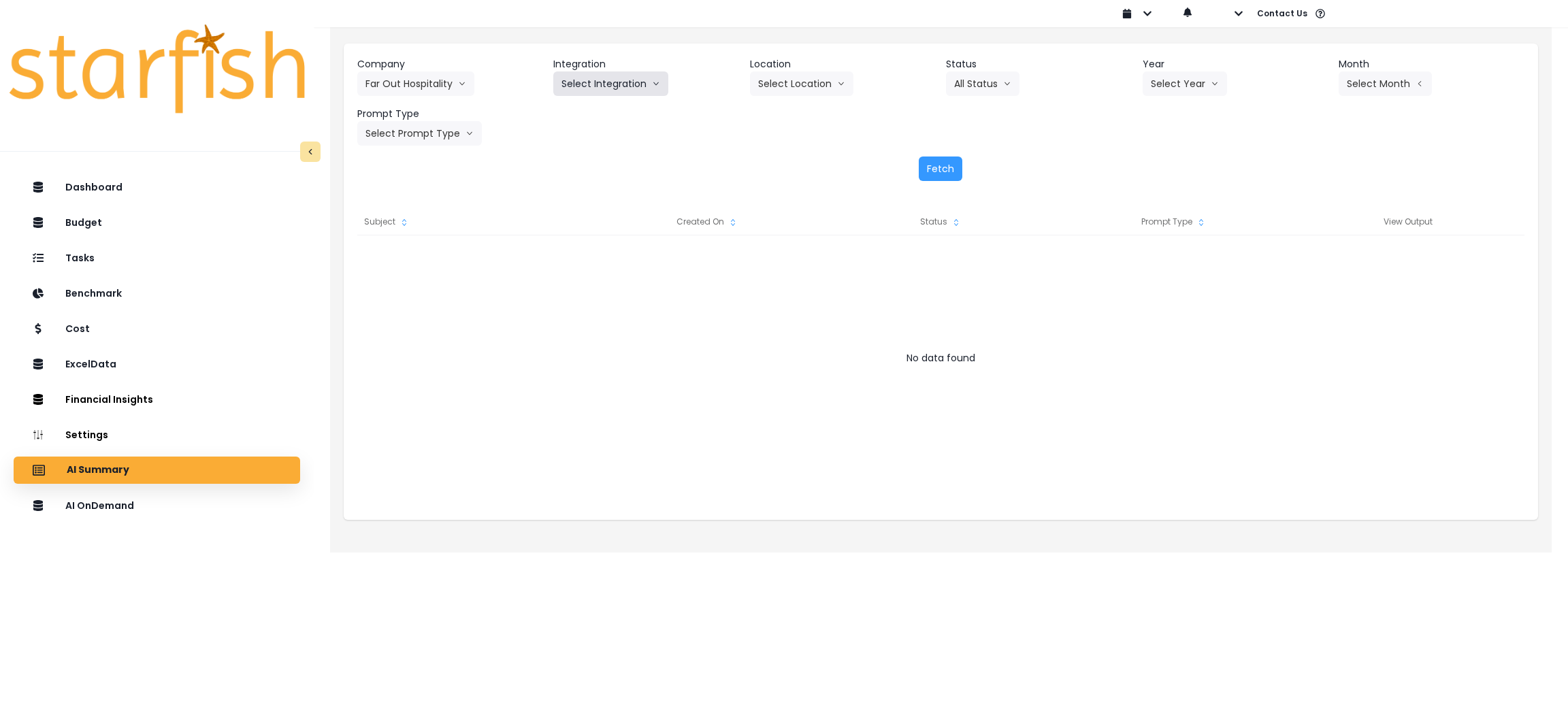
click at [621, 72] on button "Select Integration" at bounding box center [610, 84] width 115 height 25
click at [575, 117] on span "R365" at bounding box center [572, 113] width 22 height 14
click at [785, 82] on button "Select Location" at bounding box center [802, 84] width 104 height 25
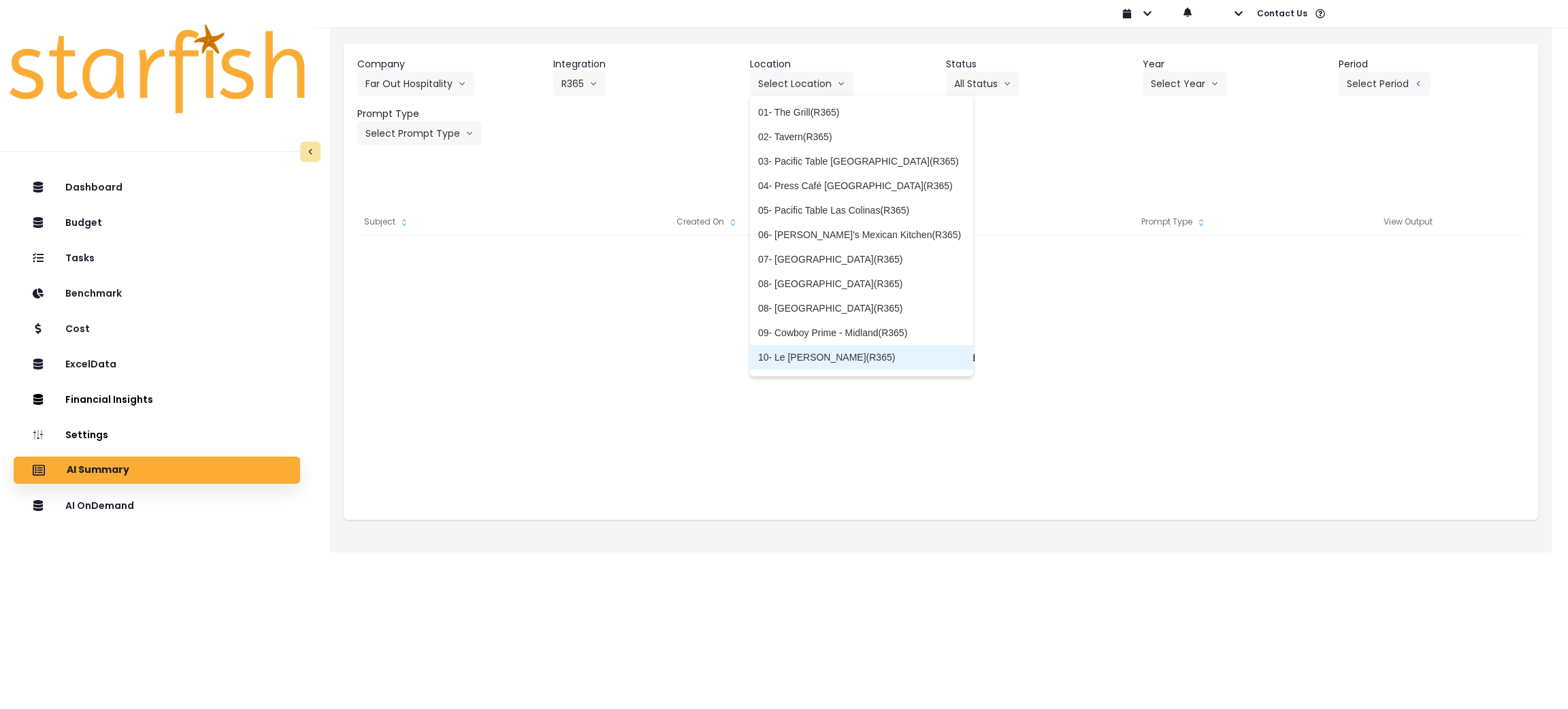
click at [785, 364] on li "10- Le [PERSON_NAME](R365)" at bounding box center [861, 356] width 223 height 25
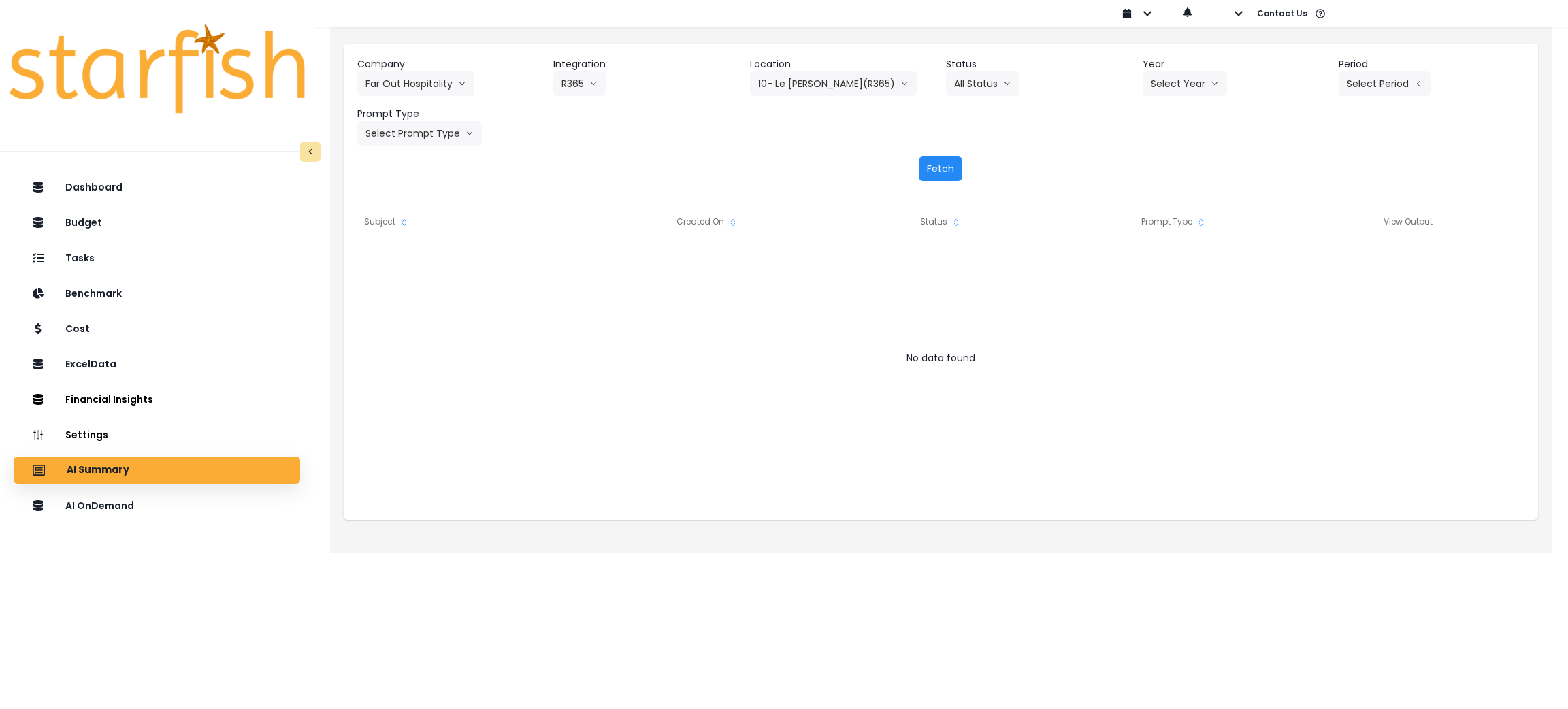
click at [941, 174] on button "Fetch" at bounding box center [941, 169] width 44 height 25
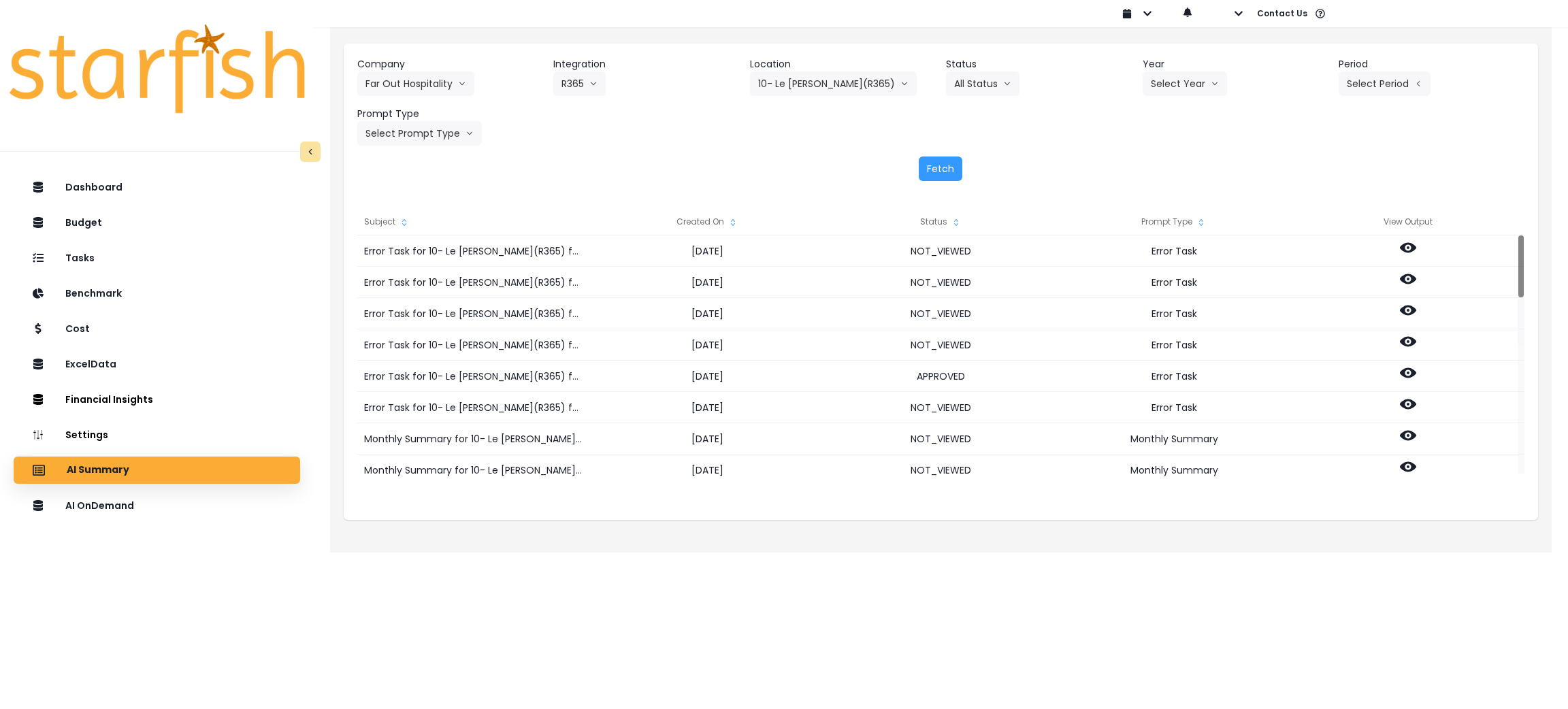
click at [850, 172] on div "Fetch" at bounding box center [941, 169] width 1168 height 25
click at [828, 84] on button "10- Le [PERSON_NAME](R365)" at bounding box center [833, 84] width 167 height 25
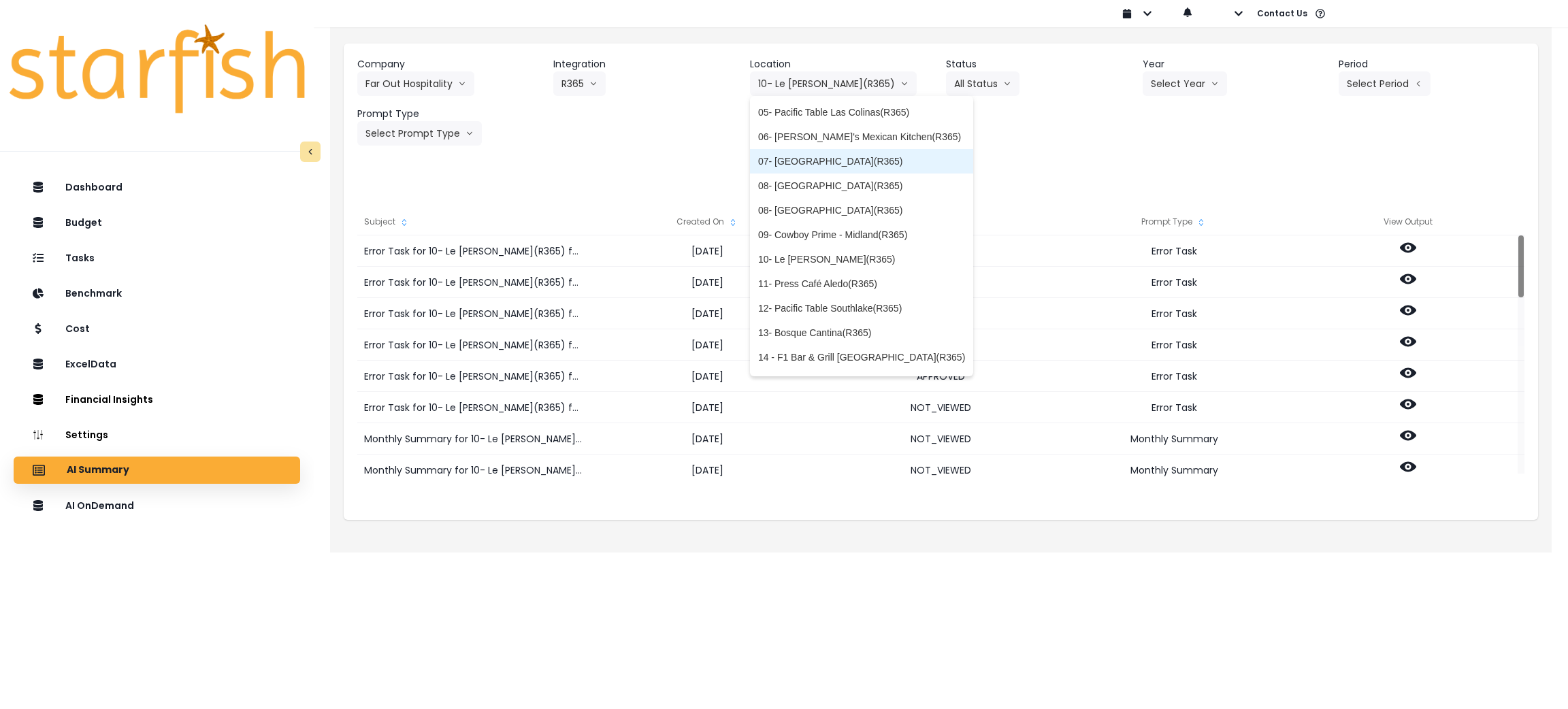
scroll to position [102, 0]
click at [806, 274] on span "11- Press Café Aledo(R365)" at bounding box center [861, 280] width 207 height 14
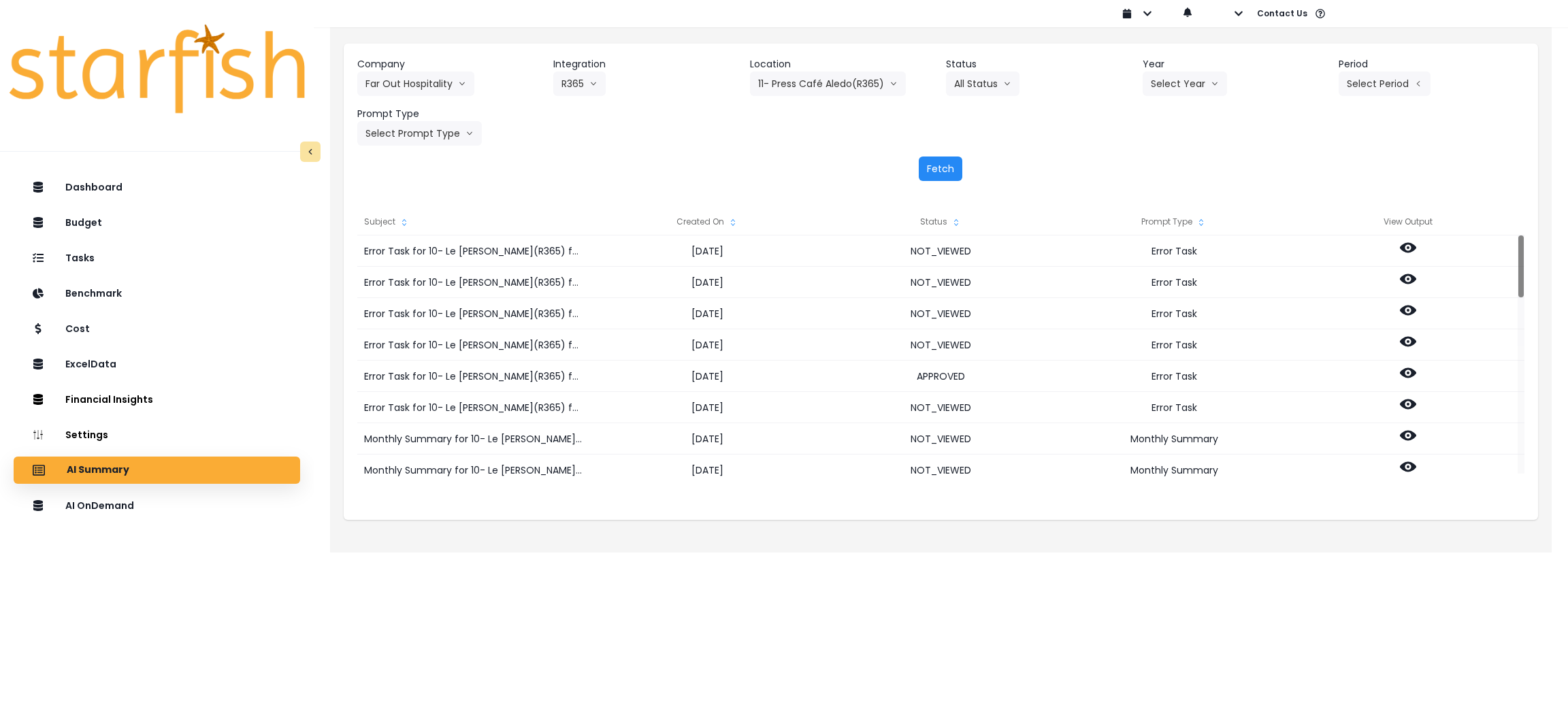
click at [938, 170] on button "Fetch" at bounding box center [941, 169] width 44 height 25
click at [1089, 159] on div "Fetch" at bounding box center [941, 169] width 1168 height 25
click at [806, 145] on div "Company Far Out Hospitality 86 Costs Asti Bagel Cafe Balance Grille Bald Ginger…" at bounding box center [941, 101] width 1168 height 89
click at [1202, 86] on button "Select Year" at bounding box center [1184, 84] width 84 height 25
click at [1165, 155] on span "2025" at bounding box center [1161, 162] width 21 height 14
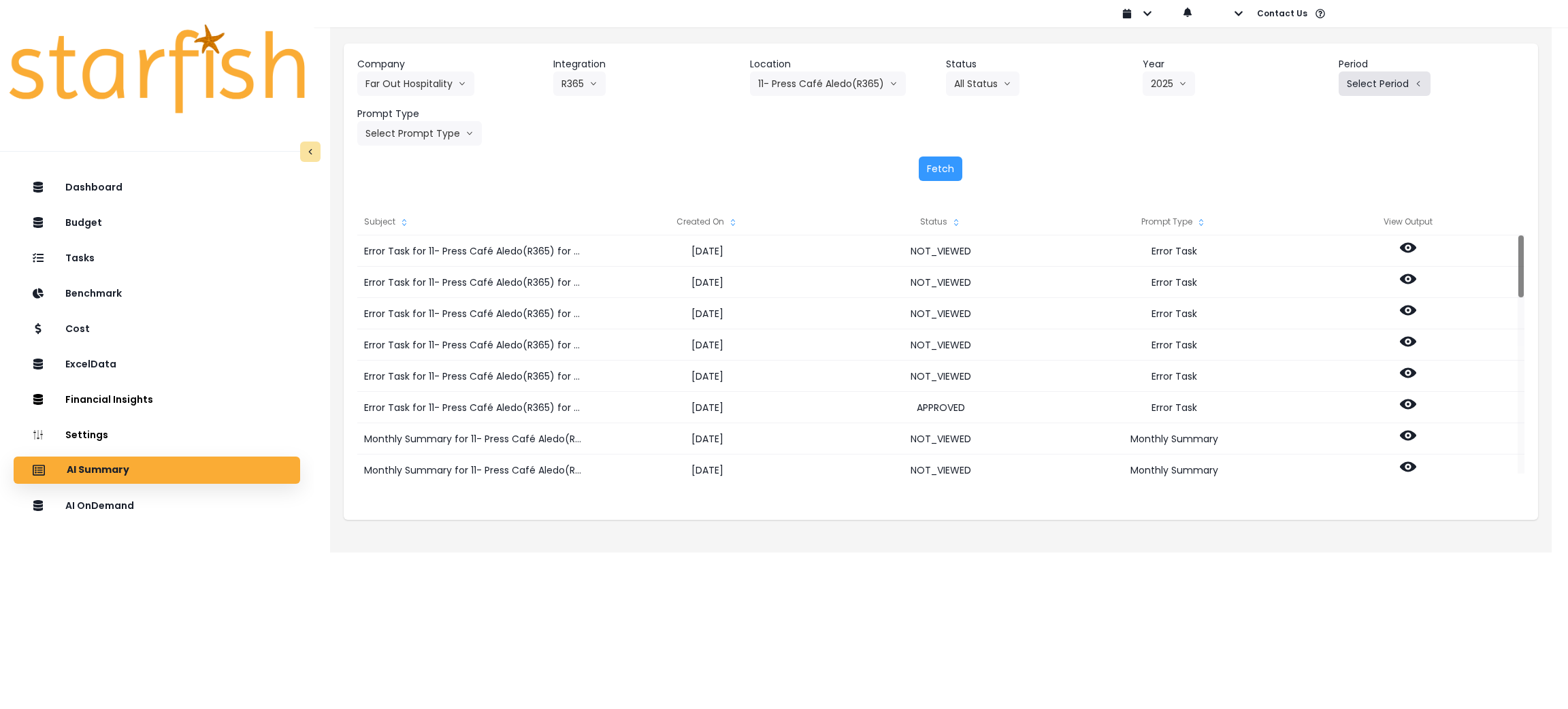
click at [1373, 75] on button "Select Period" at bounding box center [1384, 84] width 92 height 25
click at [1316, 285] on li "P9" at bounding box center [1322, 284] width 33 height 25
click at [394, 128] on button "Select Prompt Type" at bounding box center [419, 133] width 125 height 25
click at [386, 260] on span "Monthly Summary" at bounding box center [403, 260] width 77 height 14
click at [945, 165] on button "Fetch" at bounding box center [941, 169] width 44 height 25
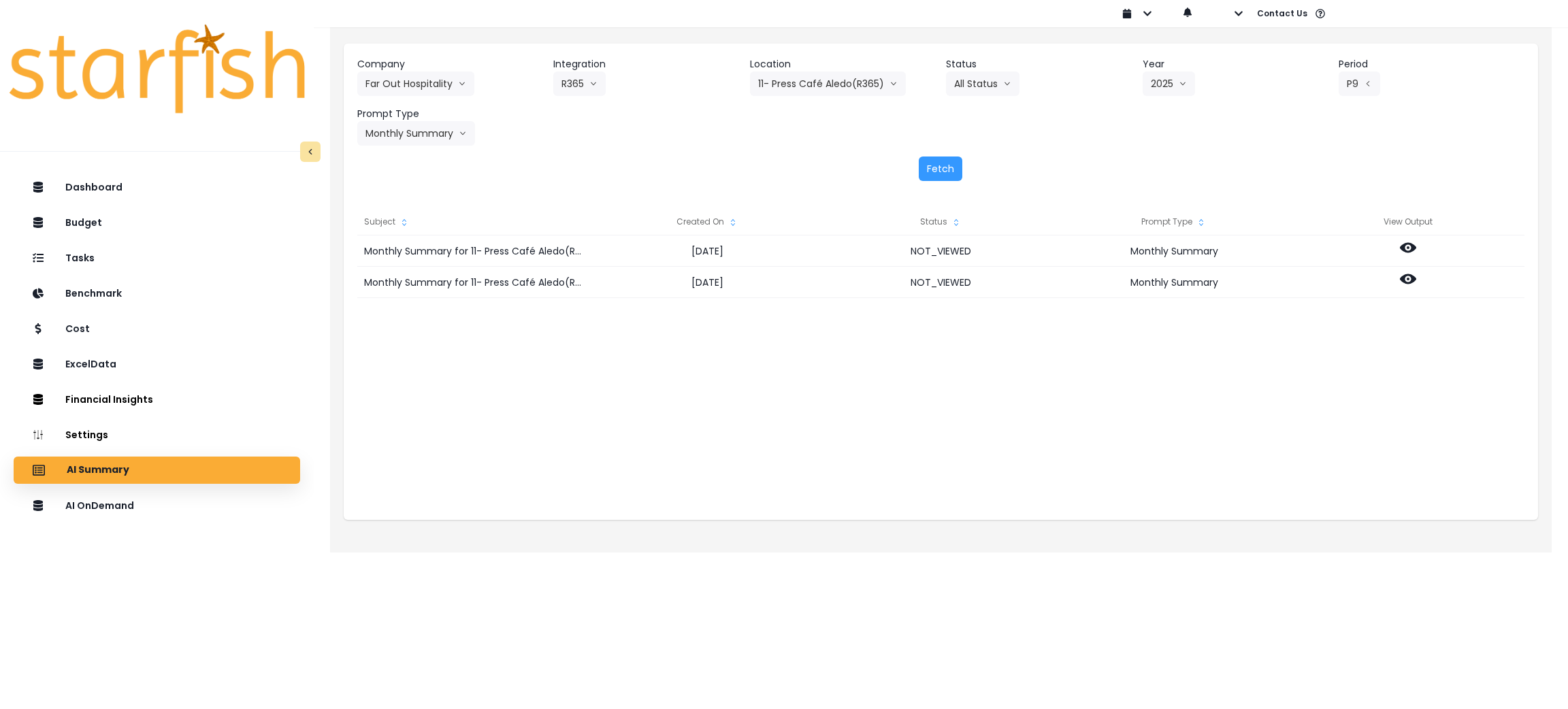
click at [1123, 142] on div "Company Far Out Hospitality 86 Costs Asti Bagel Cafe Balance Grille Bald Ginger…" at bounding box center [941, 101] width 1168 height 89
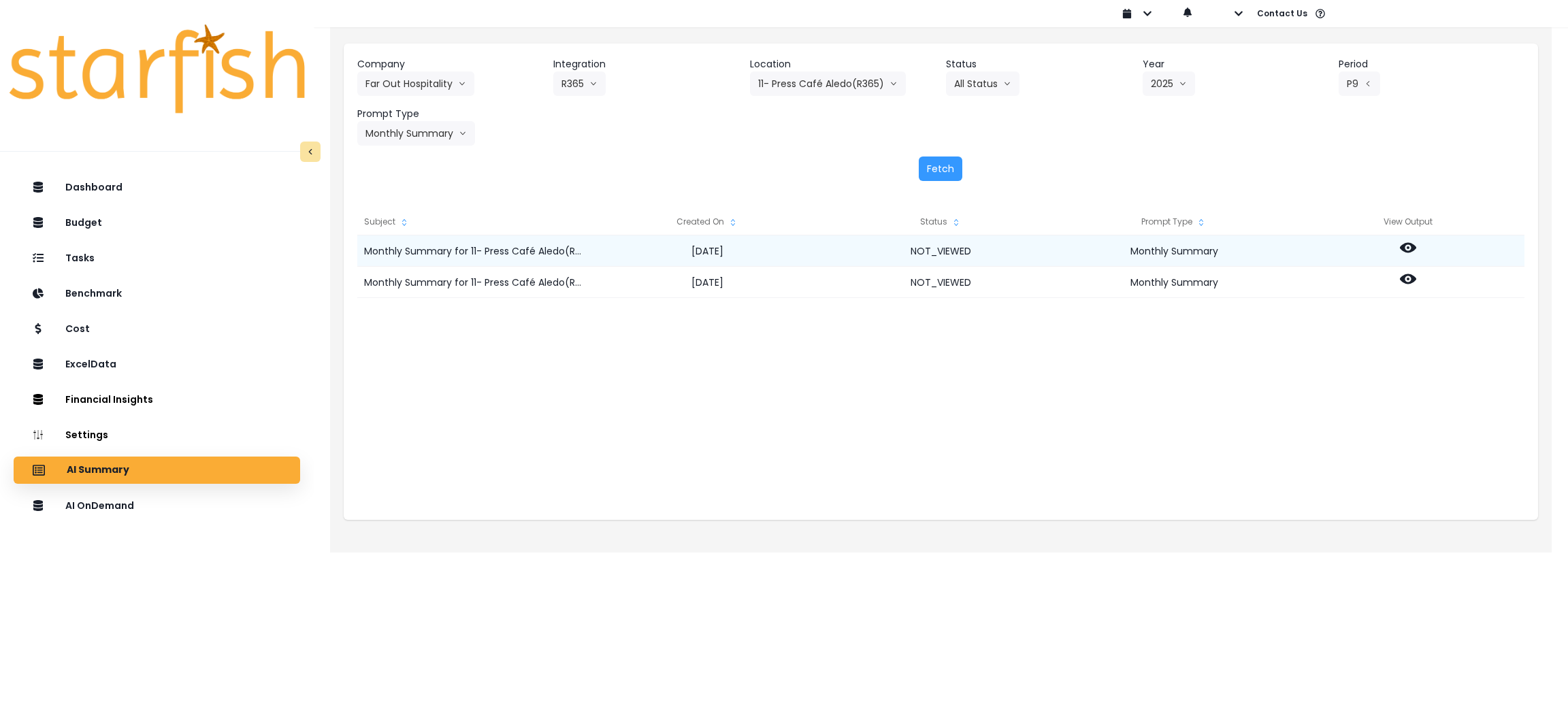
click at [1402, 252] on icon at bounding box center [1408, 248] width 16 height 16
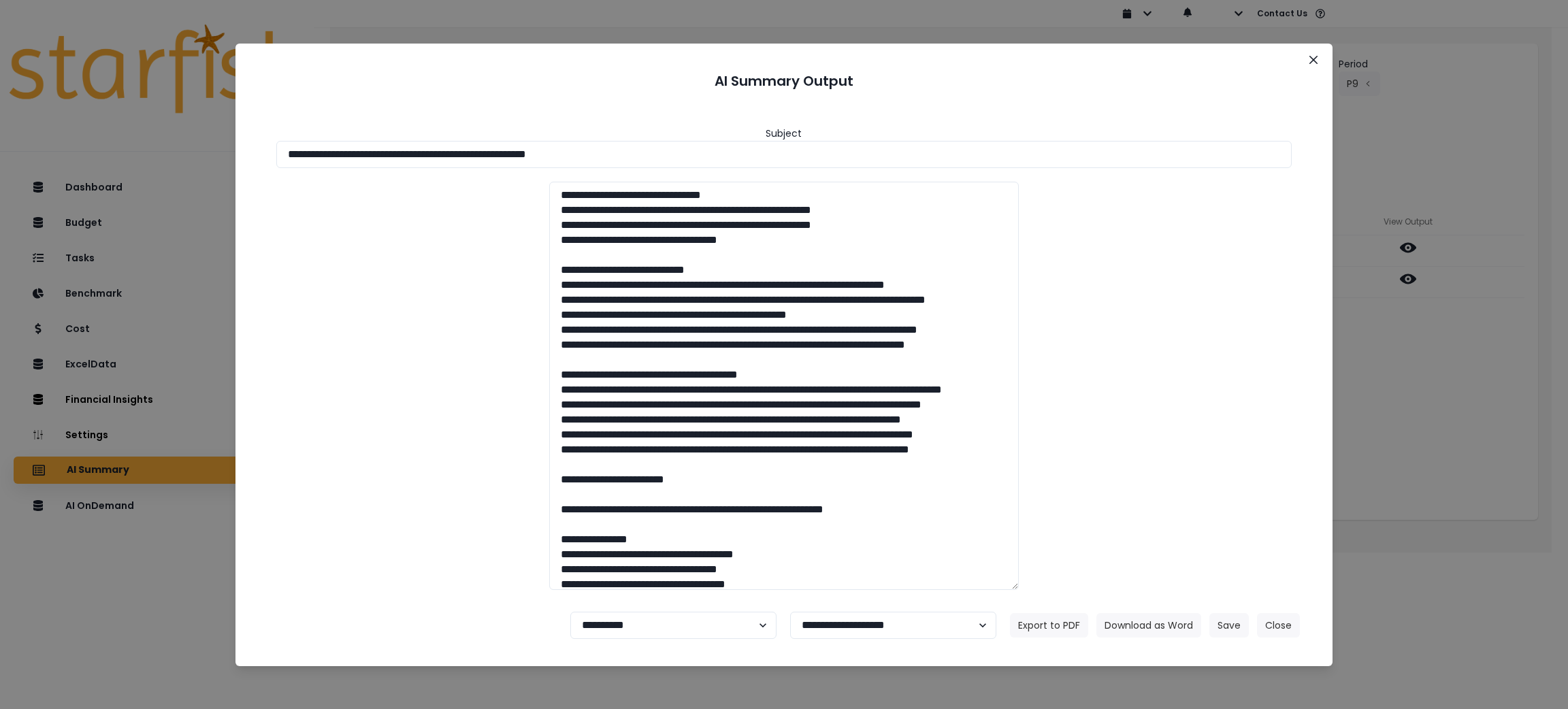
drag, startPoint x: 785, startPoint y: 158, endPoint x: 0, endPoint y: 158, distance: 785.0
click at [0, 158] on div "**********" at bounding box center [784, 354] width 1568 height 709
click at [1180, 622] on button "Download as Word" at bounding box center [1149, 625] width 105 height 25
drag, startPoint x: 1491, startPoint y: 407, endPoint x: 1427, endPoint y: 328, distance: 101.7
click at [1491, 407] on div "**********" at bounding box center [784, 354] width 1568 height 709
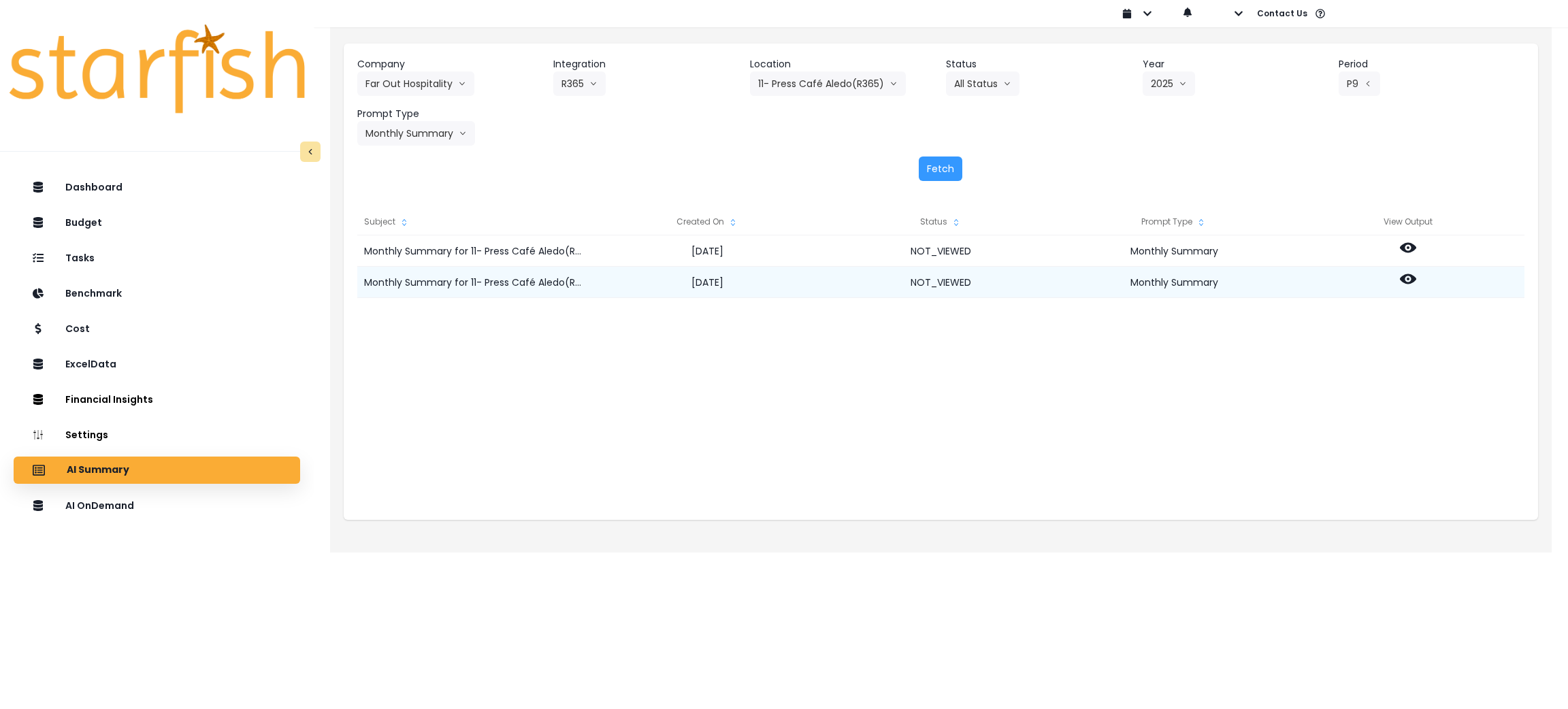
click at [1395, 275] on div at bounding box center [1408, 282] width 234 height 31
click at [1404, 275] on icon at bounding box center [1408, 280] width 16 height 10
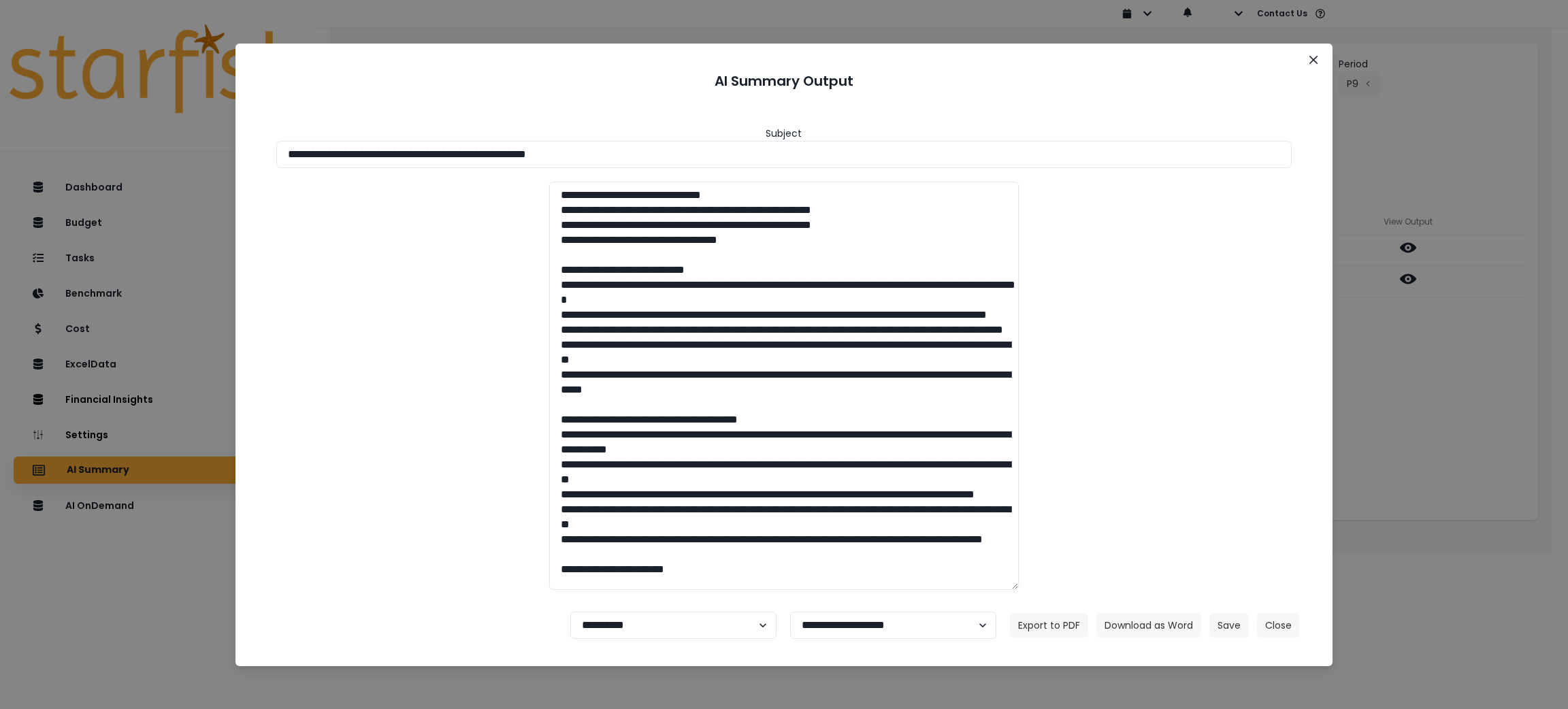
drag, startPoint x: 673, startPoint y: 151, endPoint x: 0, endPoint y: 106, distance: 674.5
click at [0, 106] on div "**********" at bounding box center [784, 354] width 1568 height 709
click at [1153, 628] on button "Download as Word" at bounding box center [1149, 625] width 105 height 25
drag, startPoint x: 1438, startPoint y: 391, endPoint x: 1376, endPoint y: 350, distance: 74.3
click at [1438, 391] on div "**********" at bounding box center [784, 354] width 1568 height 709
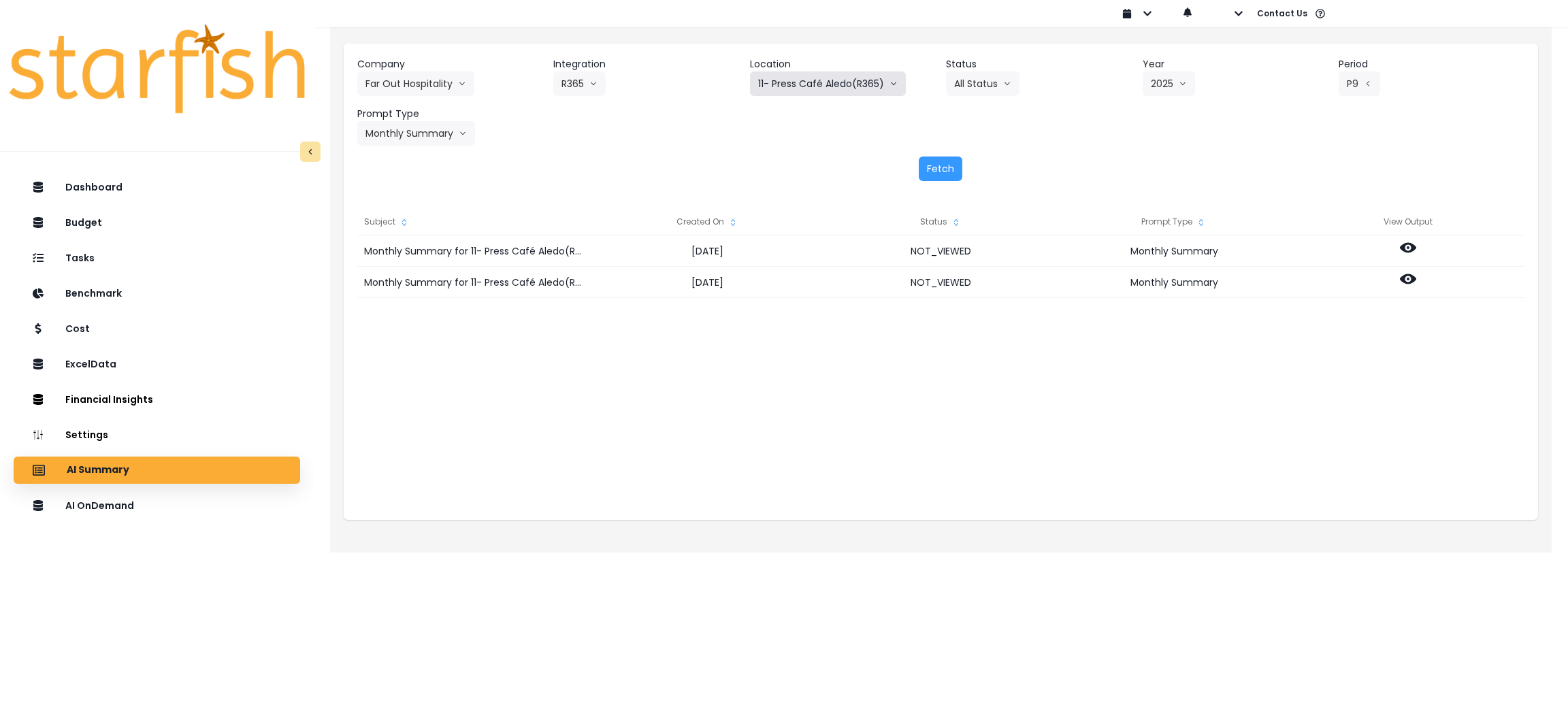
click at [867, 78] on button "11- Press Café Aledo(R365)" at bounding box center [828, 84] width 156 height 25
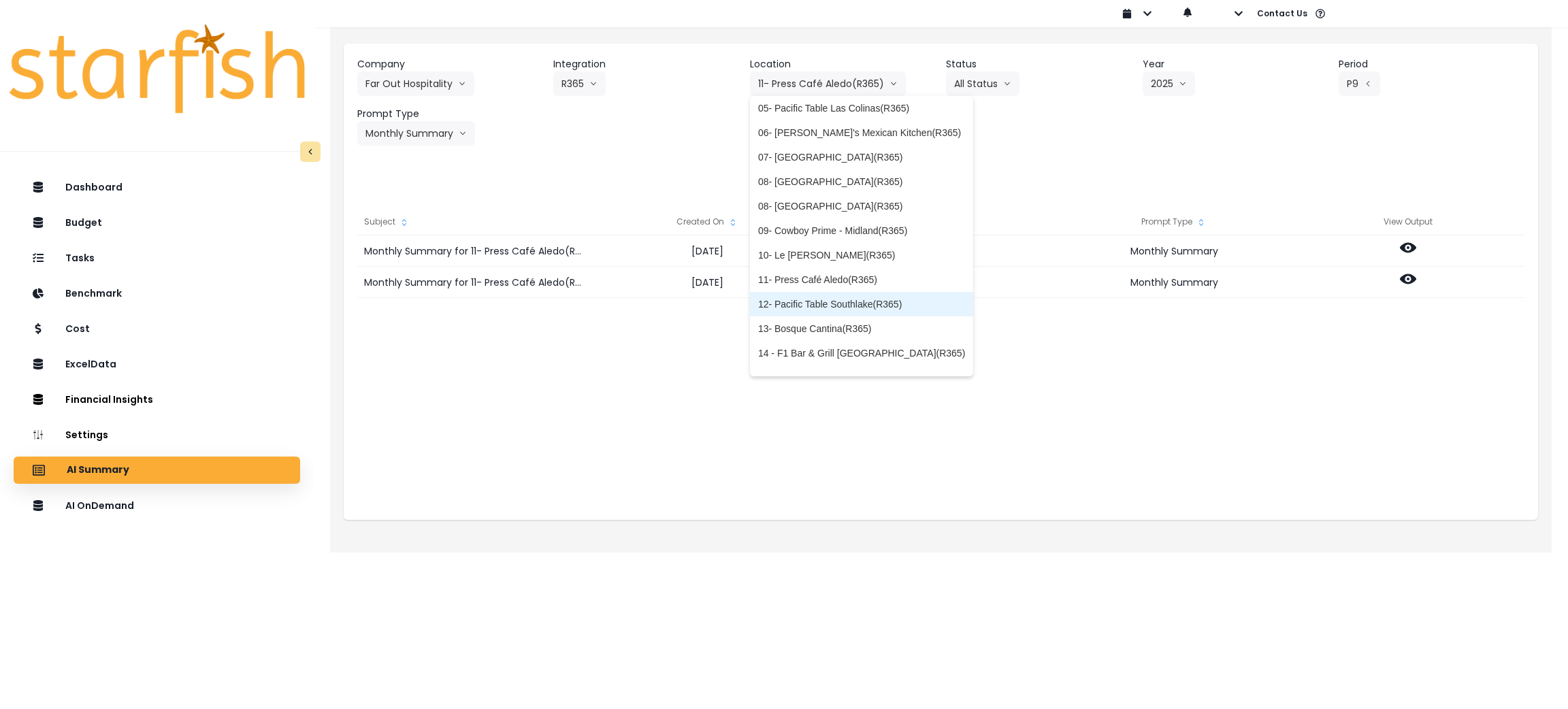
click at [809, 306] on span "12- Pacific Table Southlake(R365)" at bounding box center [861, 305] width 207 height 14
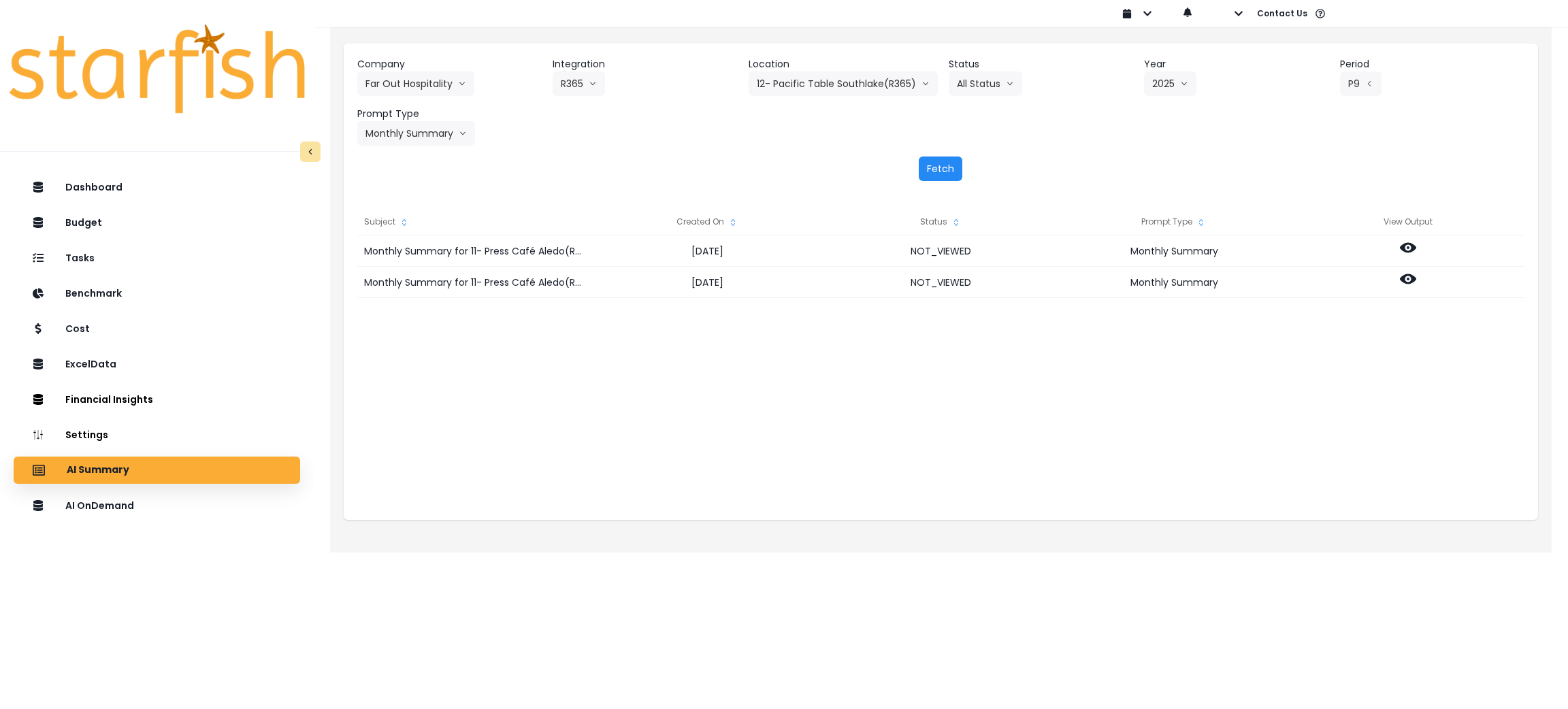
click at [943, 174] on button "Fetch" at bounding box center [941, 169] width 44 height 25
click at [1201, 149] on div "Company Far Out Hospitality 86 Costs Asti Bagel Cafe Balance Grille Bald Ginger…" at bounding box center [941, 119] width 1194 height 151
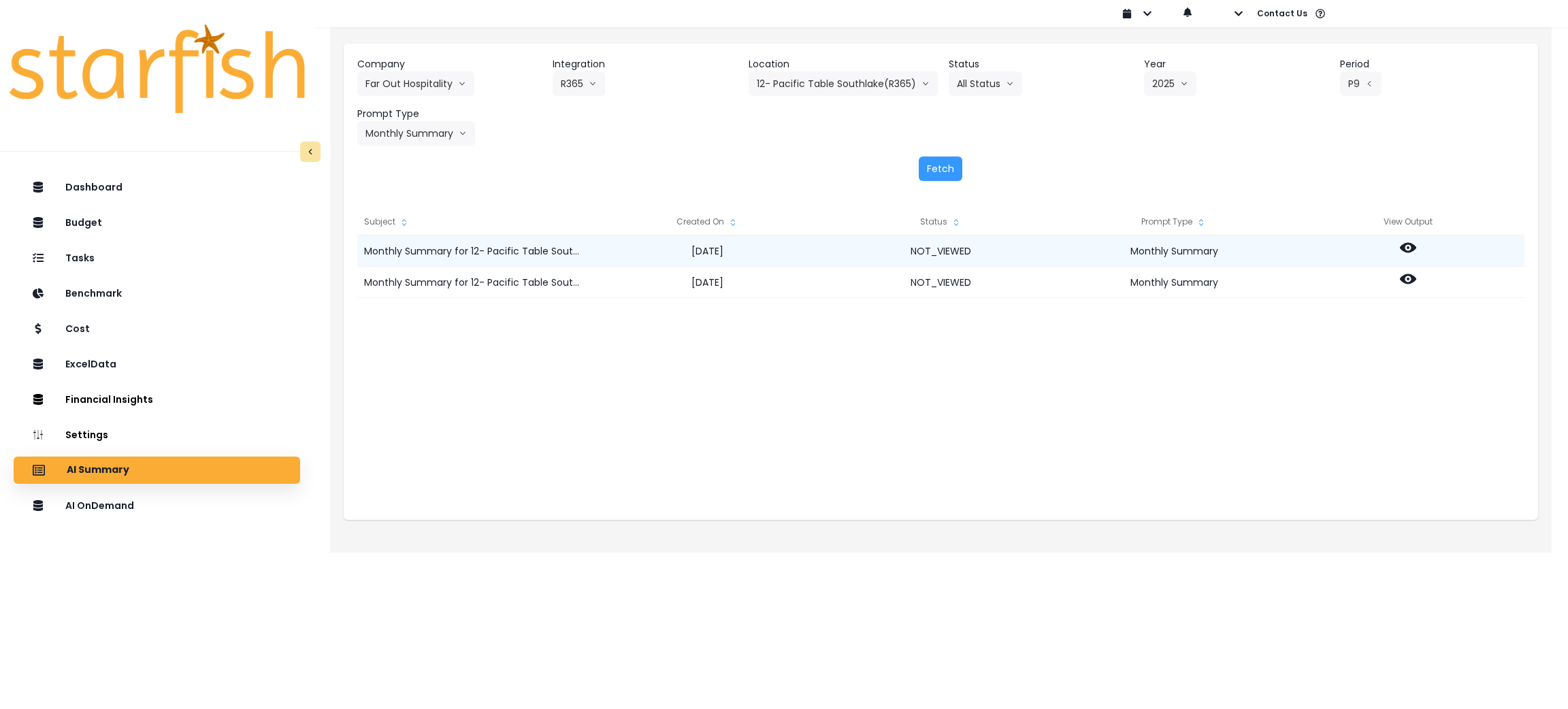
click at [1413, 245] on icon at bounding box center [1408, 248] width 16 height 16
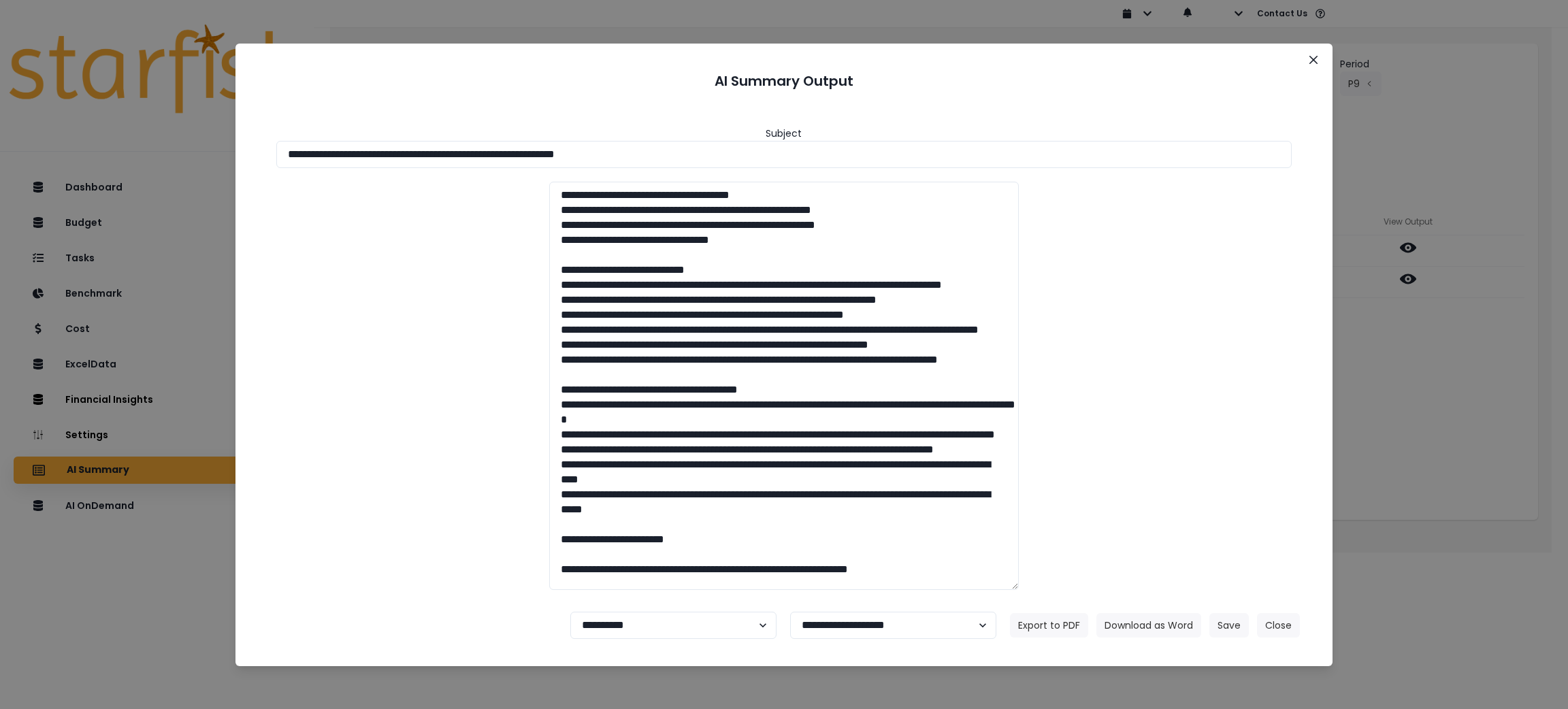
drag, startPoint x: 697, startPoint y: 153, endPoint x: 44, endPoint y: 153, distance: 653.0
click at [44, 153] on div "**********" at bounding box center [784, 354] width 1568 height 709
click at [1159, 627] on button "Download as Word" at bounding box center [1149, 625] width 105 height 25
drag, startPoint x: 1416, startPoint y: 401, endPoint x: 1402, endPoint y: 313, distance: 89.1
click at [1416, 401] on div "**********" at bounding box center [784, 354] width 1568 height 709
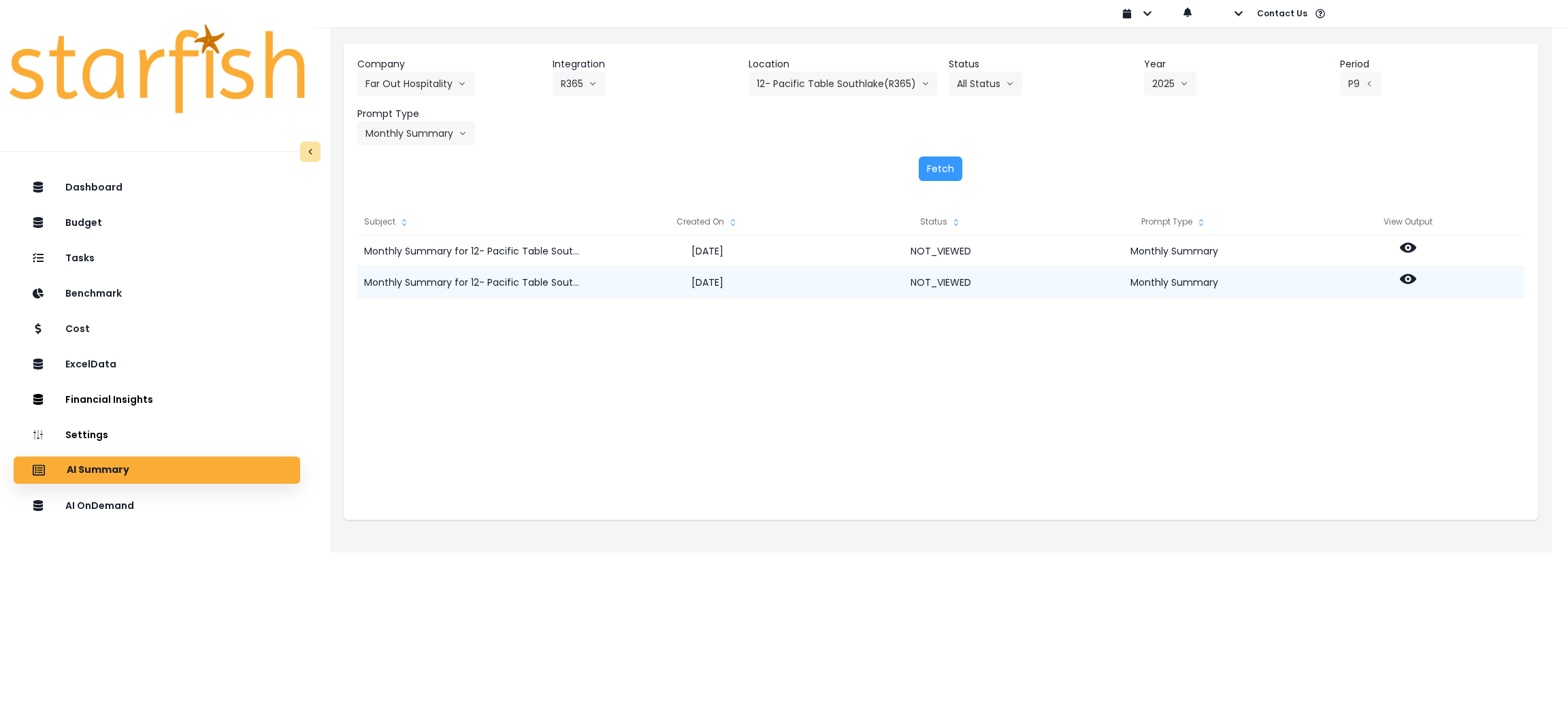
click at [1415, 283] on icon at bounding box center [1408, 279] width 16 height 16
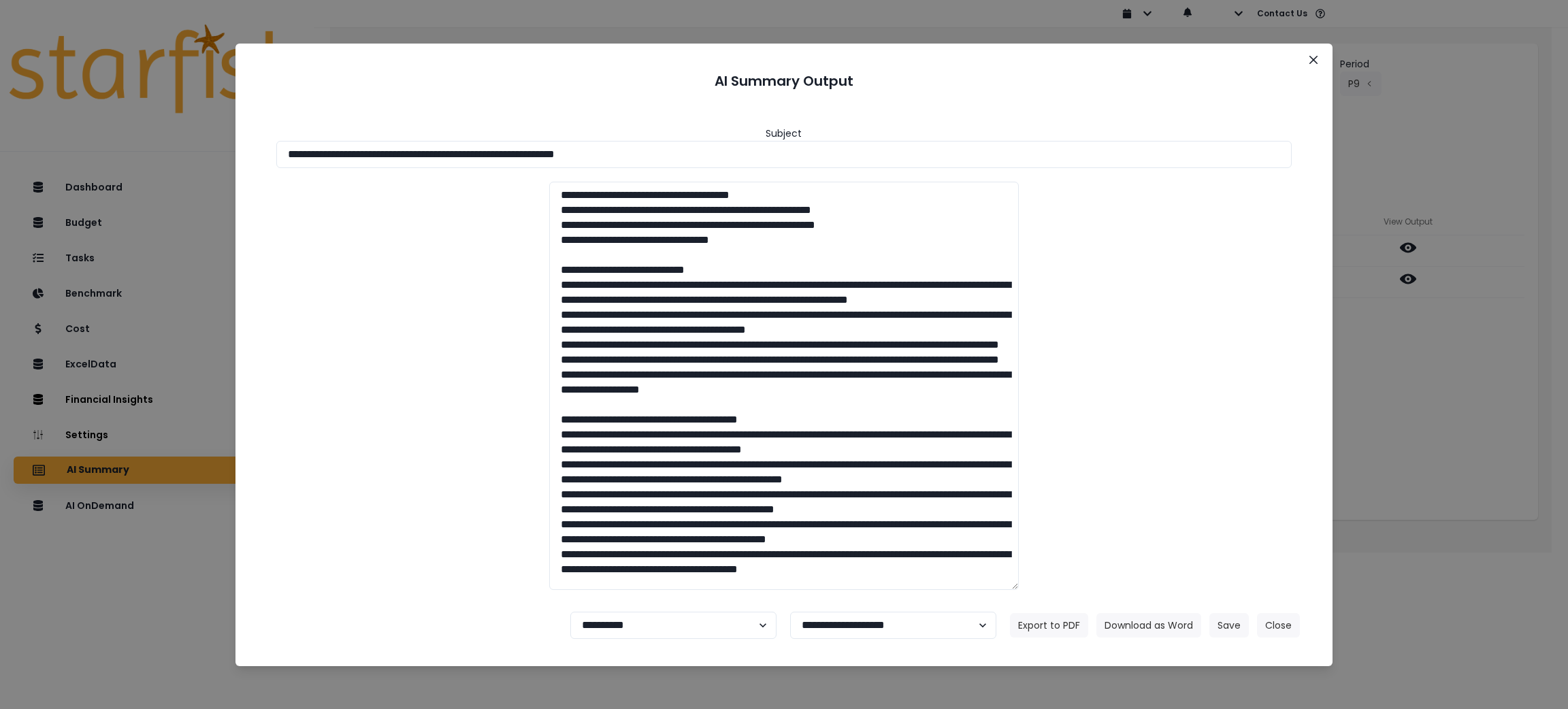
drag, startPoint x: 701, startPoint y: 150, endPoint x: 0, endPoint y: 110, distance: 702.1
click at [0, 110] on div "**********" at bounding box center [784, 354] width 1568 height 709
click at [1151, 620] on button "Download as Word" at bounding box center [1149, 625] width 105 height 25
click at [1289, 630] on button "Close" at bounding box center [1277, 625] width 43 height 25
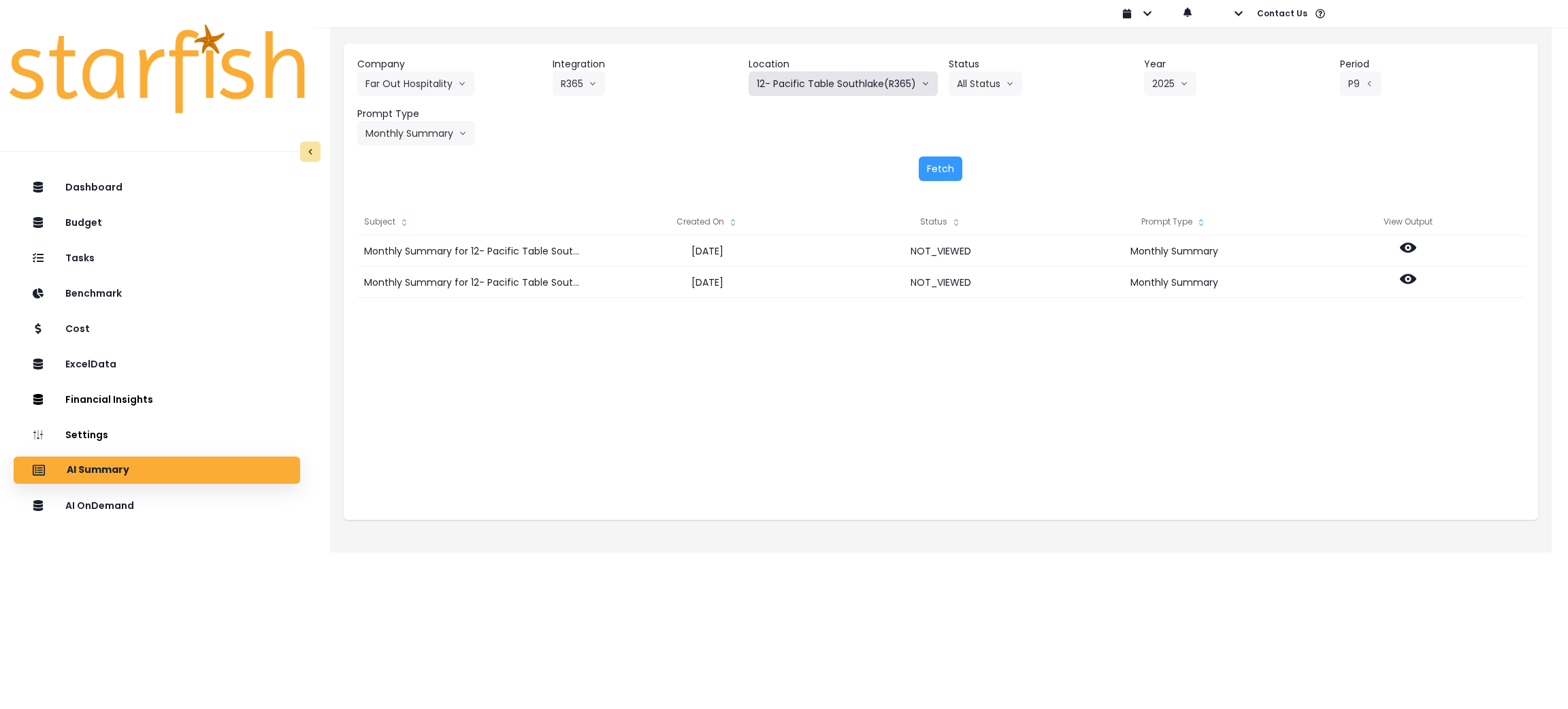
click at [879, 83] on button "12- Pacific Table Southlake(R365)" at bounding box center [843, 84] width 189 height 25
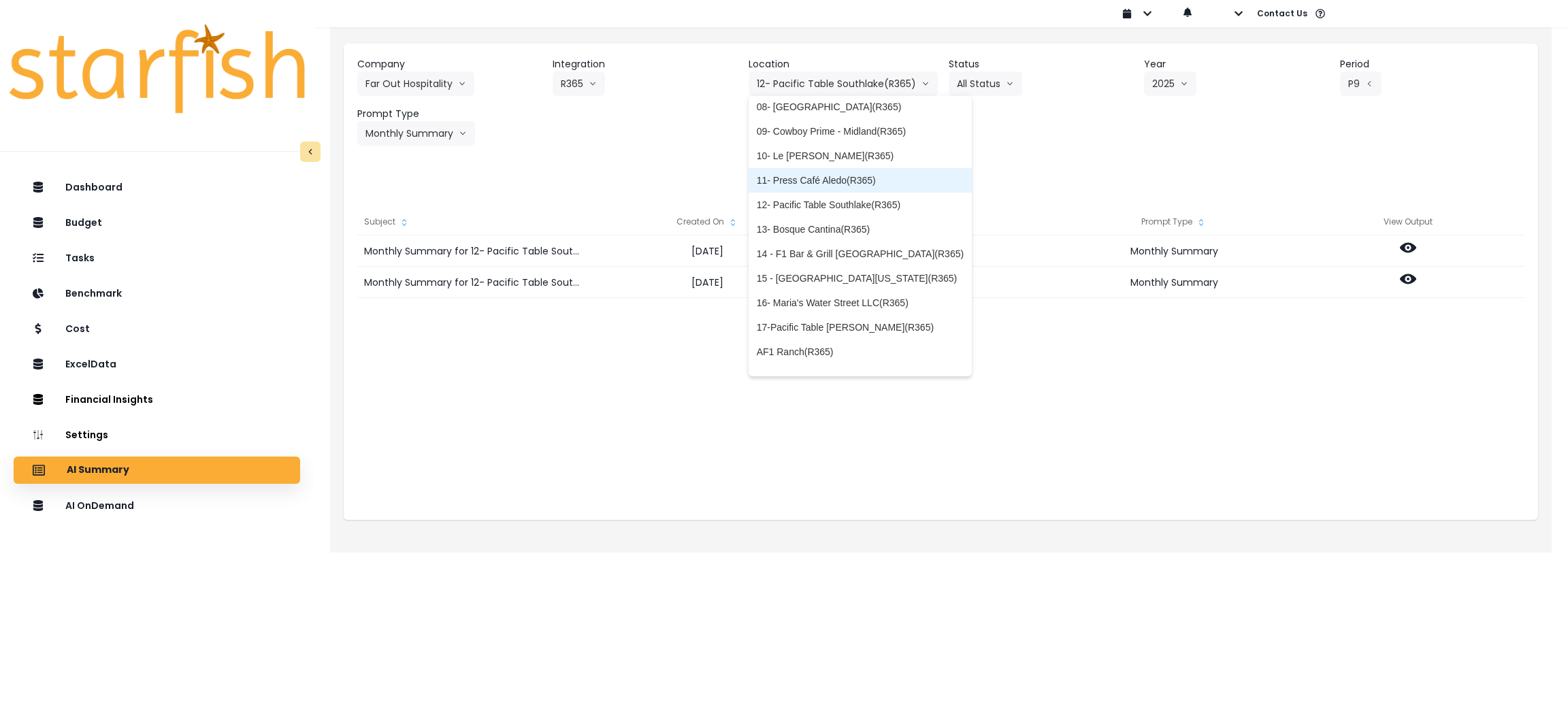
scroll to position [204, 0]
click at [806, 225] on span "13- Bosque Cantina(R365)" at bounding box center [860, 227] width 207 height 14
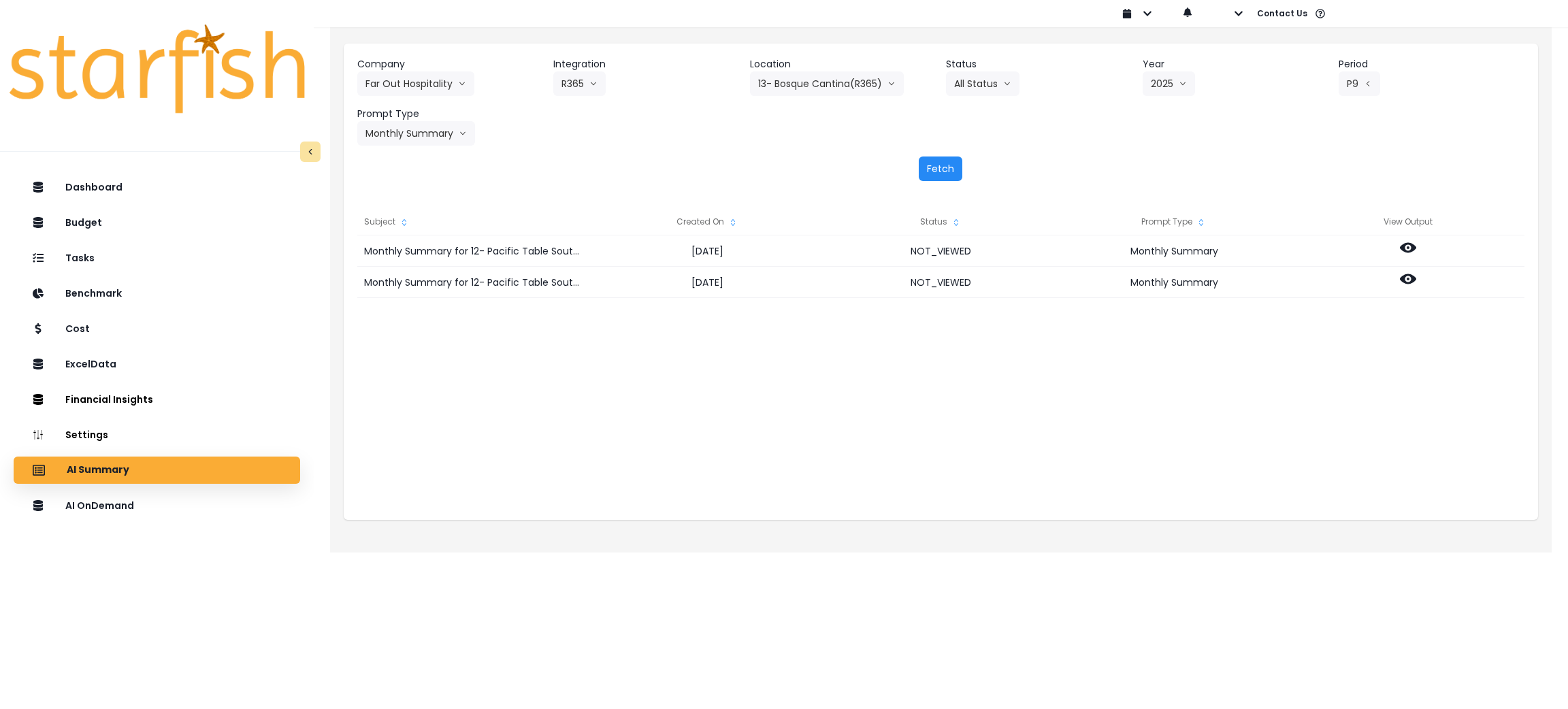
click at [960, 171] on button "Fetch" at bounding box center [941, 169] width 44 height 25
click at [1101, 153] on div "Company Far Out Hospitality 86 Costs Asti Bagel Cafe Balance Grille Bald Ginger…" at bounding box center [941, 119] width 1194 height 151
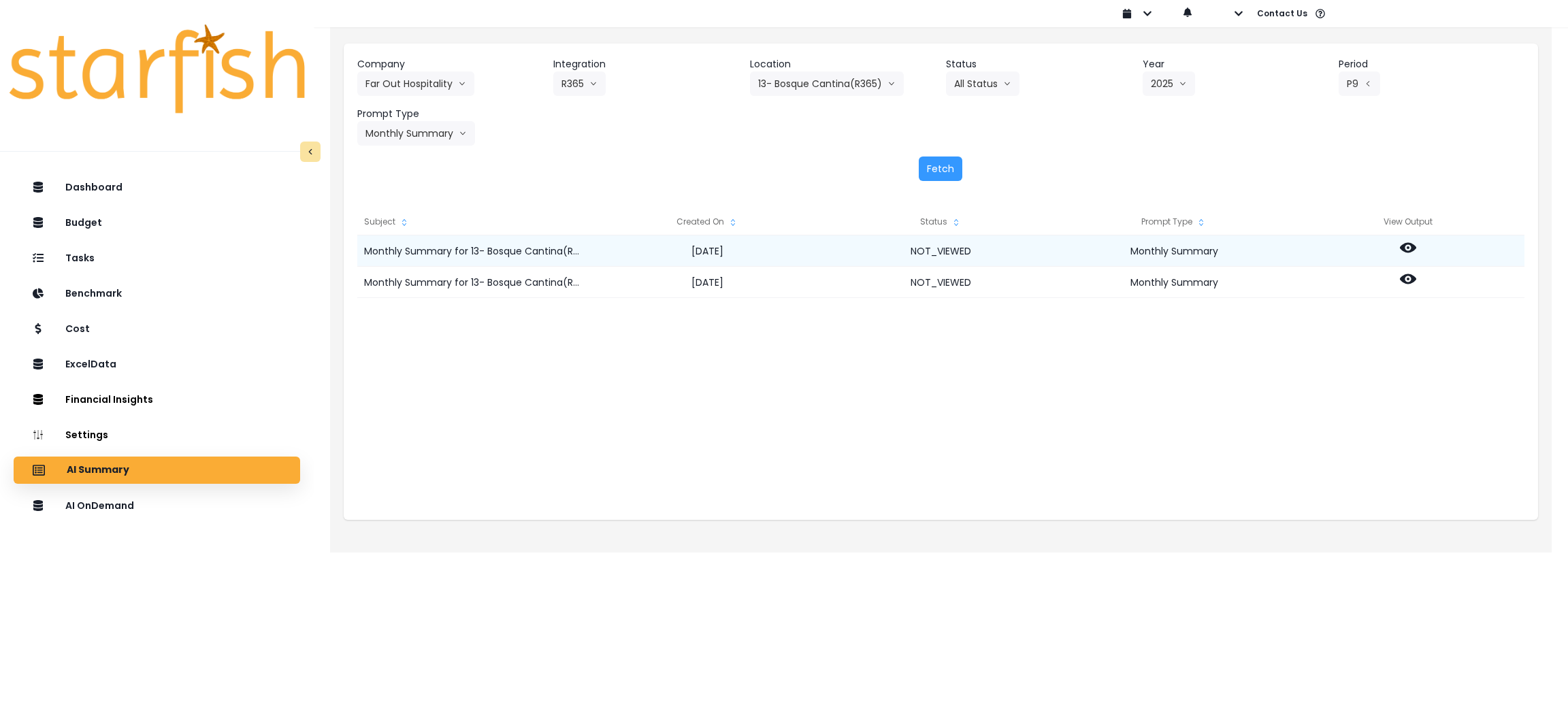
click at [1406, 249] on icon at bounding box center [1408, 248] width 16 height 16
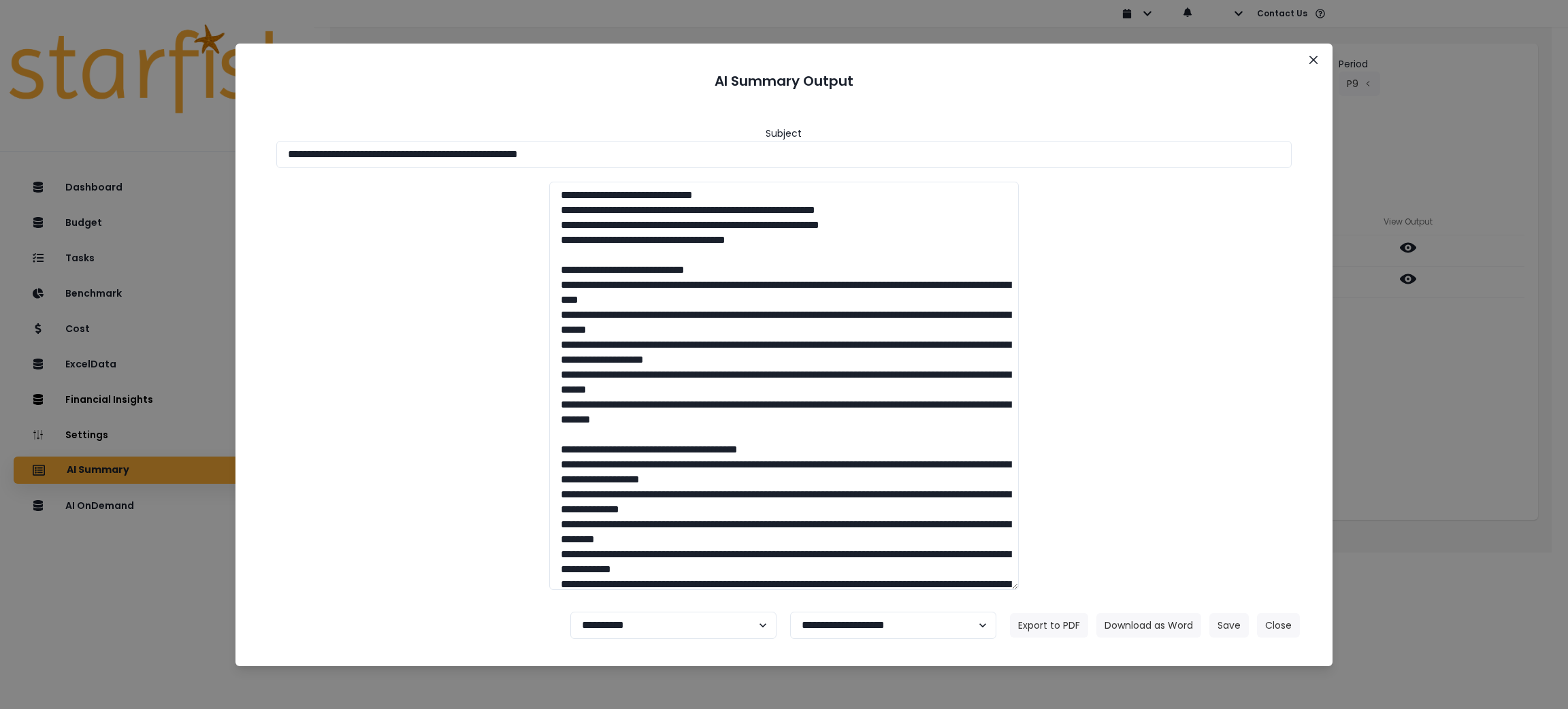
drag, startPoint x: 654, startPoint y: 158, endPoint x: 0, endPoint y: 159, distance: 654.0
click at [0, 159] on div "**********" at bounding box center [784, 354] width 1568 height 709
click at [1129, 624] on button "Download as Word" at bounding box center [1149, 625] width 105 height 25
drag, startPoint x: 1461, startPoint y: 430, endPoint x: 1435, endPoint y: 362, distance: 72.8
click at [1462, 430] on div "**********" at bounding box center [784, 354] width 1568 height 709
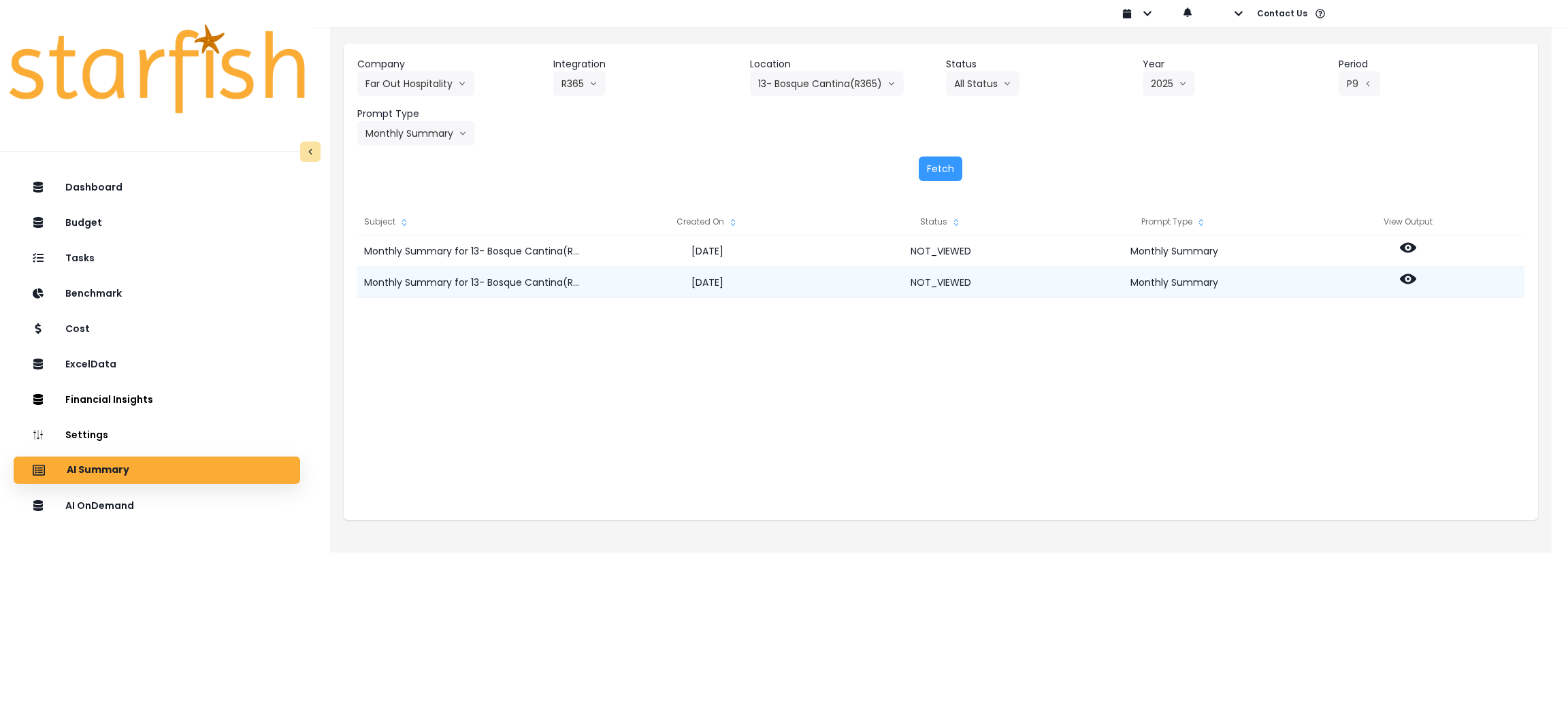
click at [1411, 281] on icon at bounding box center [1408, 280] width 16 height 10
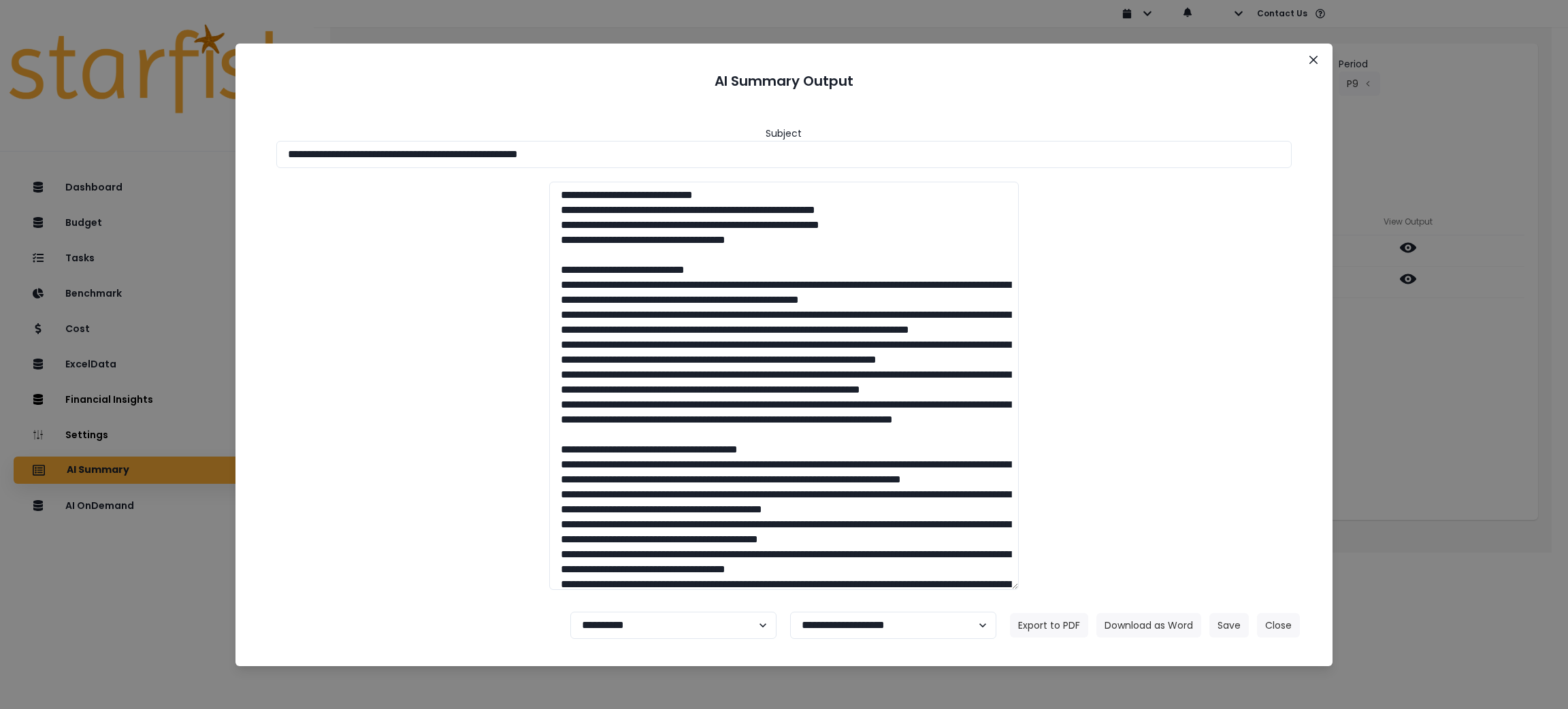
drag, startPoint x: 651, startPoint y: 155, endPoint x: 0, endPoint y: 139, distance: 651.2
click at [0, 139] on div "**********" at bounding box center [784, 354] width 1568 height 709
click at [1128, 616] on button "Download as Word" at bounding box center [1149, 625] width 105 height 25
click at [1278, 622] on button "Close" at bounding box center [1277, 625] width 43 height 25
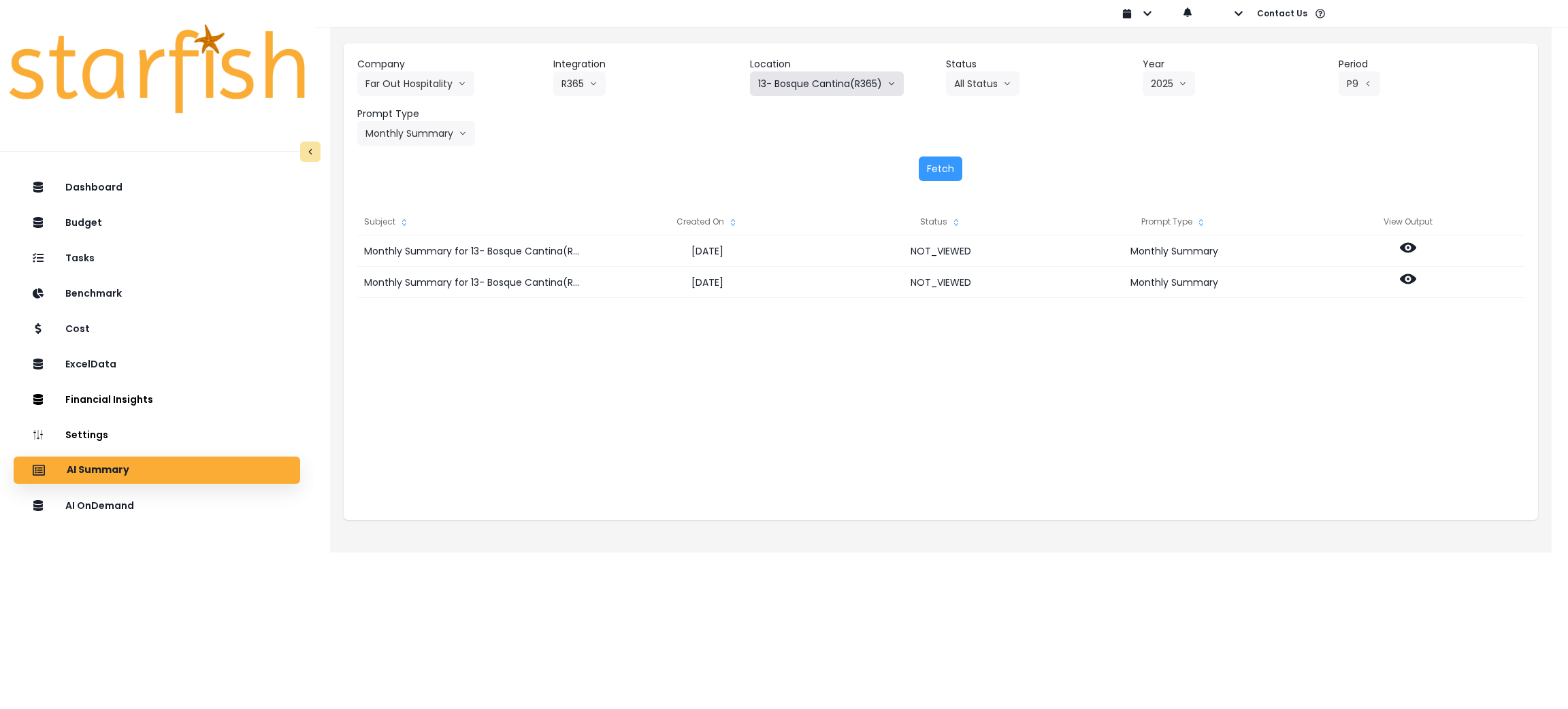
click at [786, 72] on button "13- Bosque Cantina(R365)" at bounding box center [827, 84] width 154 height 25
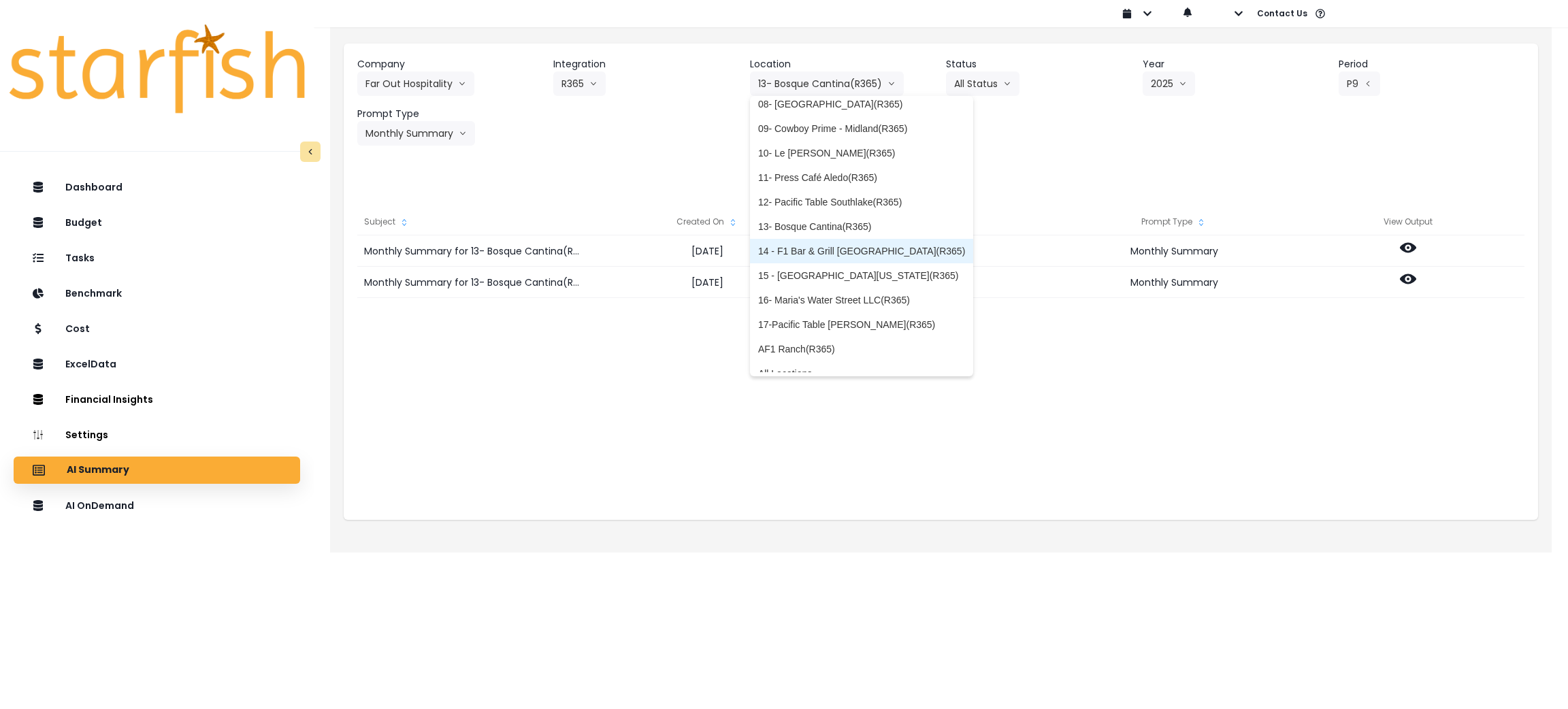
click at [813, 245] on span "14 - F1 Bar & Grill [GEOGRAPHIC_DATA](R365)" at bounding box center [861, 252] width 207 height 14
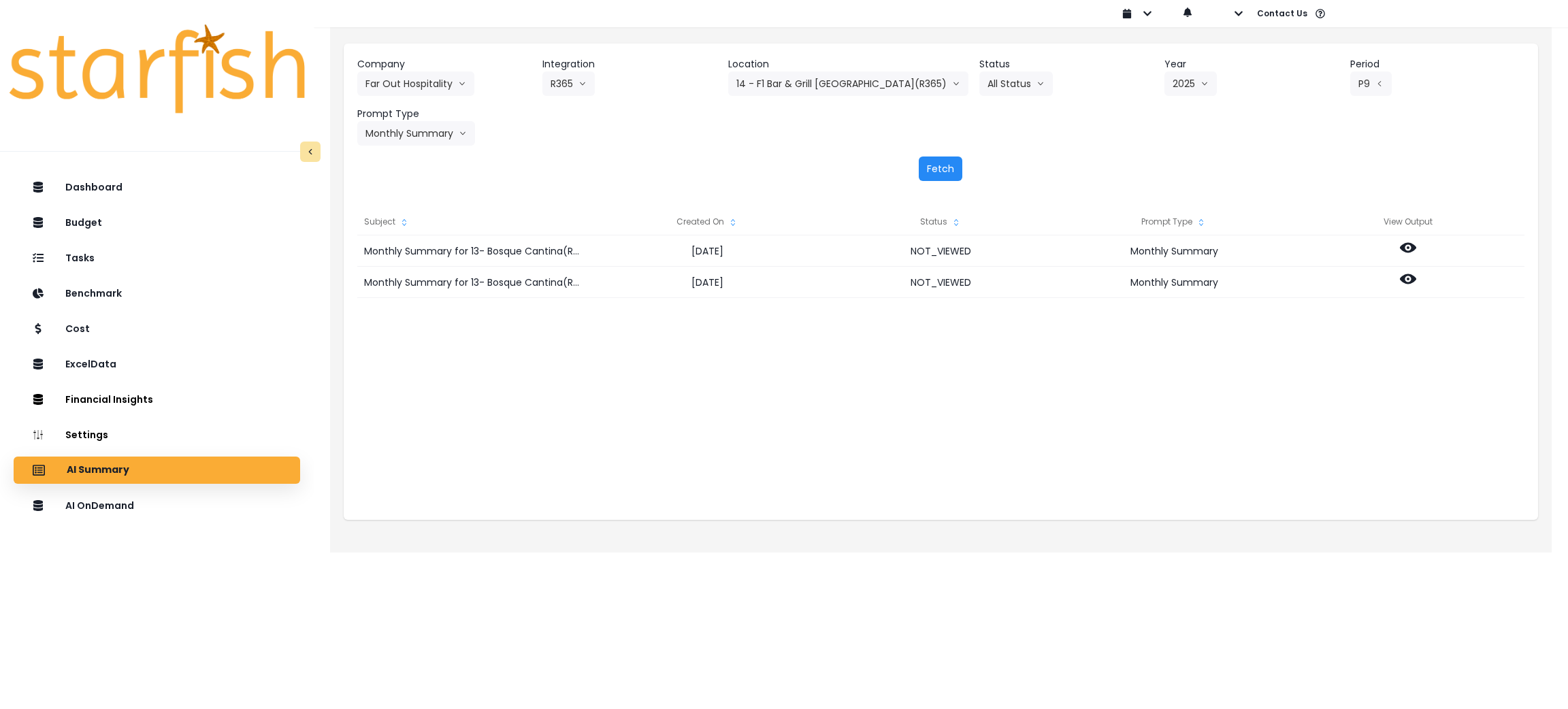
click at [938, 170] on button "Fetch" at bounding box center [941, 169] width 44 height 25
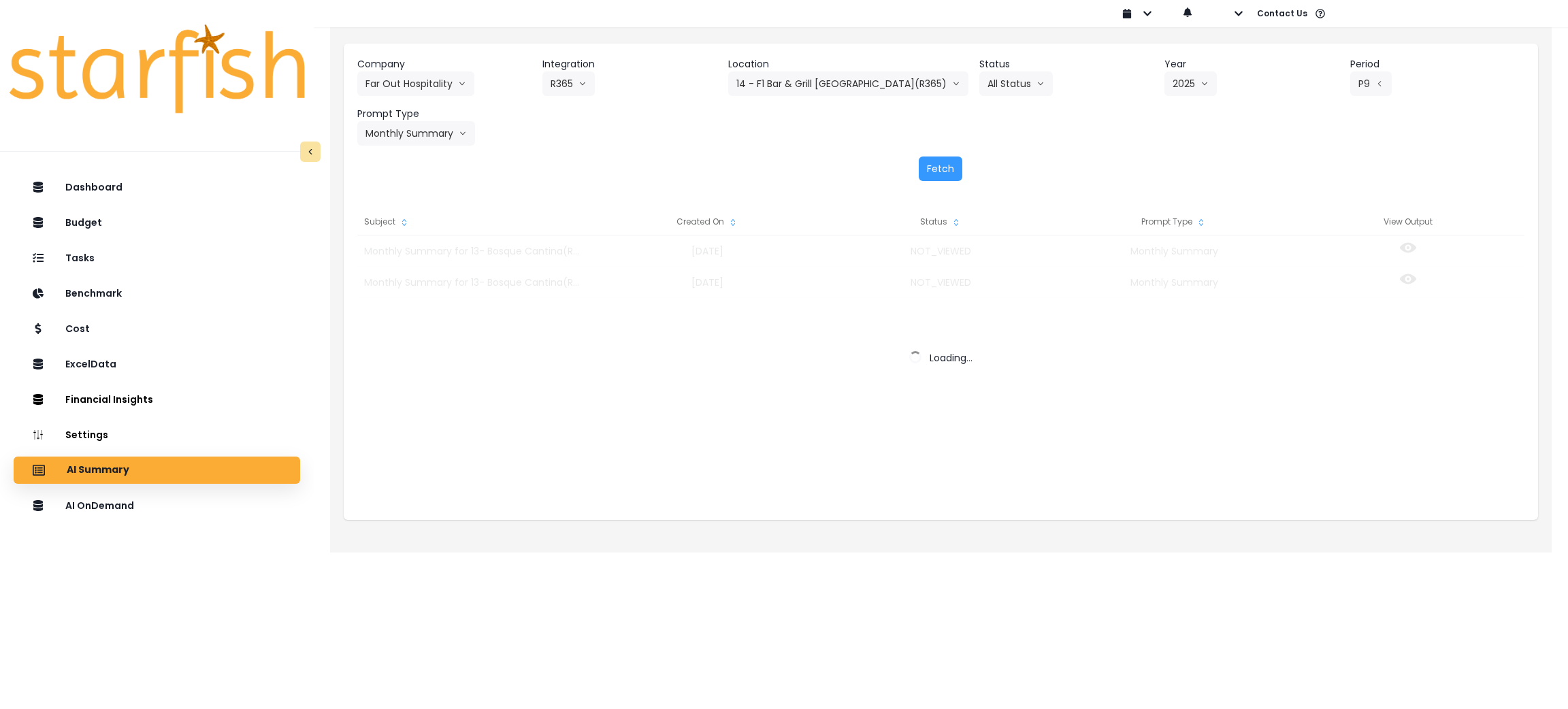
click at [1129, 142] on div "Company Far Out Hospitality 86 Costs Asti Bagel Cafe Balance Grille Bald Ginger…" at bounding box center [941, 101] width 1168 height 89
click at [1435, 157] on div "Fetch" at bounding box center [941, 169] width 1168 height 25
click at [1435, 141] on div "Company Far Out Hospitality 86 Costs Asti Bagel Cafe Balance Grille Bald Ginger…" at bounding box center [941, 101] width 1168 height 89
click at [1438, 141] on div "Company Far Out Hospitality 86 Costs Asti Bagel Cafe Balance Grille Bald Ginger…" at bounding box center [941, 101] width 1168 height 89
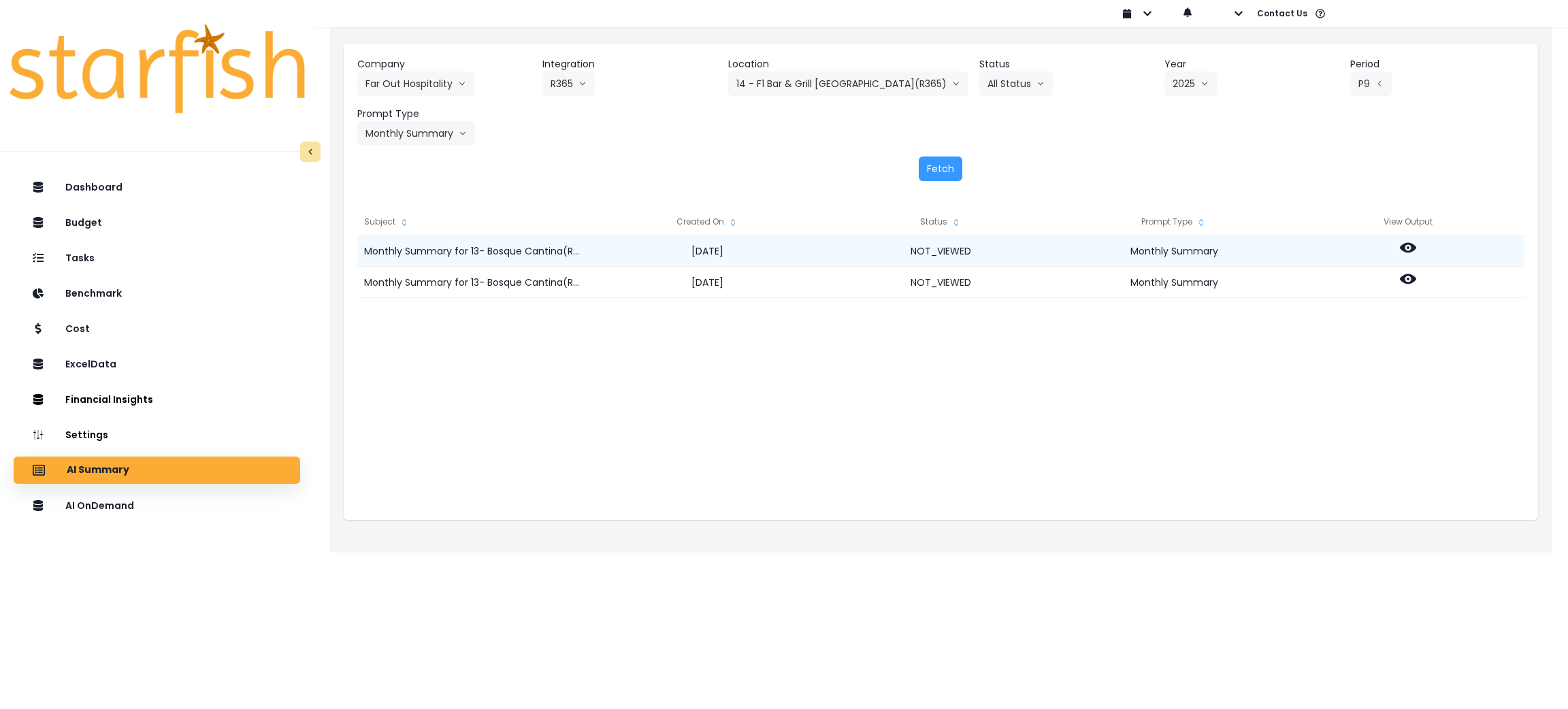
click at [1410, 247] on icon at bounding box center [1408, 248] width 16 height 16
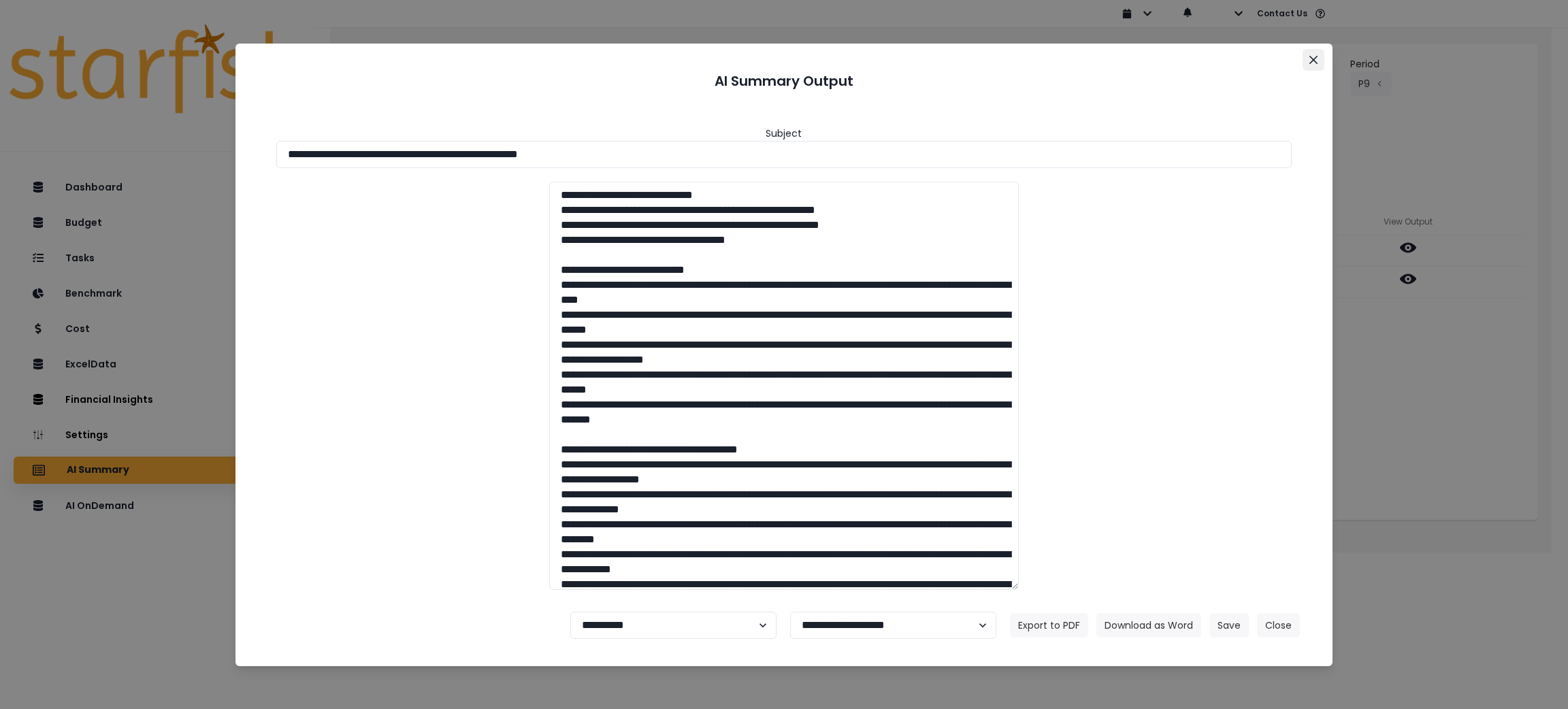
click at [1305, 57] on button "Close" at bounding box center [1313, 60] width 22 height 22
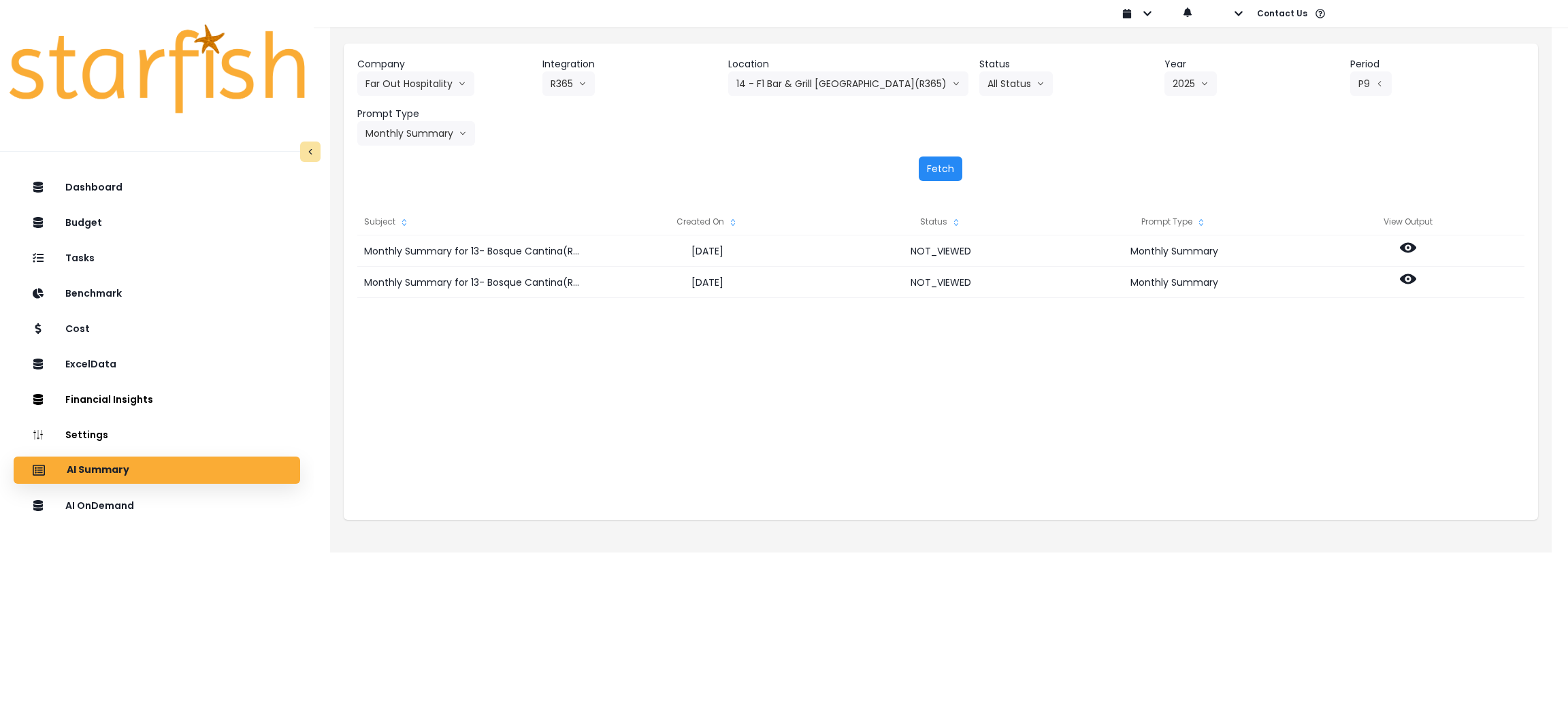
click at [945, 174] on button "Fetch" at bounding box center [941, 169] width 44 height 25
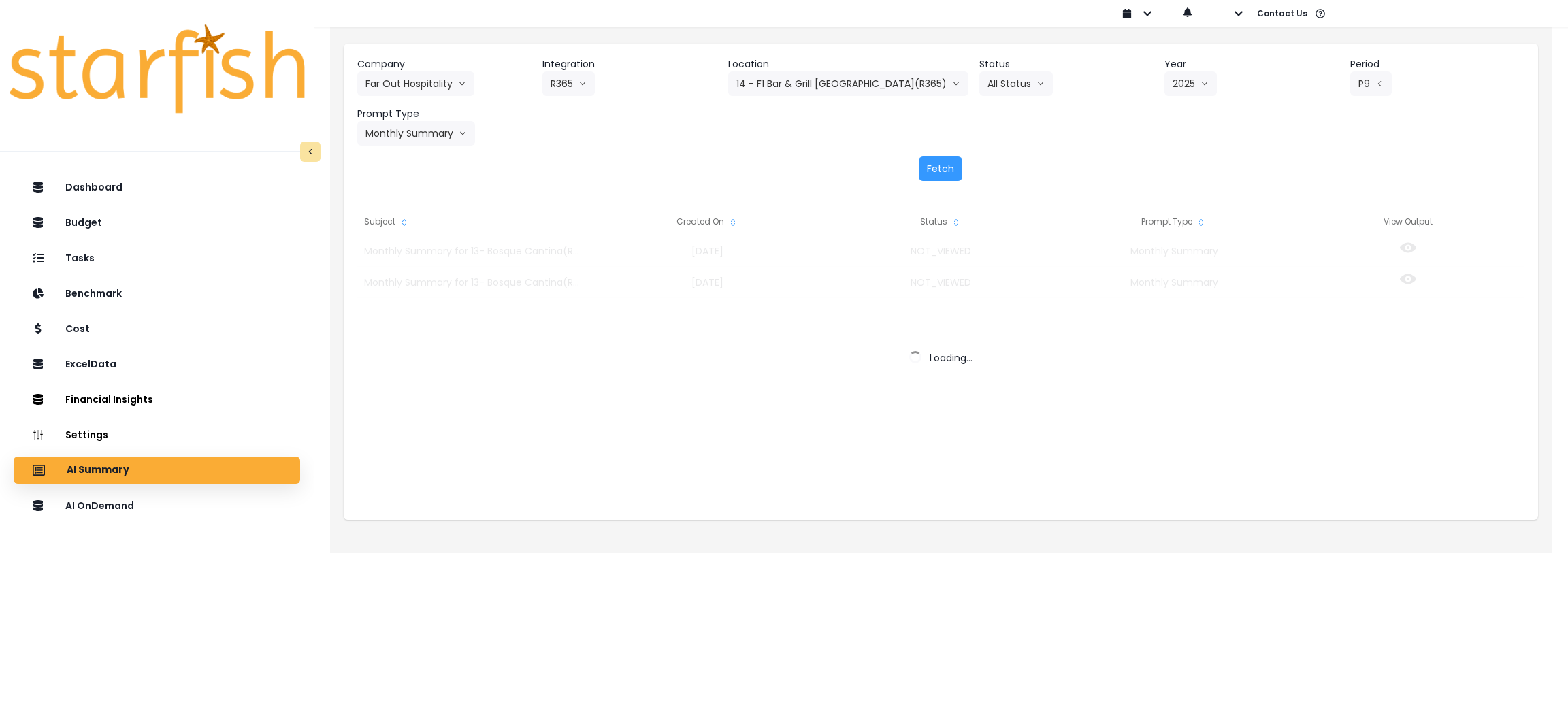
click at [1226, 131] on div "Company Far Out Hospitality 86 Costs Asti Bagel Cafe Balance Grille Bald Ginger…" at bounding box center [941, 101] width 1168 height 89
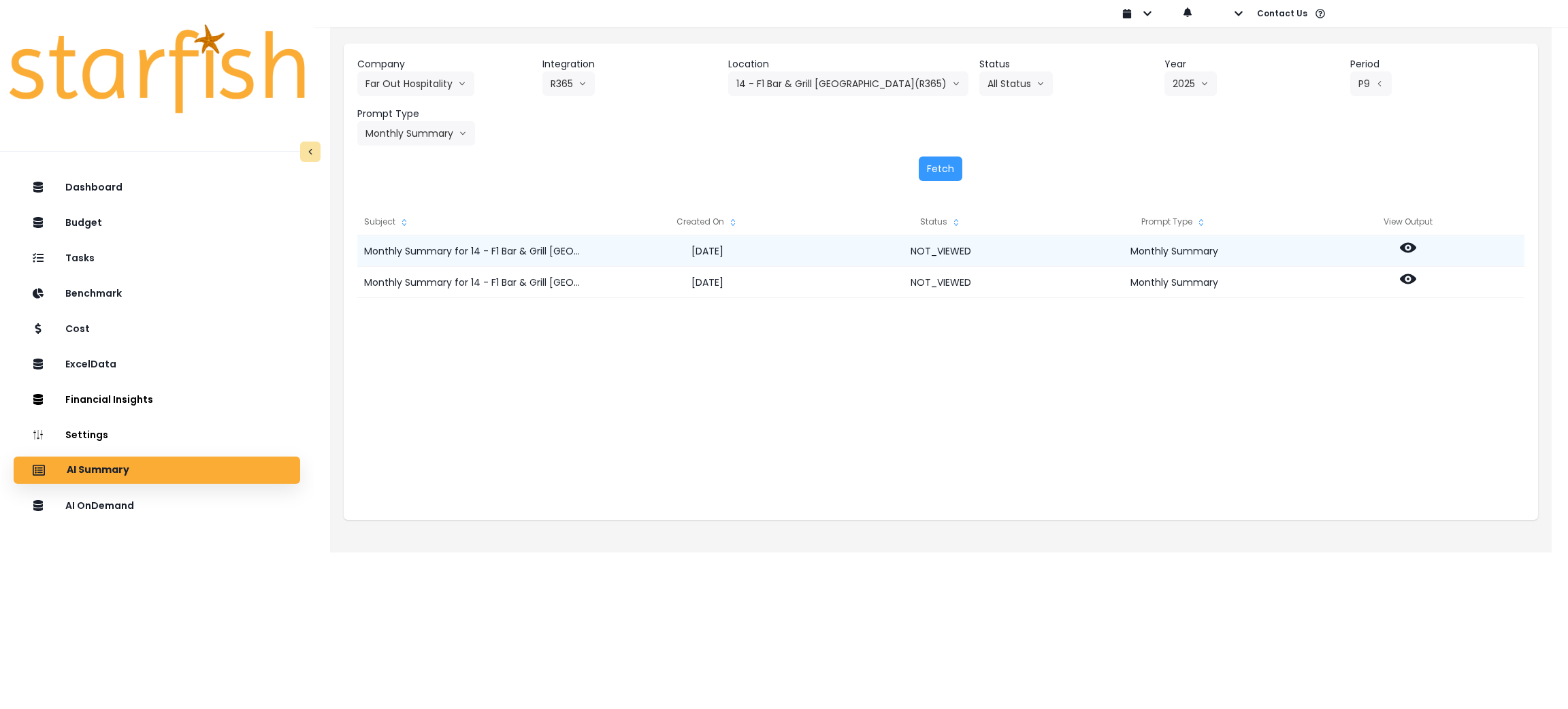
click at [1400, 243] on icon at bounding box center [1408, 248] width 16 height 16
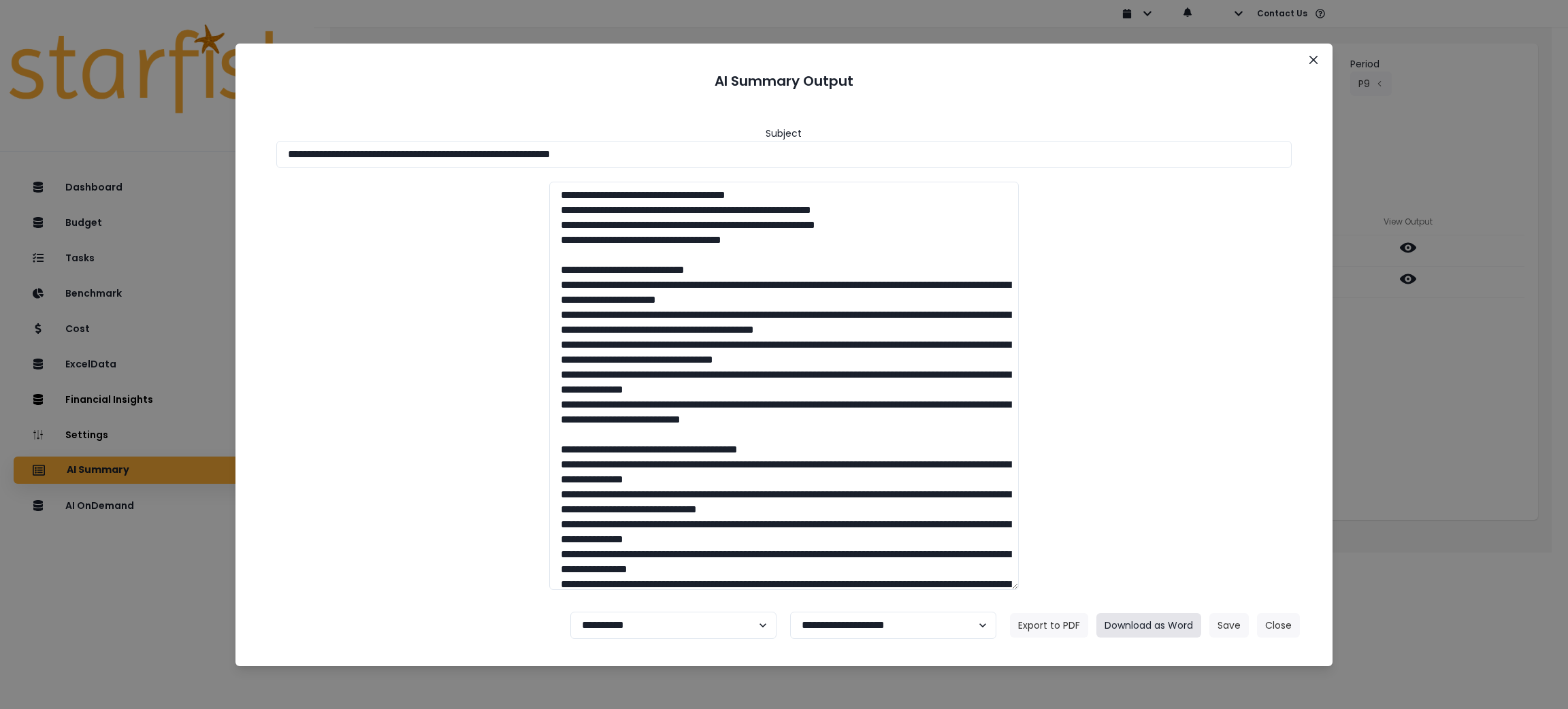
click at [1136, 626] on button "Download as Word" at bounding box center [1149, 625] width 105 height 25
click at [1133, 406] on div at bounding box center [784, 385] width 1044 height 408
drag, startPoint x: 1487, startPoint y: 415, endPoint x: 1485, endPoint y: 390, distance: 25.1
click at [1487, 415] on div "**********" at bounding box center [784, 354] width 1568 height 709
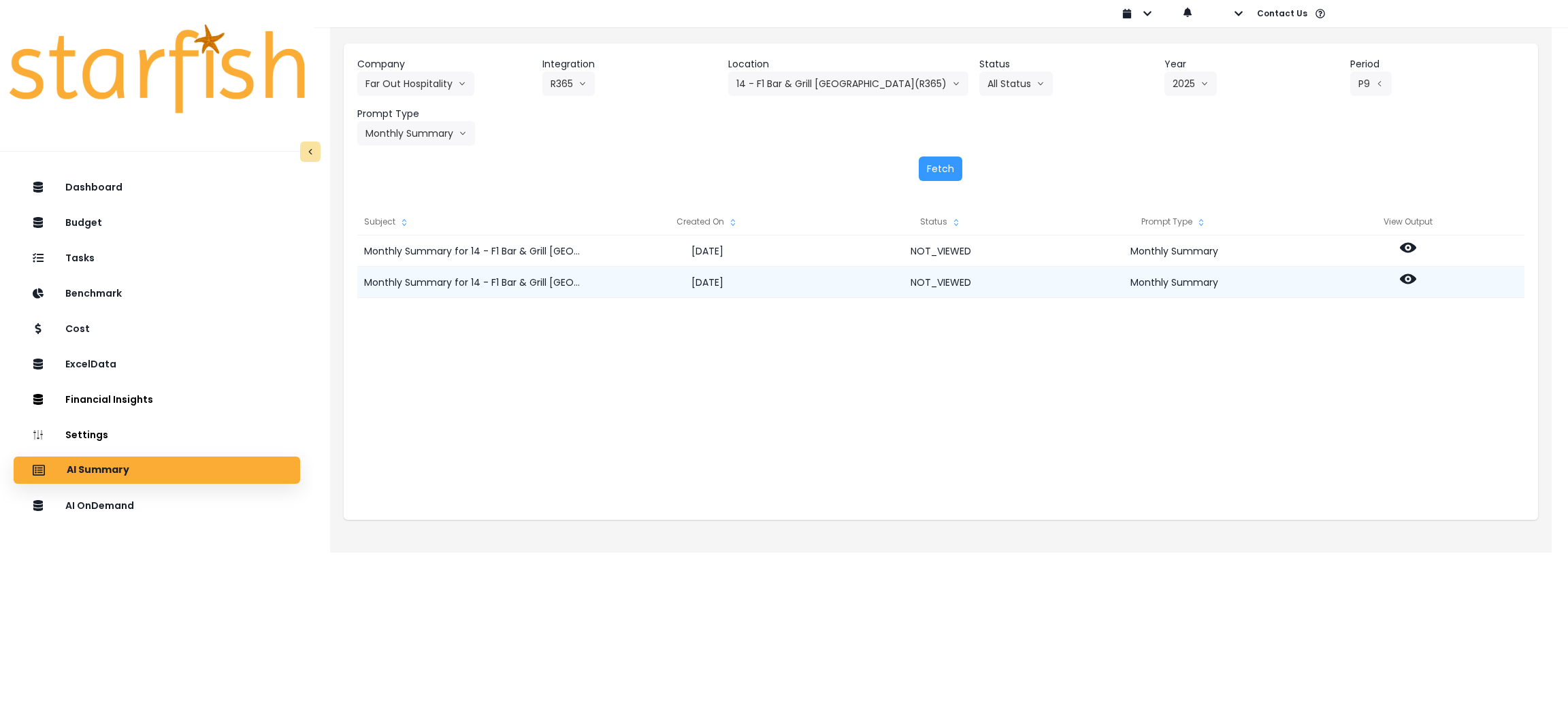
click at [1405, 275] on icon at bounding box center [1408, 280] width 16 height 10
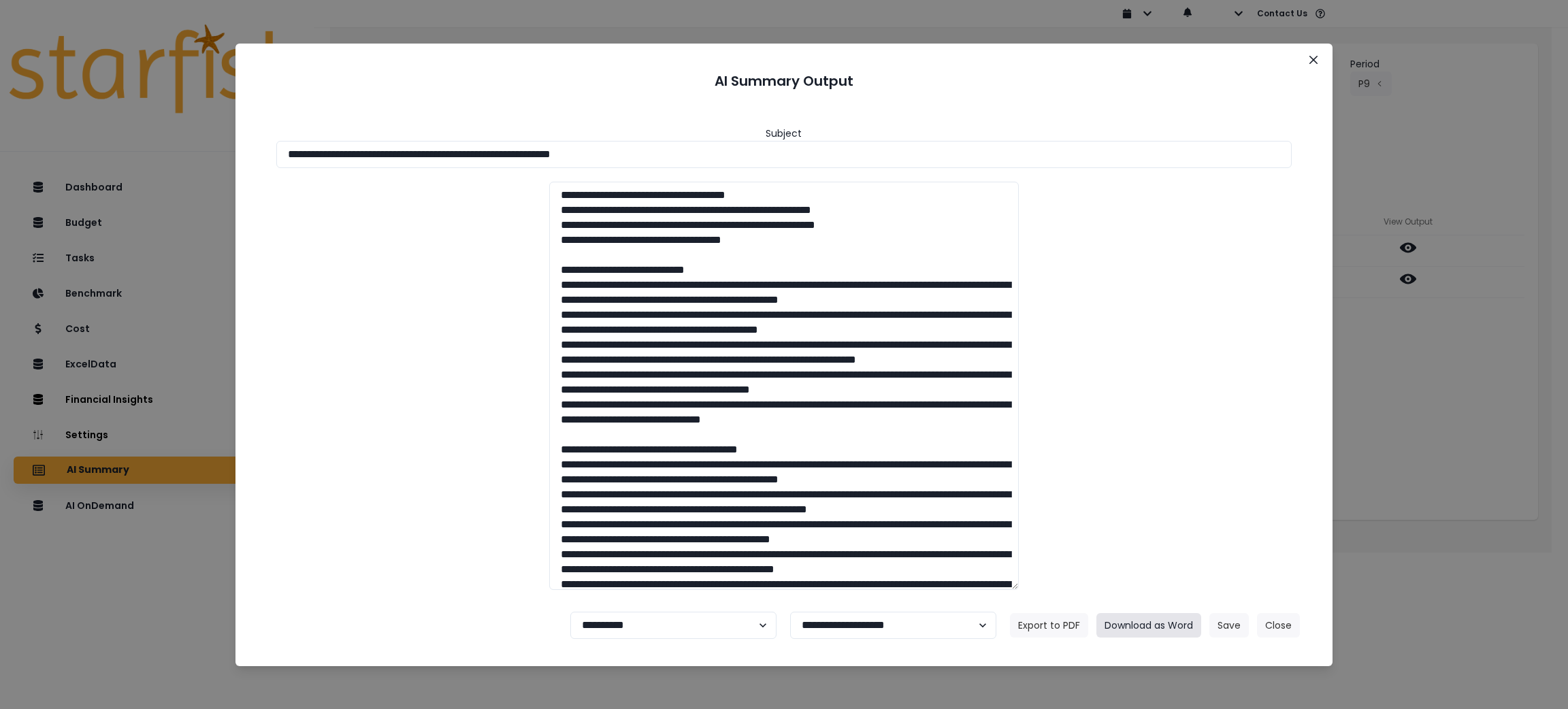
click at [1139, 622] on button "Download as Word" at bounding box center [1149, 625] width 105 height 25
drag, startPoint x: 748, startPoint y: 151, endPoint x: 807, endPoint y: 448, distance: 302.8
click at [89, 132] on div "**********" at bounding box center [784, 354] width 1568 height 709
click at [1159, 627] on button "Download as Word" at bounding box center [1149, 625] width 105 height 25
click at [1266, 628] on button "Close" at bounding box center [1277, 625] width 43 height 25
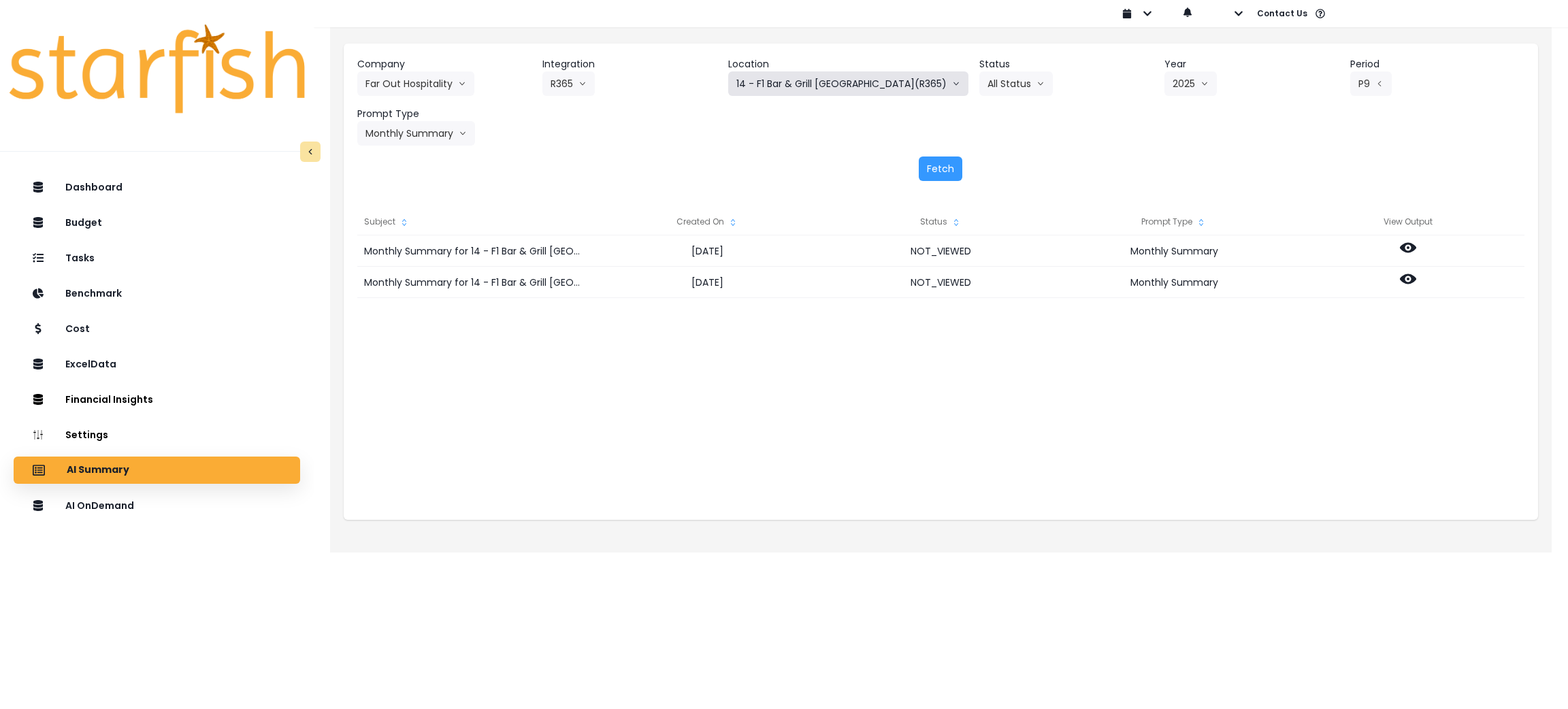
click at [787, 77] on button "14 - F1 Bar & Grill [GEOGRAPHIC_DATA](R365)" at bounding box center [848, 84] width 241 height 25
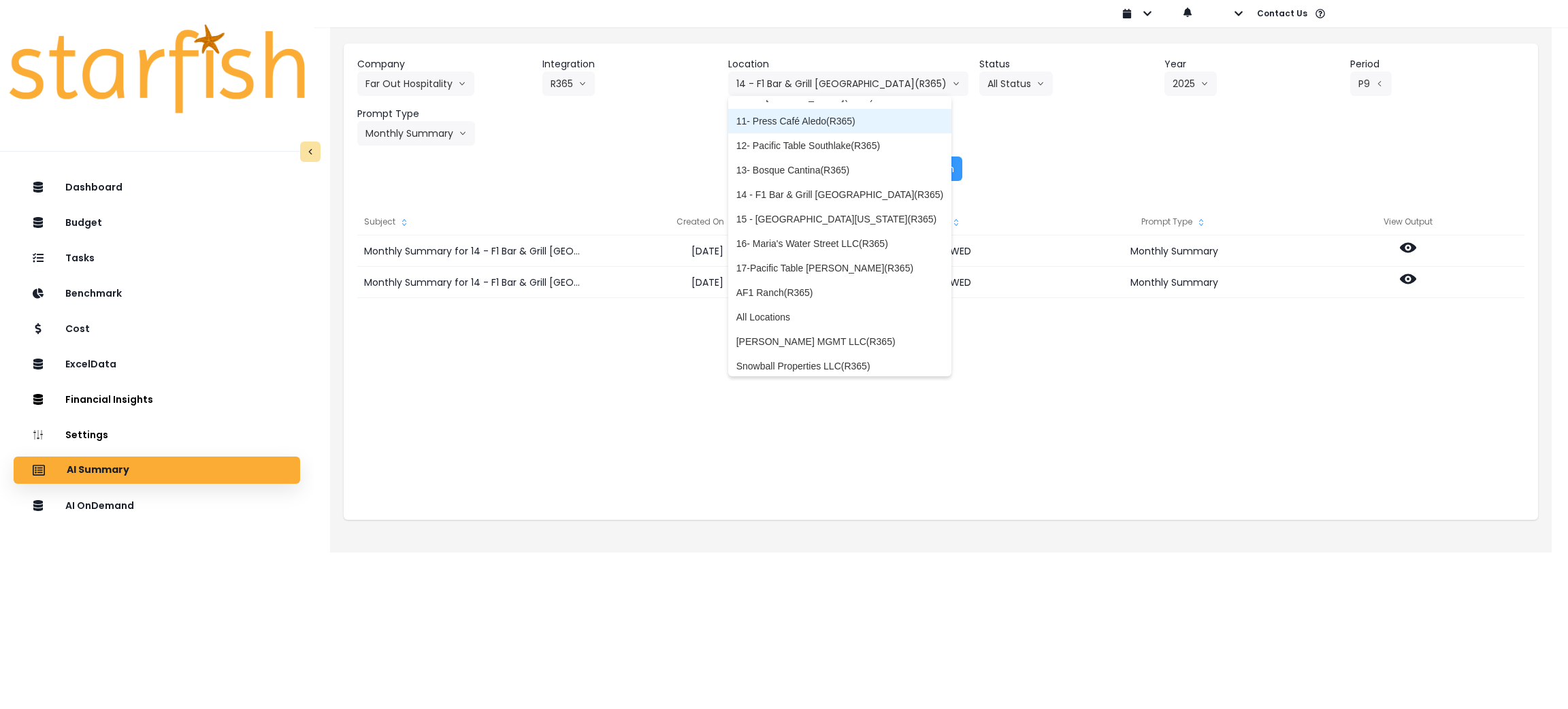
scroll to position [266, 0]
click at [793, 211] on span "15 - [GEOGRAPHIC_DATA][US_STATE](R365)" at bounding box center [839, 214] width 207 height 14
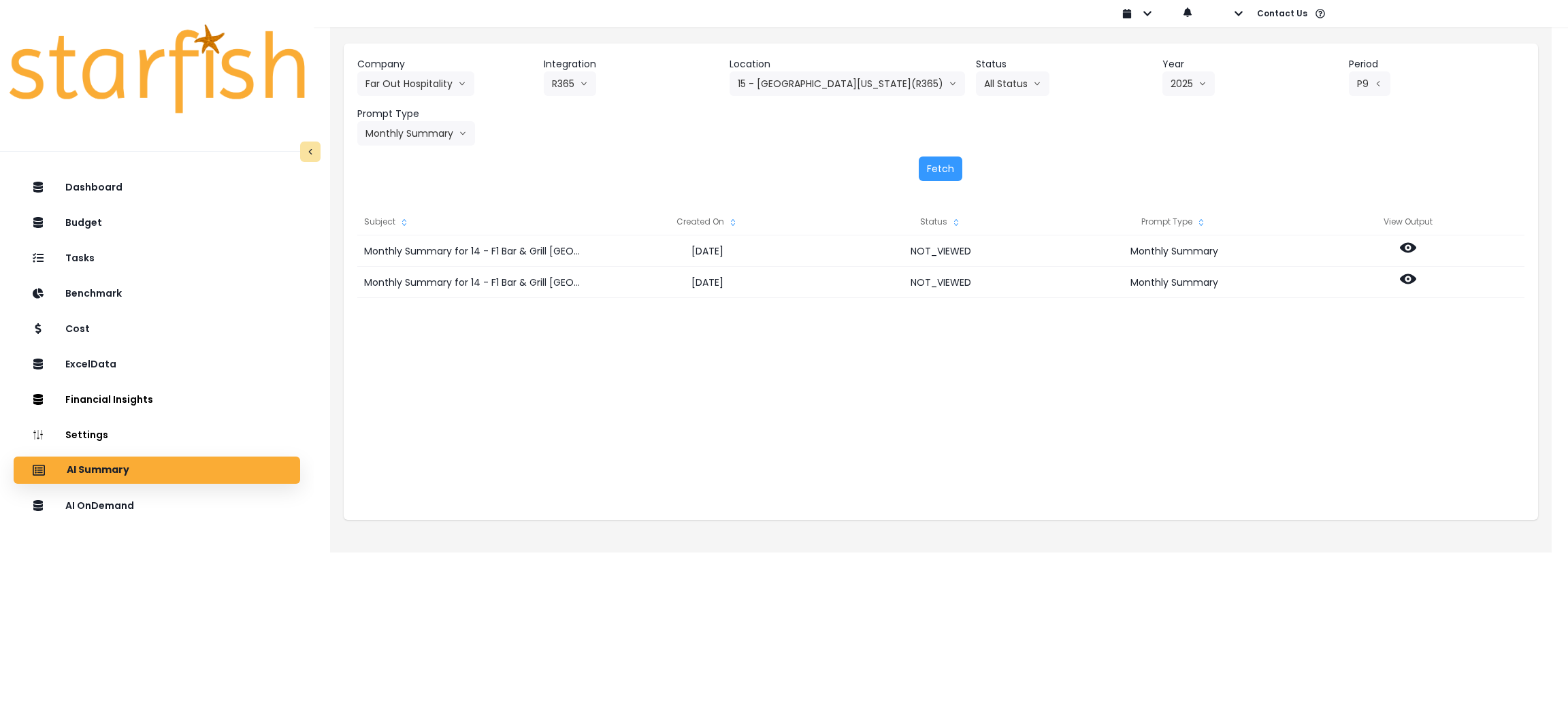
click at [942, 155] on div "Company Far Out Hospitality 86 Costs Asti Bagel Cafe Balance Grille Bald Ginger…" at bounding box center [941, 119] width 1194 height 151
click at [942, 166] on button "Fetch" at bounding box center [941, 169] width 44 height 25
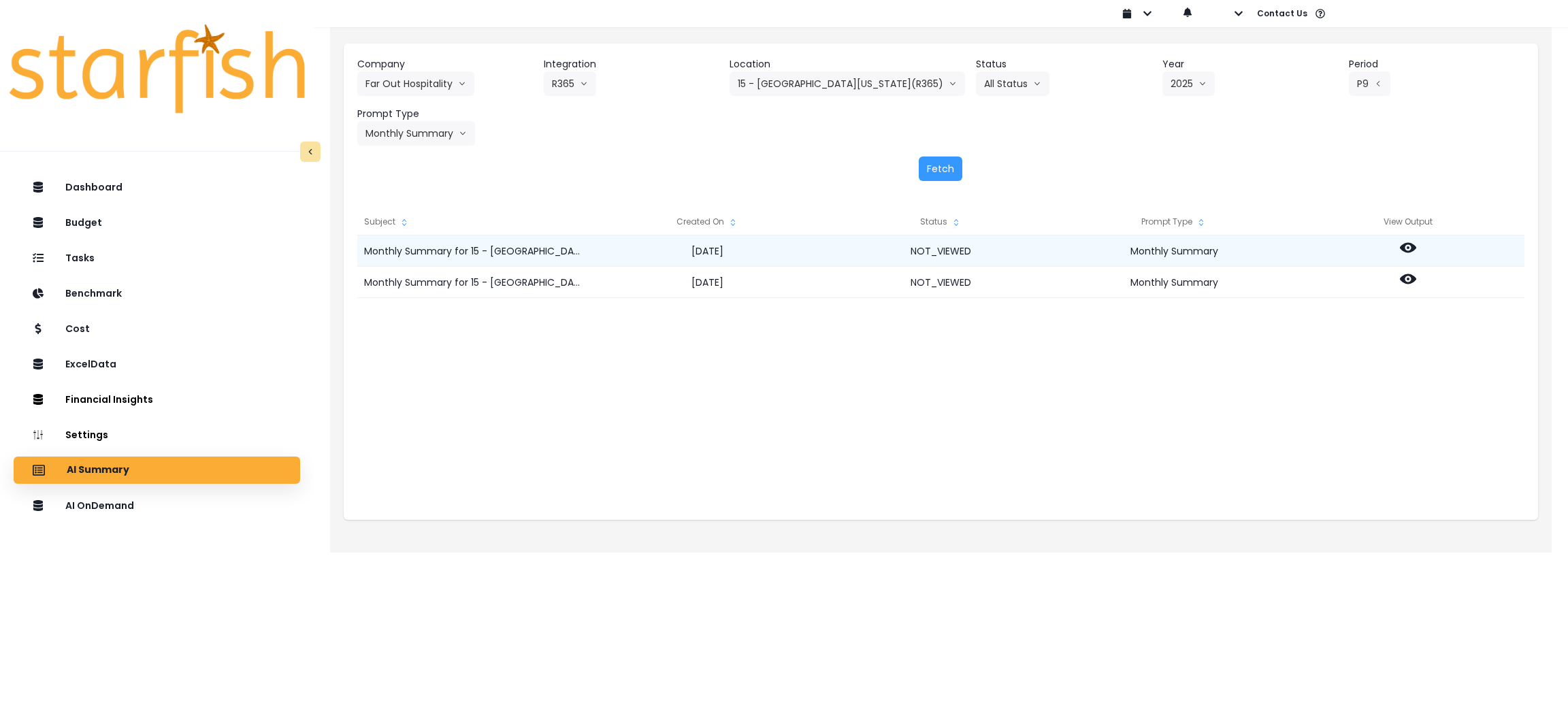
click at [1427, 243] on div at bounding box center [1408, 251] width 234 height 31
click at [1397, 243] on div at bounding box center [1408, 251] width 234 height 31
click at [1422, 249] on div at bounding box center [1408, 251] width 234 height 31
click at [1412, 247] on icon at bounding box center [1408, 248] width 16 height 10
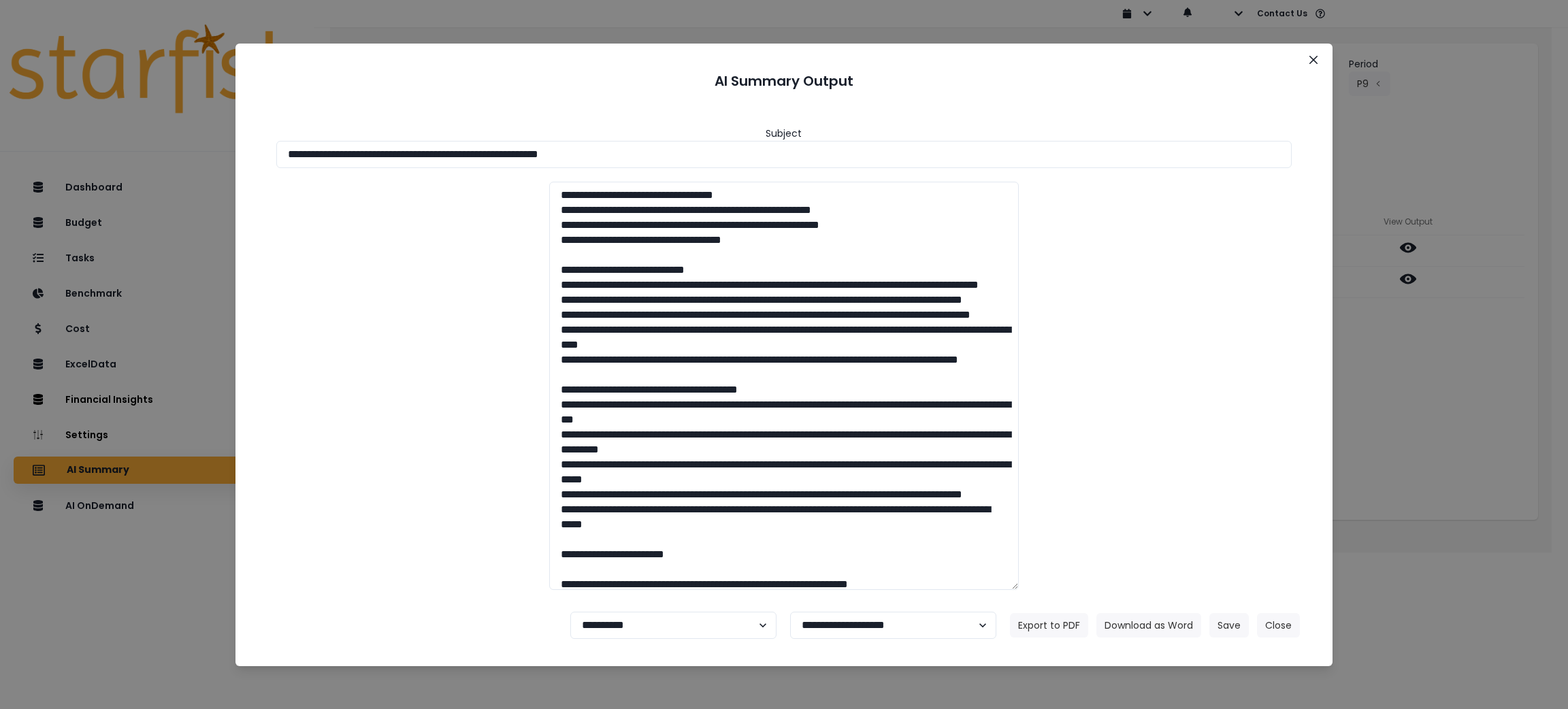
drag, startPoint x: 677, startPoint y: 155, endPoint x: 0, endPoint y: 120, distance: 677.9
click at [0, 120] on div "**********" at bounding box center [784, 354] width 1568 height 709
click at [1106, 624] on button "Download as Word" at bounding box center [1149, 625] width 105 height 25
click at [1443, 465] on div "**********" at bounding box center [784, 354] width 1568 height 709
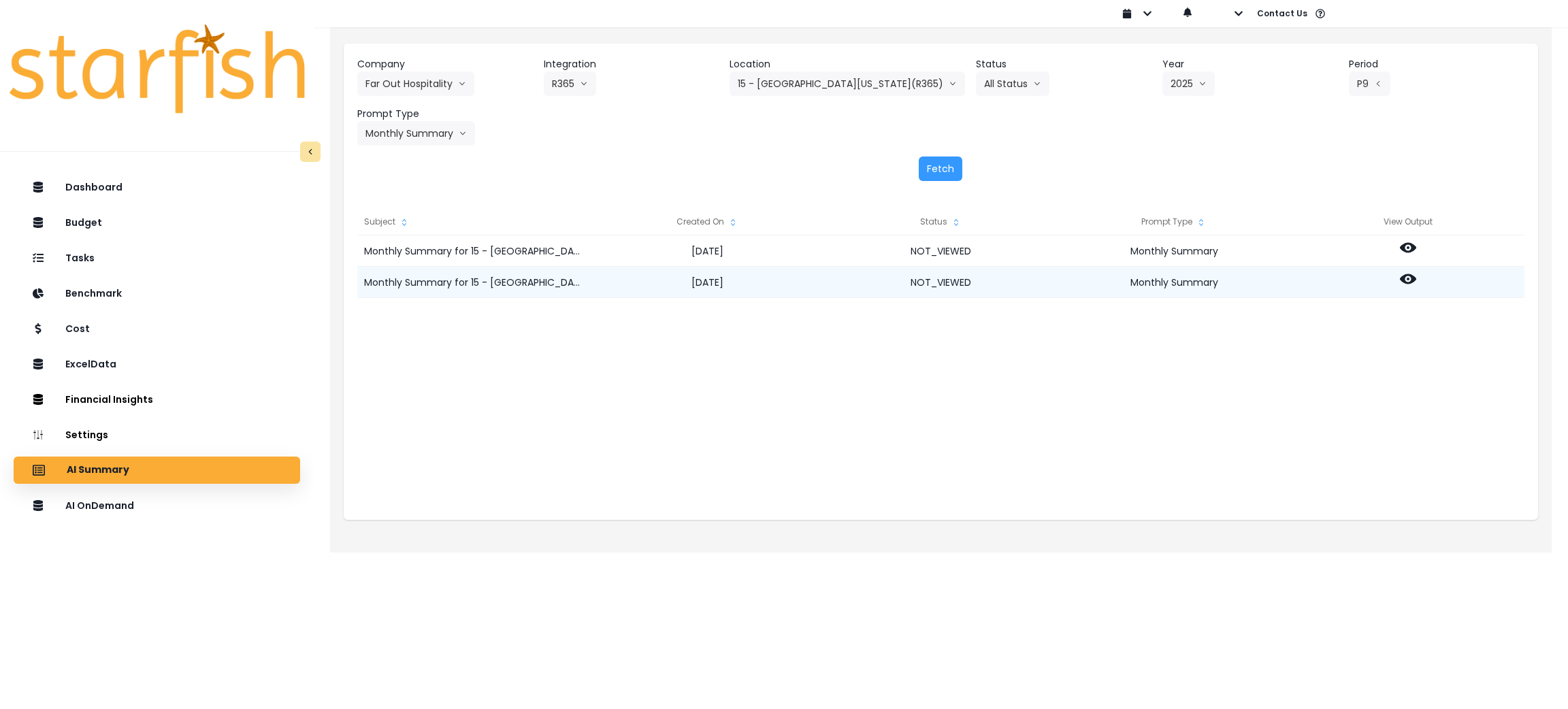
click at [1409, 267] on div at bounding box center [1408, 282] width 234 height 31
click at [1409, 281] on icon at bounding box center [1408, 280] width 16 height 10
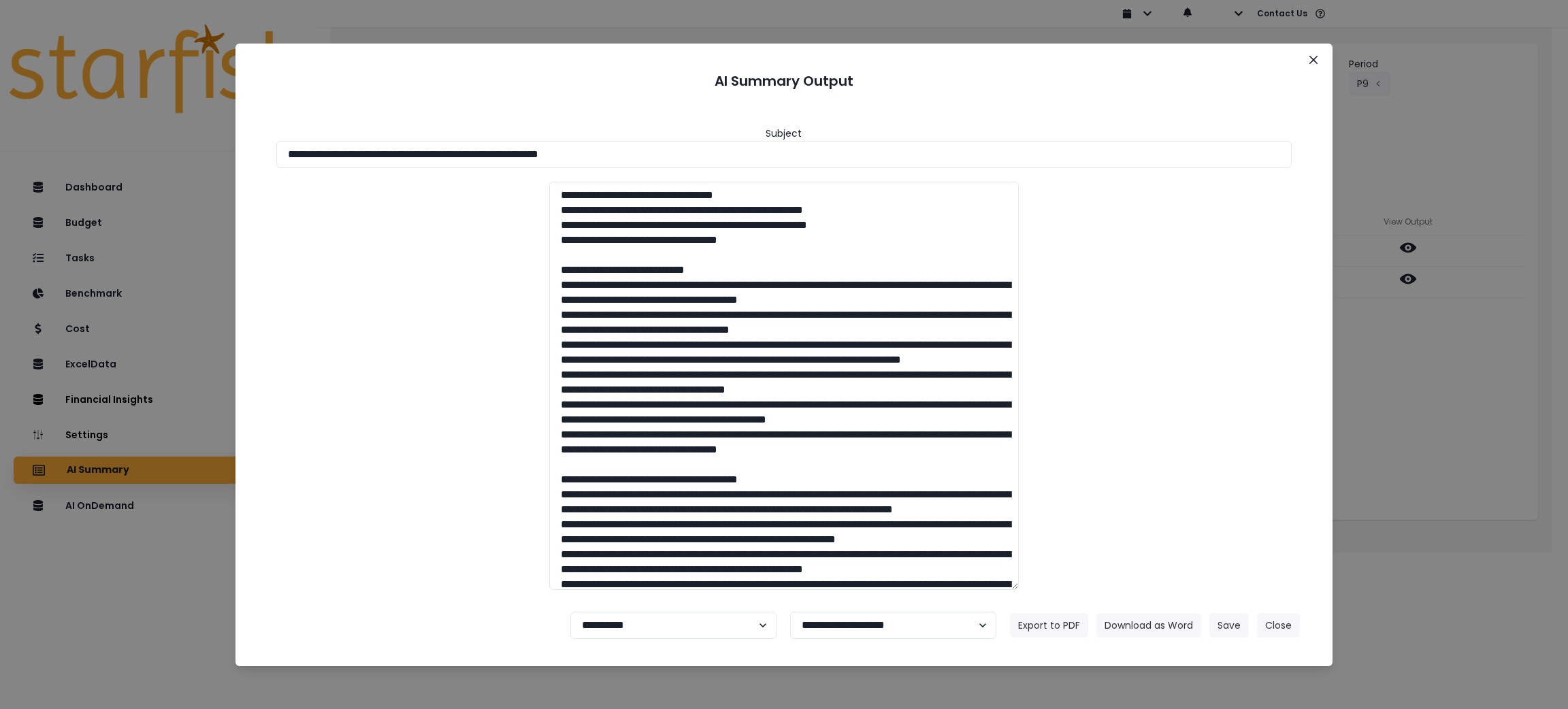
drag, startPoint x: 741, startPoint y: 153, endPoint x: 0, endPoint y: 130, distance: 741.4
click at [0, 130] on div "**********" at bounding box center [784, 354] width 1568 height 709
click at [1143, 631] on button "Download as Word" at bounding box center [1149, 625] width 105 height 25
